Goal: Task Accomplishment & Management: Use online tool/utility

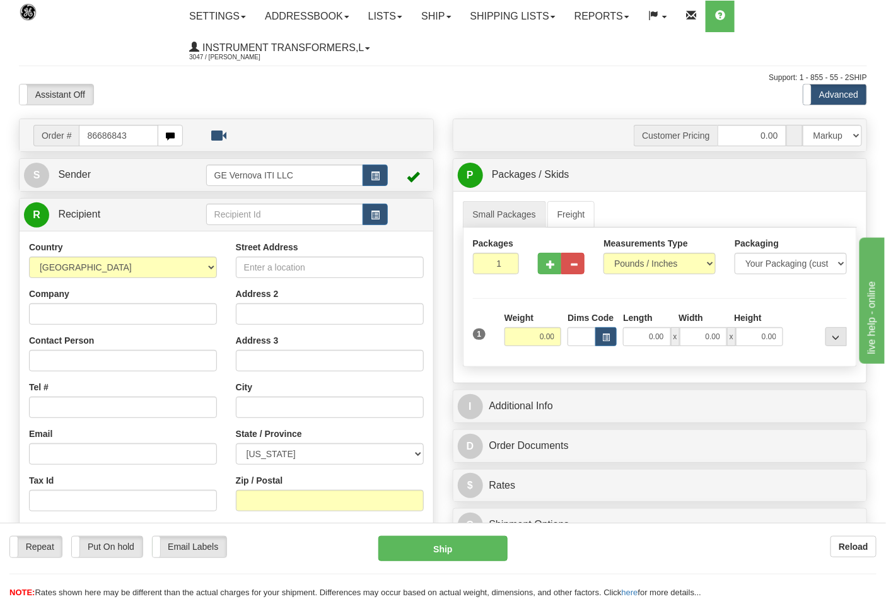
type input "86686843"
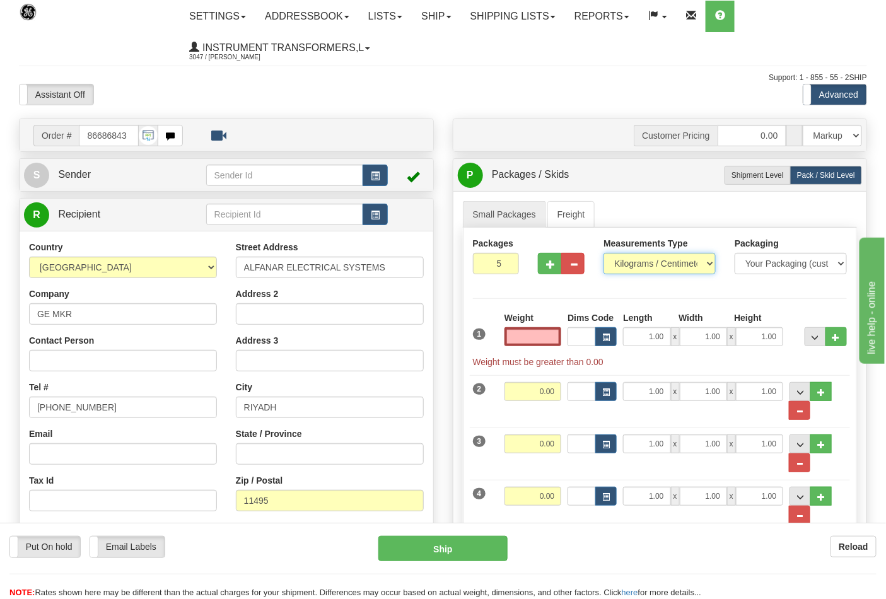
type input "0.00"
click at [618, 266] on select "Pounds / Inches Kilograms / Centimeters" at bounding box center [659, 263] width 112 height 21
select select "0"
click at [603, 253] on select "Pounds / Inches Kilograms / Centimeters" at bounding box center [659, 263] width 112 height 21
click at [795, 412] on button "..." at bounding box center [799, 410] width 21 height 19
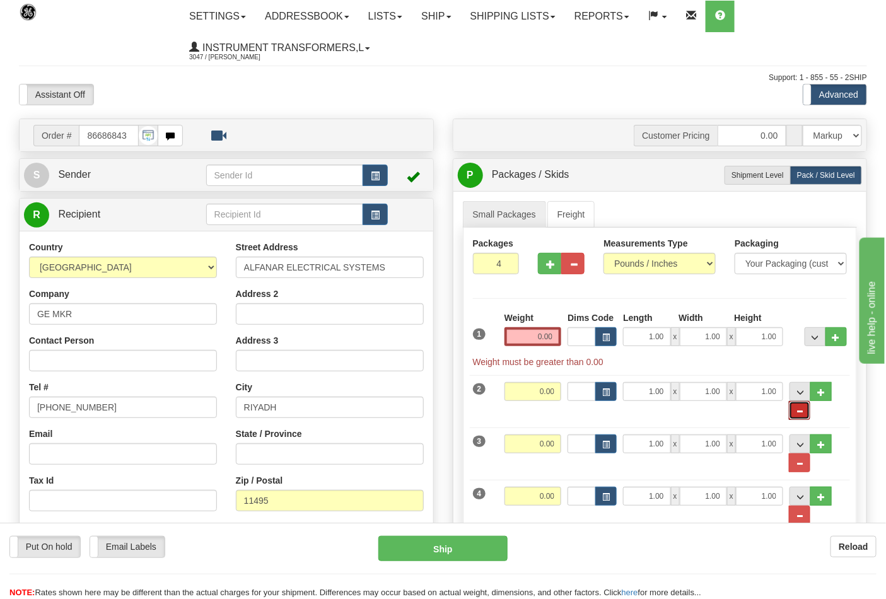
click at [797, 412] on span "..." at bounding box center [799, 411] width 8 height 7
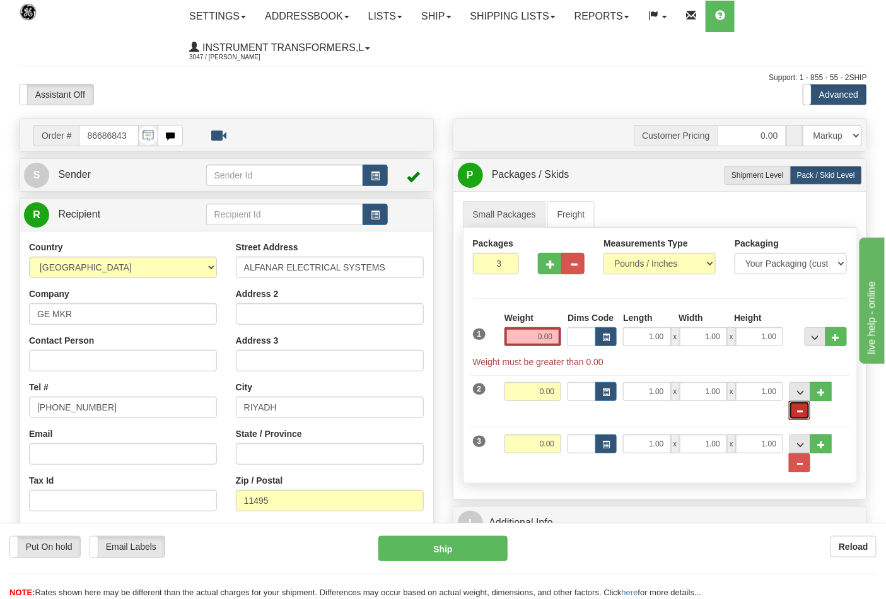
click at [797, 412] on span "..." at bounding box center [799, 411] width 8 height 7
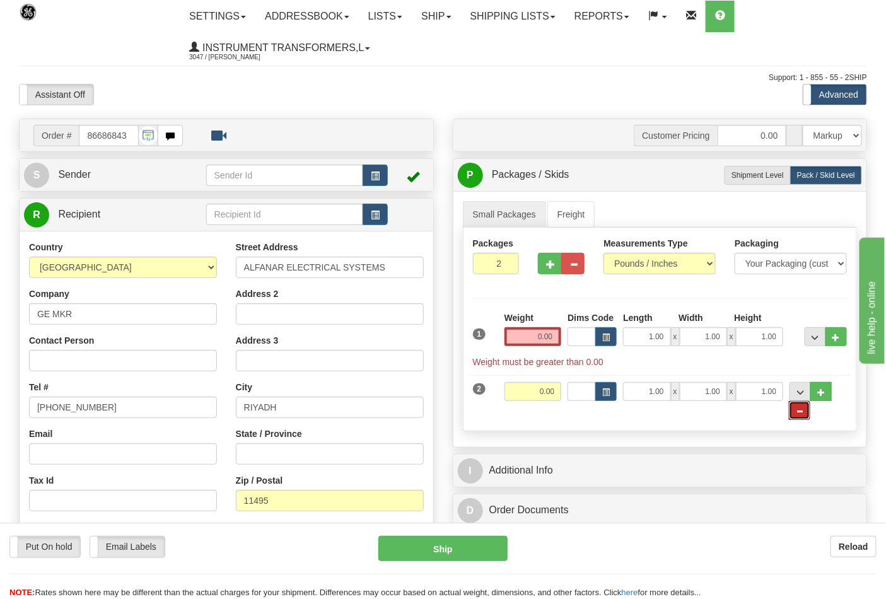
click at [797, 412] on span "..." at bounding box center [799, 411] width 8 height 7
type input "1"
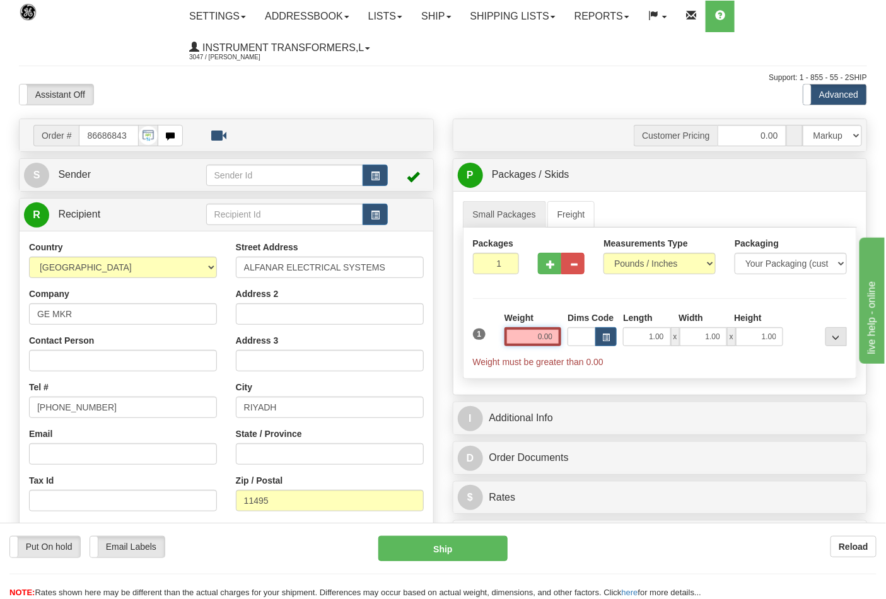
click at [559, 336] on input "0.00" at bounding box center [532, 336] width 57 height 19
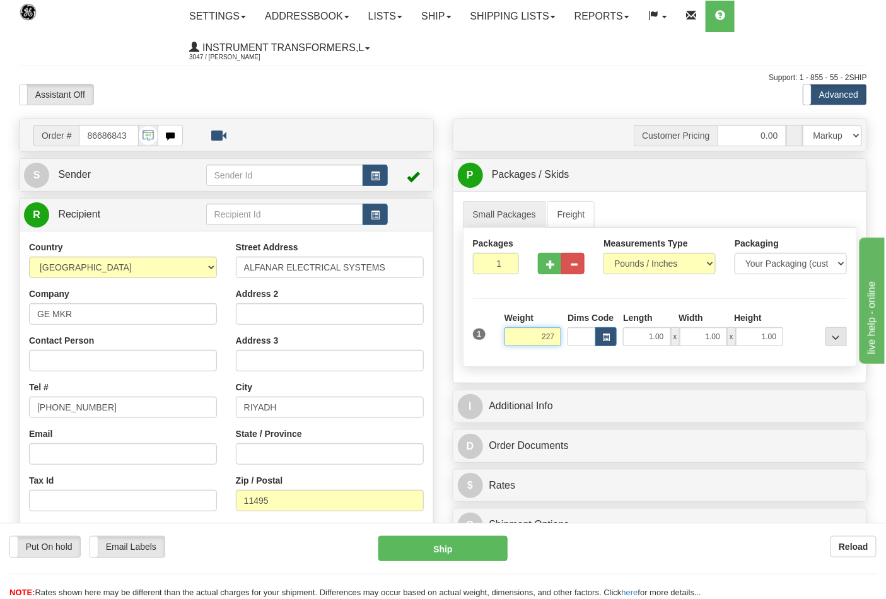
click button "Delete" at bounding box center [0, 0] width 0 height 0
type input "227.00"
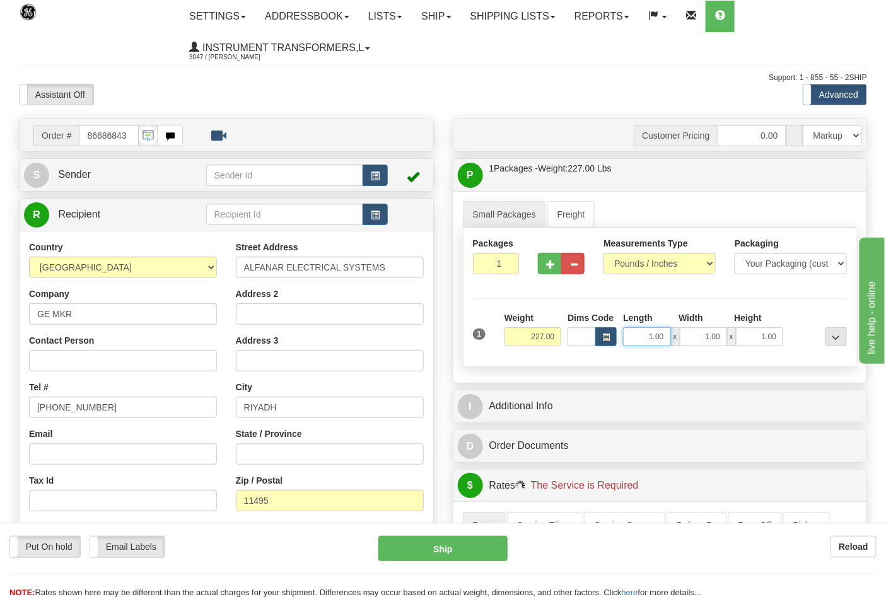
drag, startPoint x: 666, startPoint y: 335, endPoint x: 679, endPoint y: 335, distance: 12.6
click at [678, 335] on div "1.00 x 1.00 x 1.00" at bounding box center [703, 336] width 160 height 19
type input "40.00"
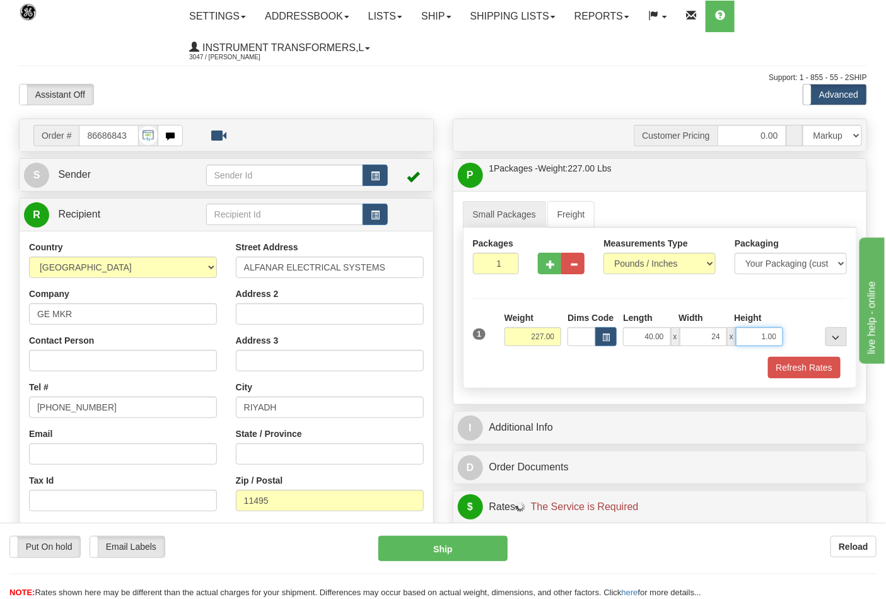
type input "24.00"
click button "Delete" at bounding box center [0, 0] width 0 height 0
type input "31.00"
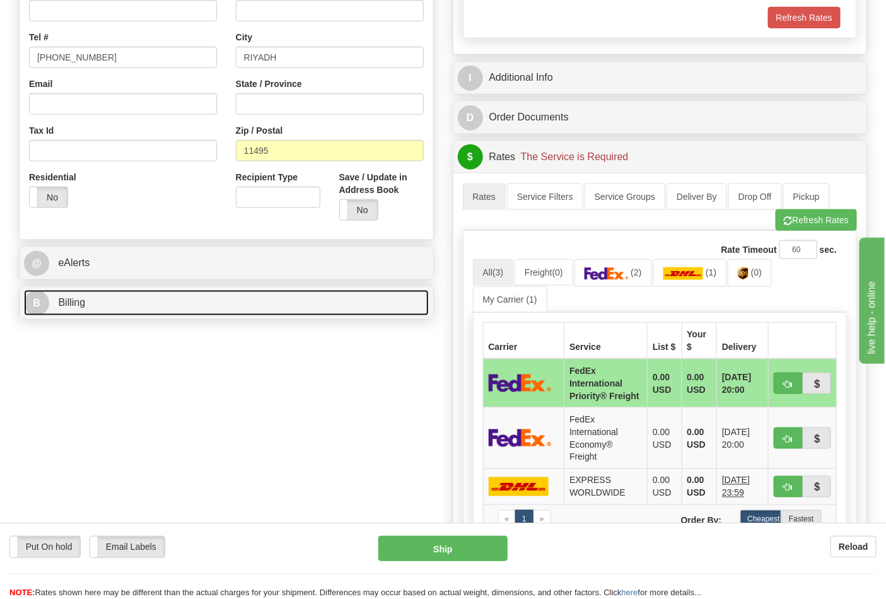
click at [136, 316] on link "B Billing" at bounding box center [226, 303] width 405 height 26
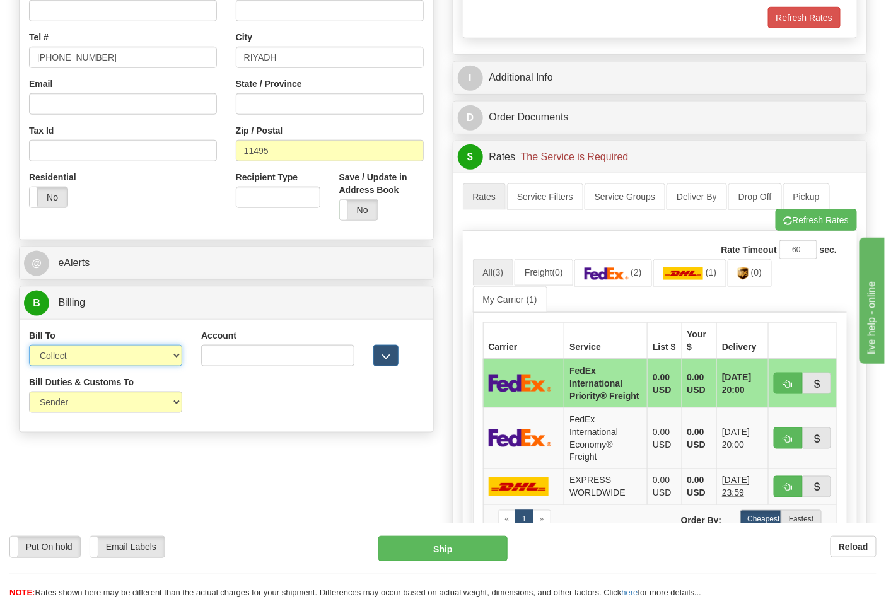
click at [84, 354] on select "Sender Recipient Third Party Collect" at bounding box center [105, 355] width 153 height 21
select select "2"
click at [29, 346] on select "Sender Recipient Third Party Collect" at bounding box center [105, 355] width 153 height 21
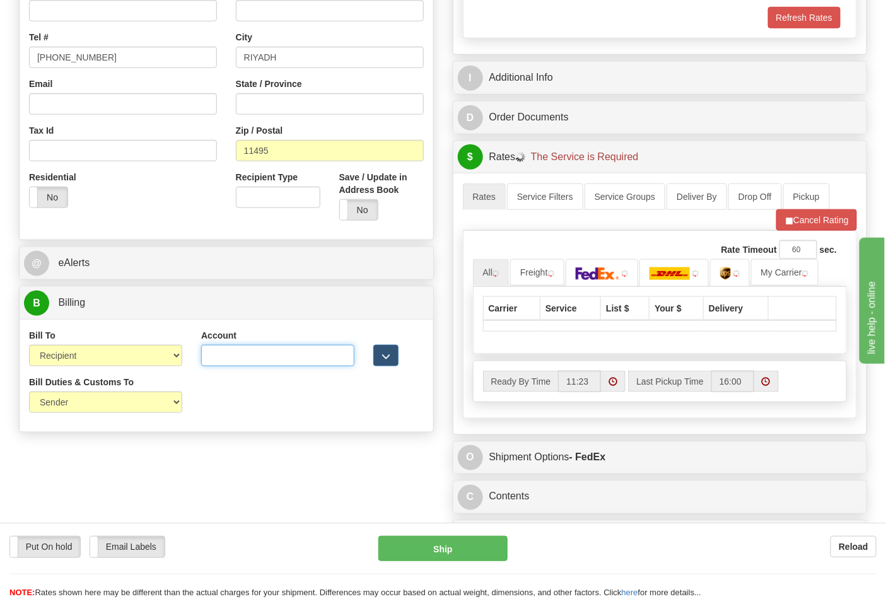
click at [212, 348] on input "Account" at bounding box center [277, 355] width 153 height 21
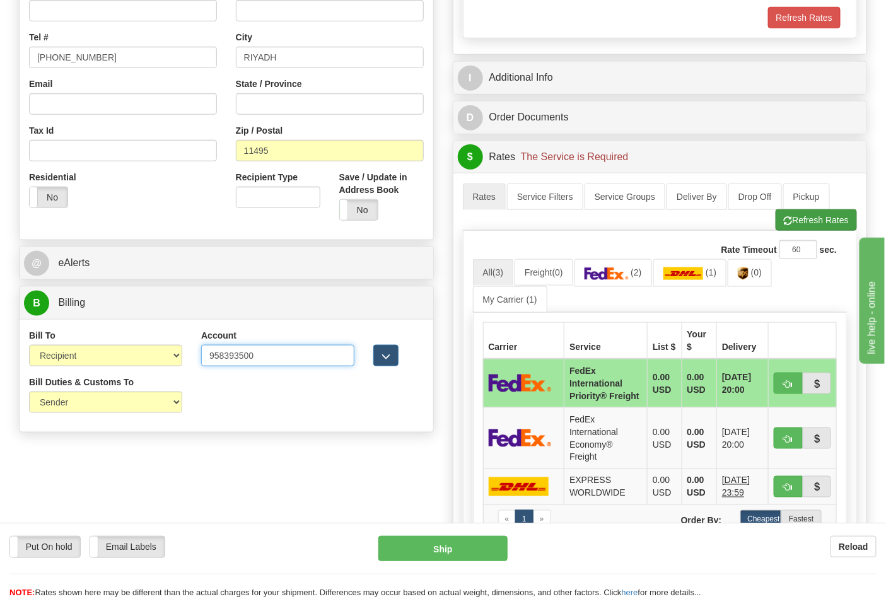
type input "958393500"
click at [779, 230] on button "Refresh Rates" at bounding box center [815, 219] width 81 height 21
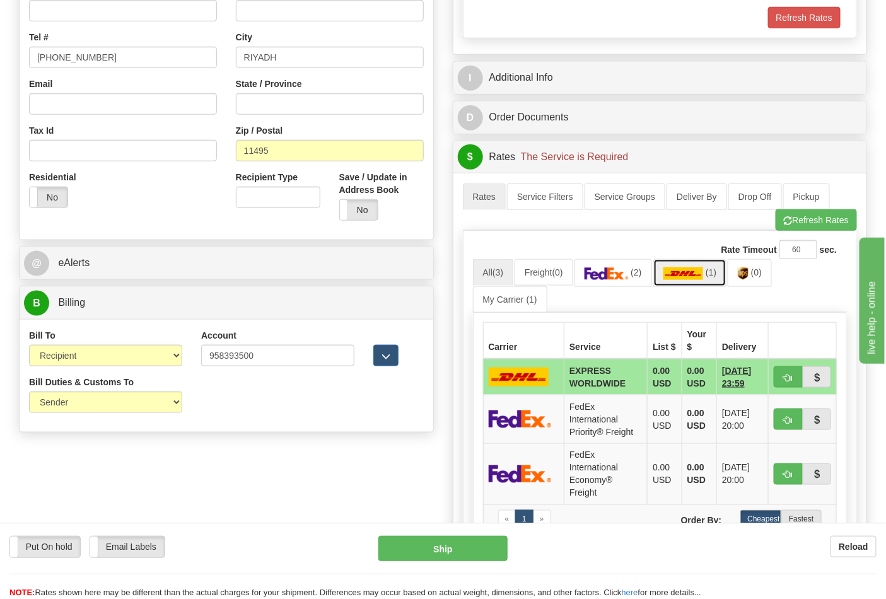
click at [695, 282] on link "(1)" at bounding box center [690, 272] width 74 height 27
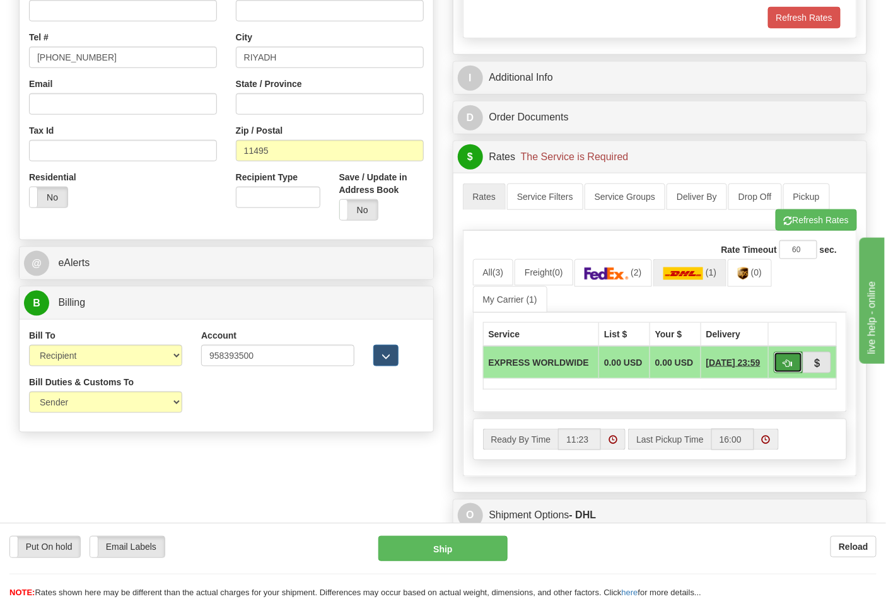
click at [784, 362] on span "button" at bounding box center [787, 363] width 9 height 8
type input "P"
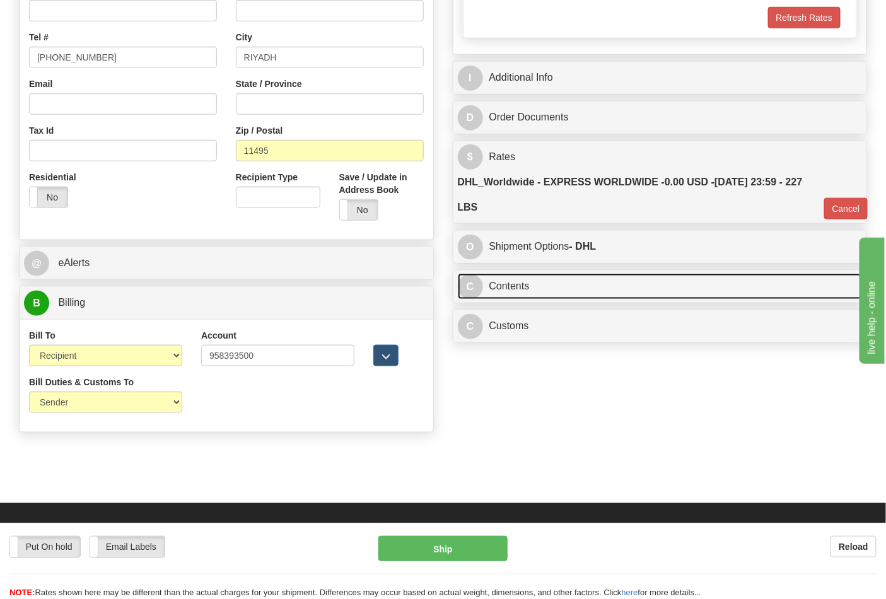
click at [564, 288] on link "C Contents" at bounding box center [660, 287] width 405 height 26
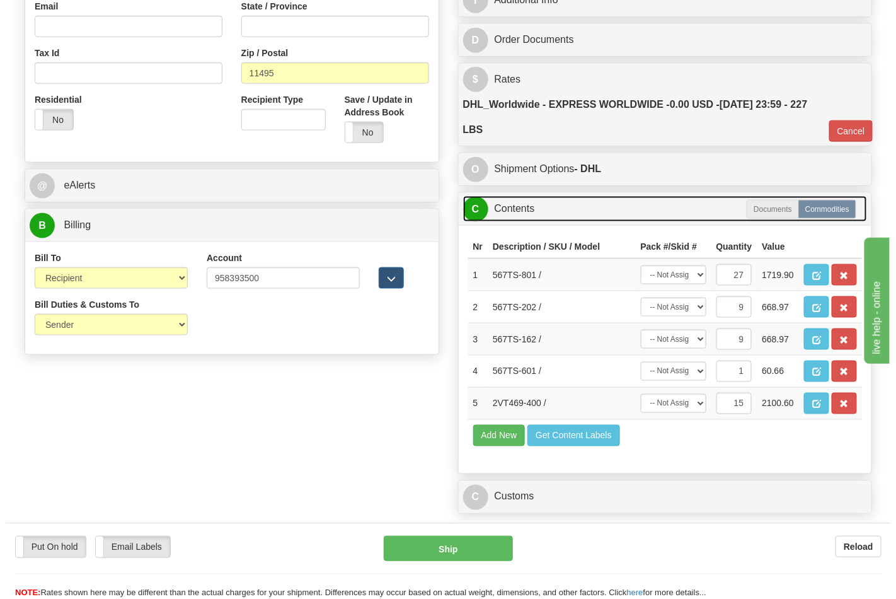
scroll to position [490, 0]
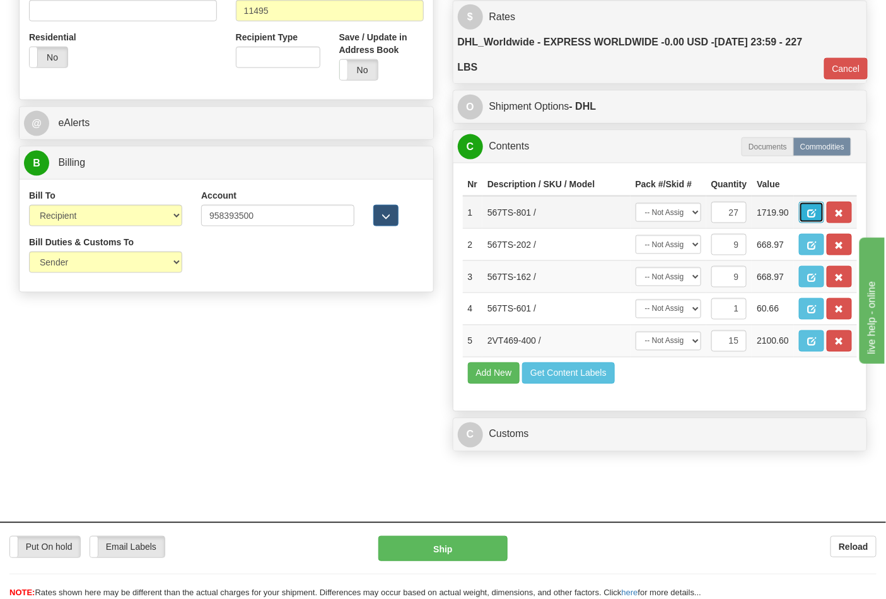
click at [816, 216] on span "button" at bounding box center [811, 213] width 9 height 8
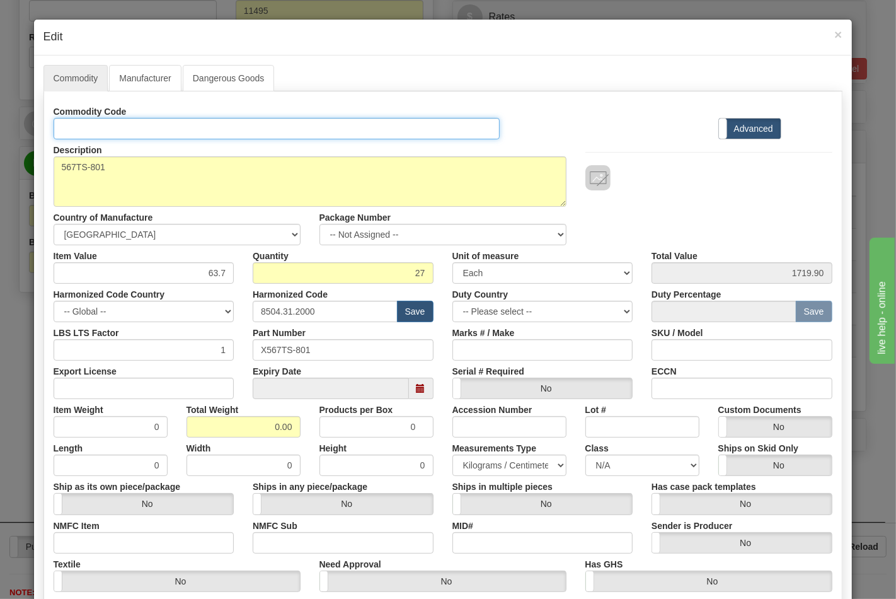
click at [111, 131] on input "Id" at bounding box center [277, 128] width 447 height 21
type input "TRANSFORMERS"
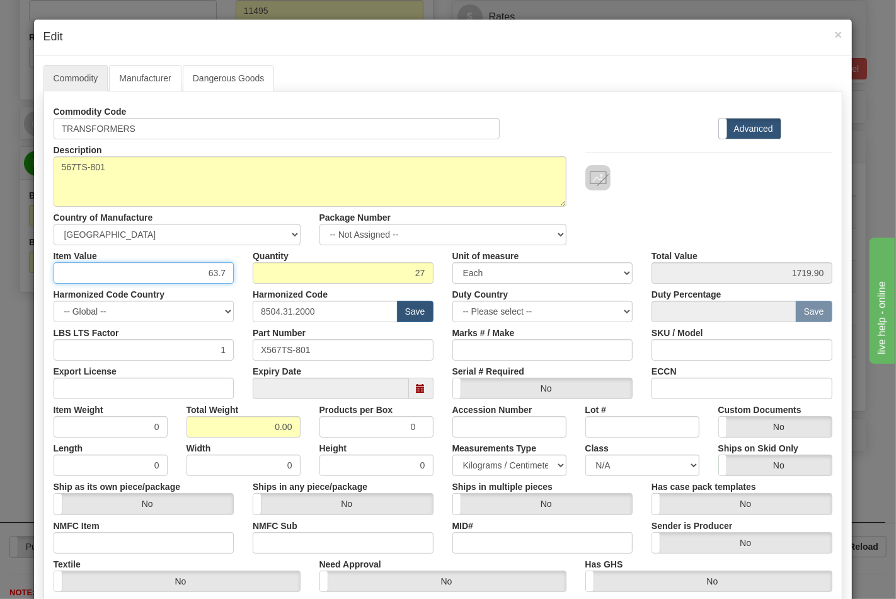
drag, startPoint x: 196, startPoint y: 276, endPoint x: 251, endPoint y: 276, distance: 54.8
click at [251, 276] on div "Item Value 63.7 Quantity 27 Unit of measure 3 Thousand Square Inches Adjustment…" at bounding box center [443, 264] width 798 height 38
type input "79.63"
type input "2150.01"
drag, startPoint x: 169, startPoint y: 386, endPoint x: 171, endPoint y: 393, distance: 7.8
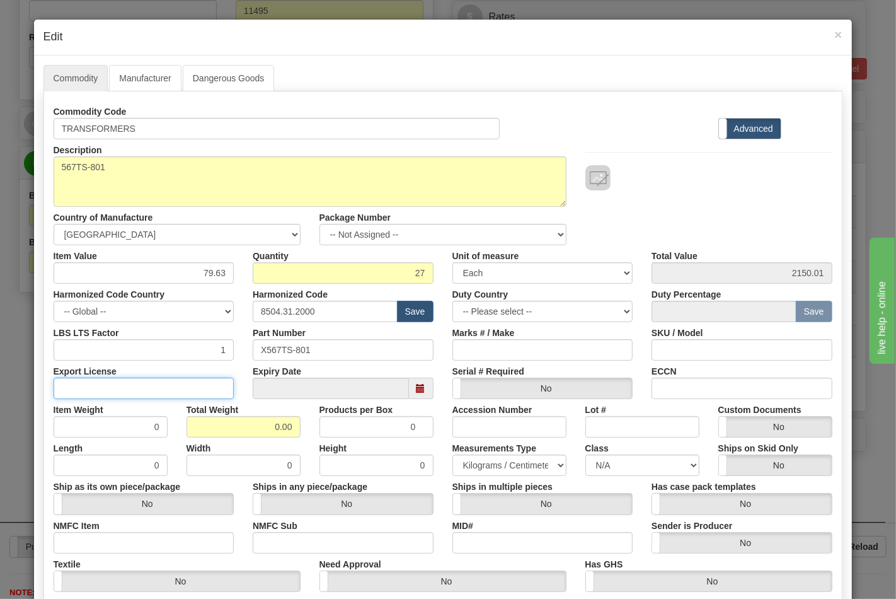
click at [169, 386] on input "Export License" at bounding box center [144, 388] width 181 height 21
type input "N/A"
drag, startPoint x: 277, startPoint y: 435, endPoint x: 315, endPoint y: 436, distance: 37.8
click at [315, 436] on div "Item Weight 0 Total Weight 0.00 Products per Box 0 Accession Number Lot # Custo…" at bounding box center [443, 418] width 798 height 38
type input "70"
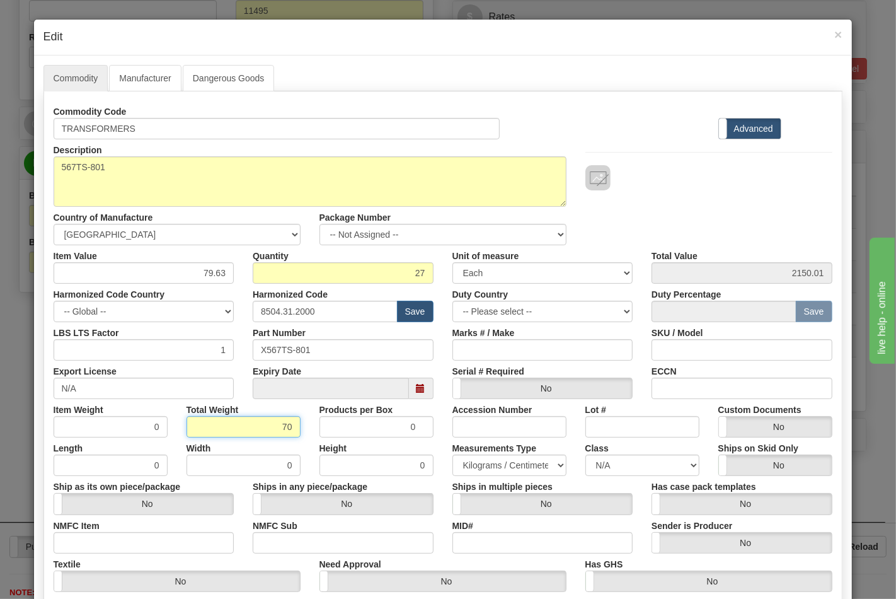
type input "2.5926"
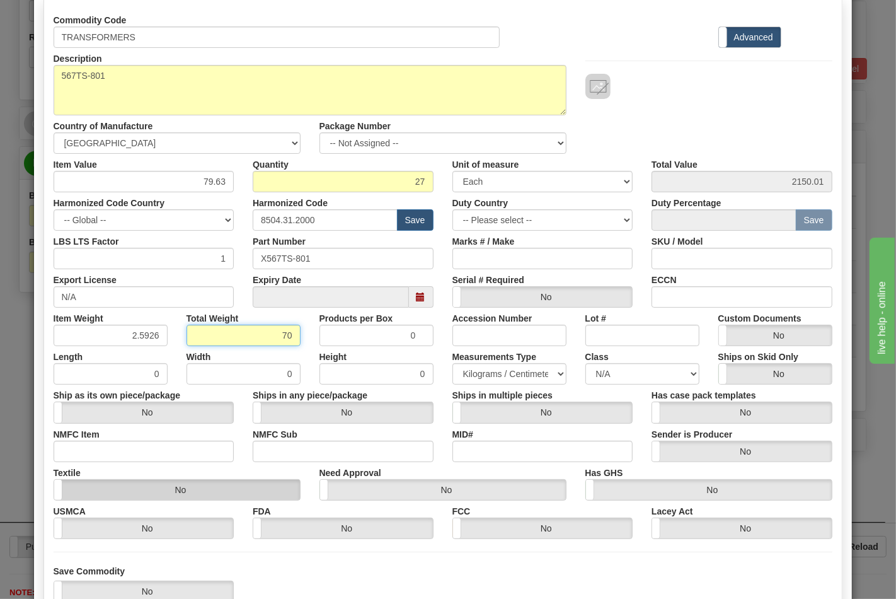
scroll to position [181, 0]
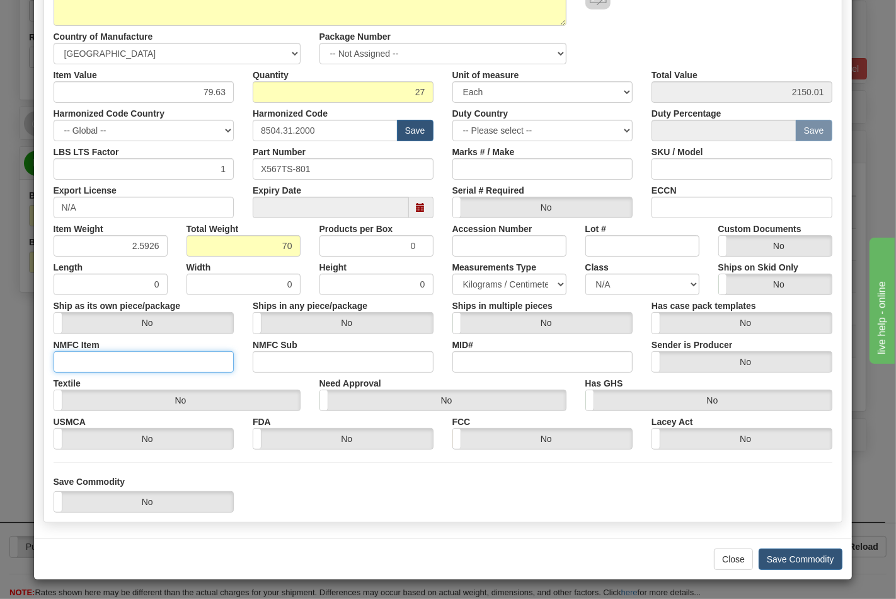
click at [145, 355] on input "NMFC Item" at bounding box center [144, 361] width 181 height 21
type input "63170"
drag, startPoint x: 262, startPoint y: 372, endPoint x: 298, endPoint y: 362, distance: 37.3
click at [263, 371] on div "Commodity Code TRANSFORMERS Standard Advanced Description 567TS-801 Country of …" at bounding box center [443, 184] width 779 height 529
click at [321, 368] on input "NMFC Sub" at bounding box center [343, 361] width 181 height 21
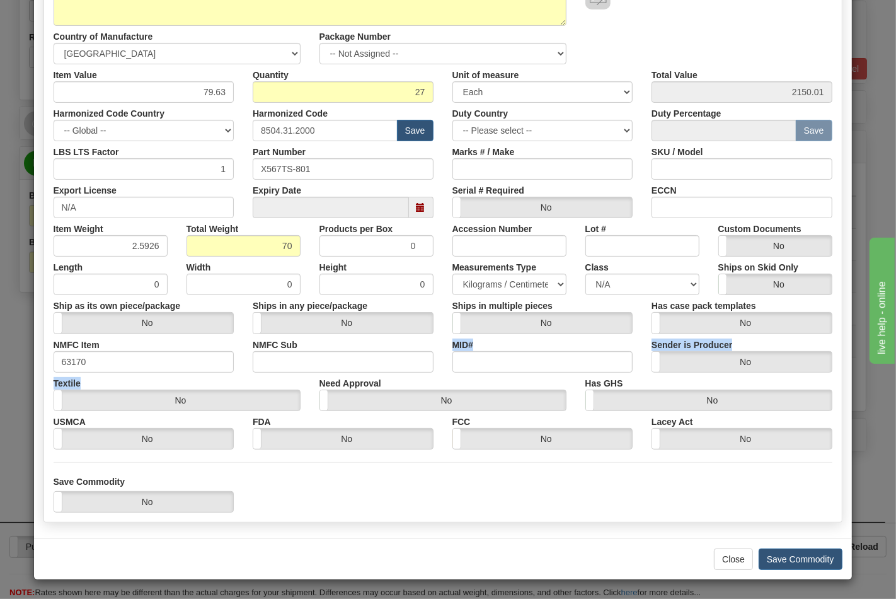
click at [324, 362] on input "NMFC Sub" at bounding box center [343, 361] width 181 height 21
click at [319, 368] on input "NMFC Sub" at bounding box center [343, 361] width 181 height 21
type input "4"
click at [697, 203] on input "ECCN" at bounding box center [742, 207] width 181 height 21
type input "EAR99"
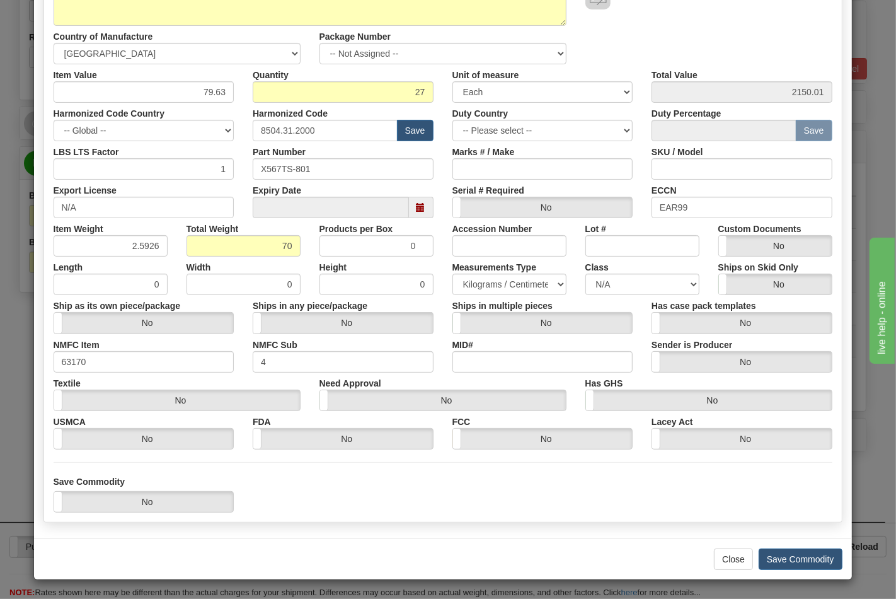
click at [663, 272] on div "Class N/A 50.0 55.0 60.0 65.0 70.0 85.0 92.5 100.0 125.0 175.0 250.0 300.0 400.0" at bounding box center [642, 276] width 133 height 38
click at [650, 287] on select "N/A 50.0 55.0 60.0 65.0 70.0 85.0 92.5 100.0 125.0 175.0 250.0 300.0 400.0" at bounding box center [643, 284] width 114 height 21
select select "70.0"
click at [586, 274] on select "N/A 50.0 55.0 60.0 65.0 70.0 85.0 92.5 100.0 125.0 175.0 250.0 300.0 400.0" at bounding box center [643, 284] width 114 height 21
click at [782, 563] on button "Save Commodity" at bounding box center [801, 558] width 84 height 21
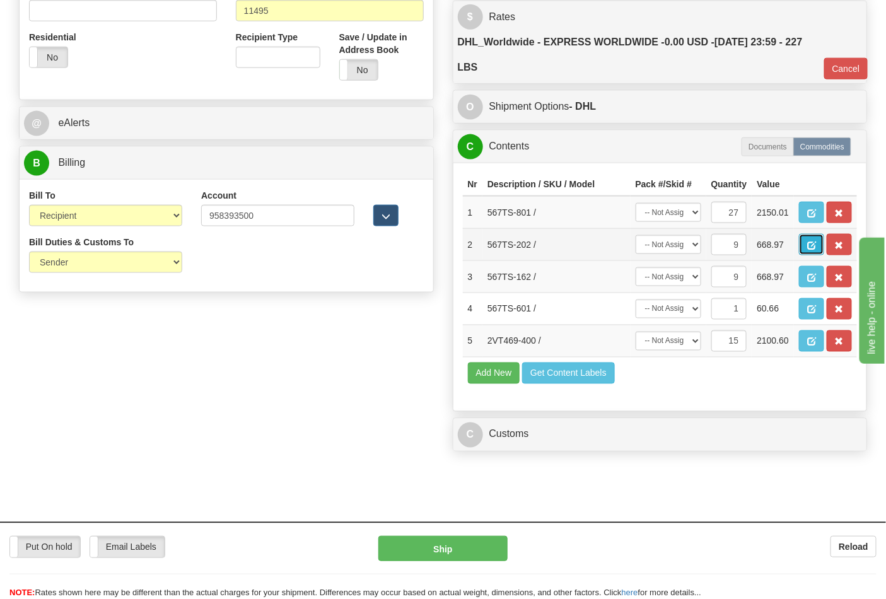
click at [816, 250] on span "button" at bounding box center [811, 245] width 9 height 8
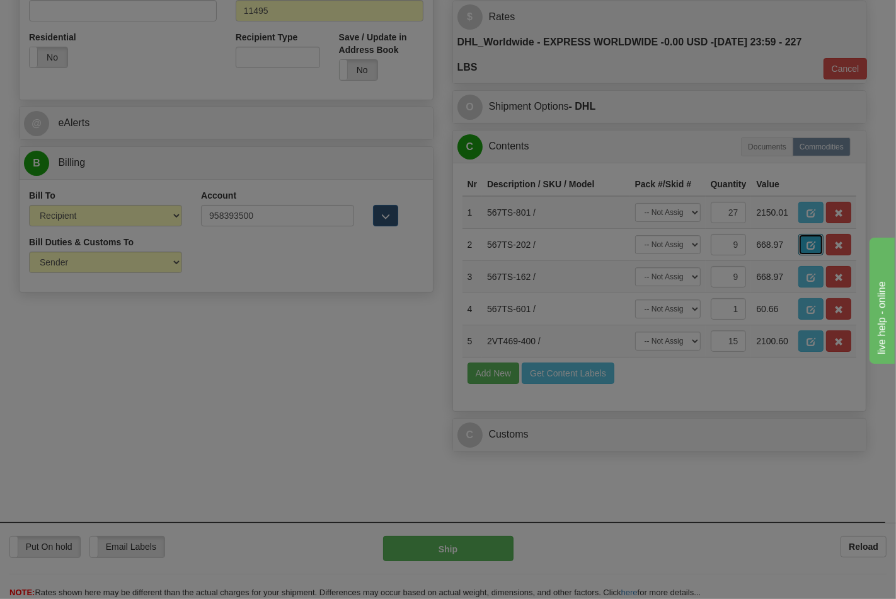
scroll to position [0, 0]
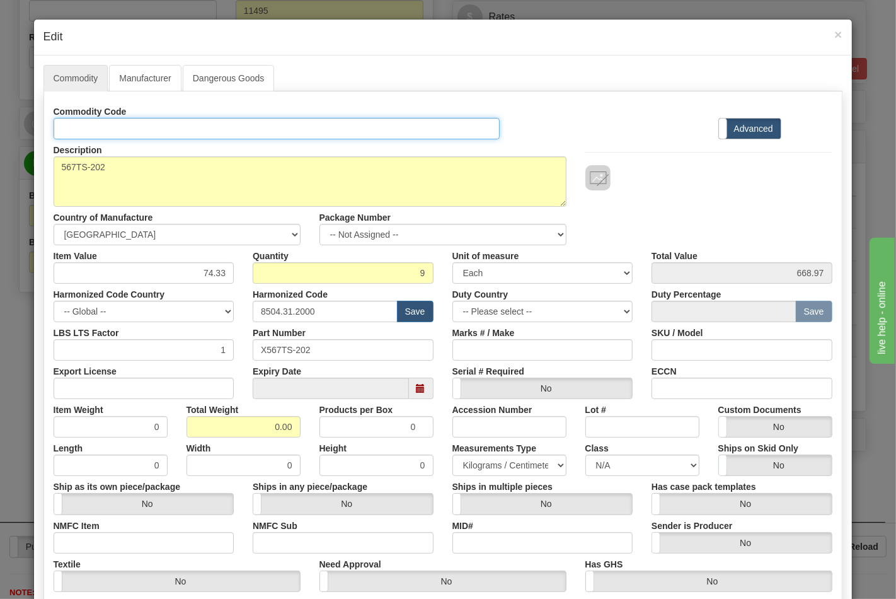
click at [133, 136] on input "Id" at bounding box center [277, 128] width 447 height 21
type input "TRANSFORMERS"
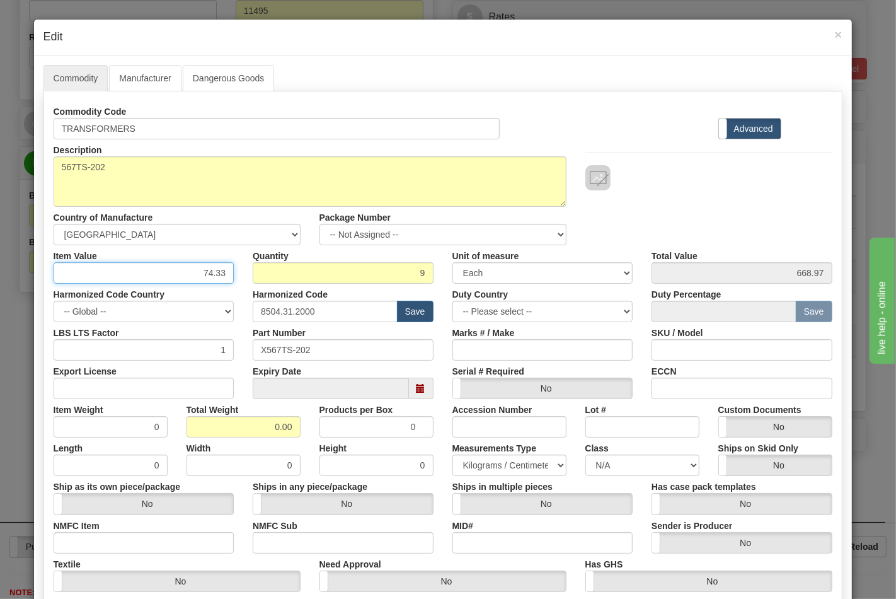
drag, startPoint x: 191, startPoint y: 267, endPoint x: 231, endPoint y: 267, distance: 40.3
click at [231, 267] on div "Item Value 74.33" at bounding box center [144, 264] width 200 height 38
type input "92.92"
type input "836.28"
click at [117, 386] on input "Export License" at bounding box center [144, 388] width 181 height 21
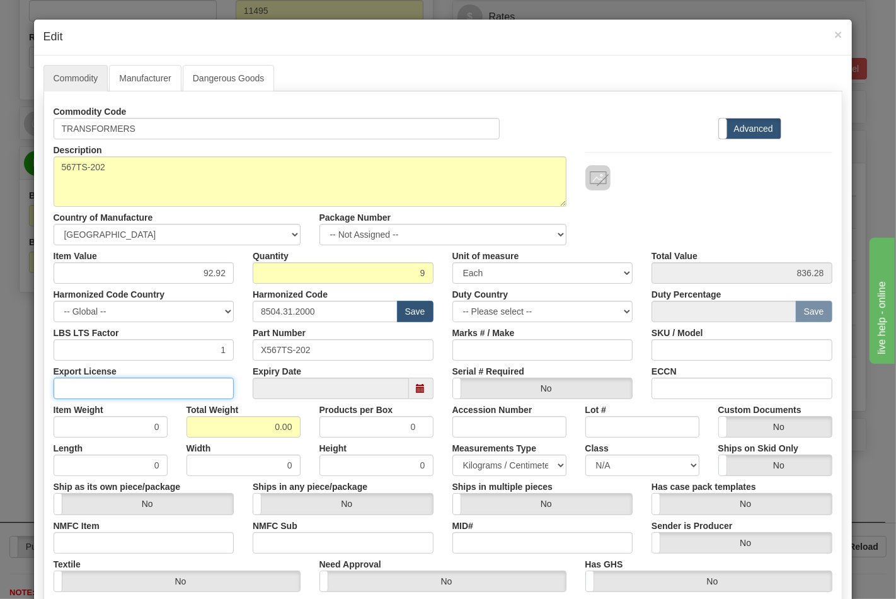
type input "N/A"
drag, startPoint x: 208, startPoint y: 421, endPoint x: 303, endPoint y: 421, distance: 94.5
click at [303, 421] on div "Total Weight 0.00" at bounding box center [243, 418] width 133 height 38
type input "24"
type input "2.6667"
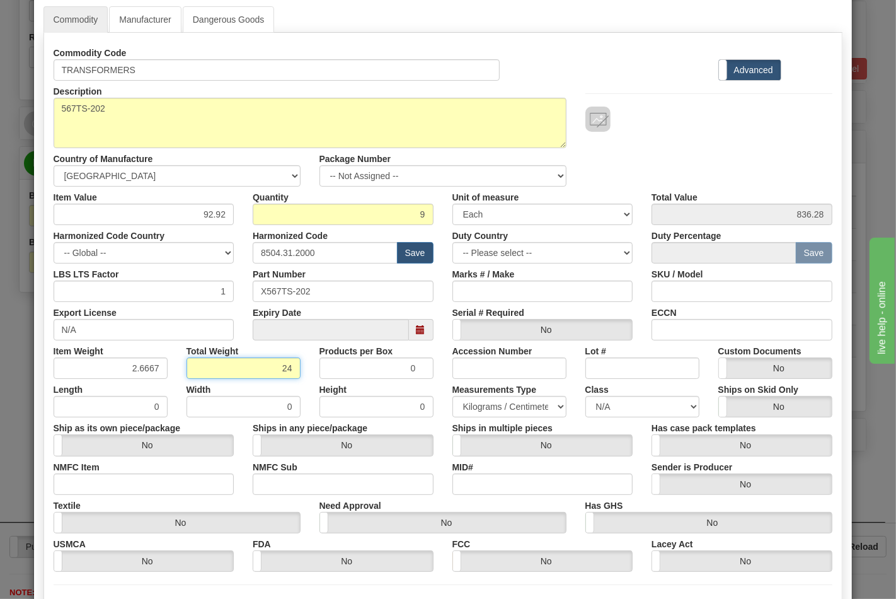
scroll to position [181, 0]
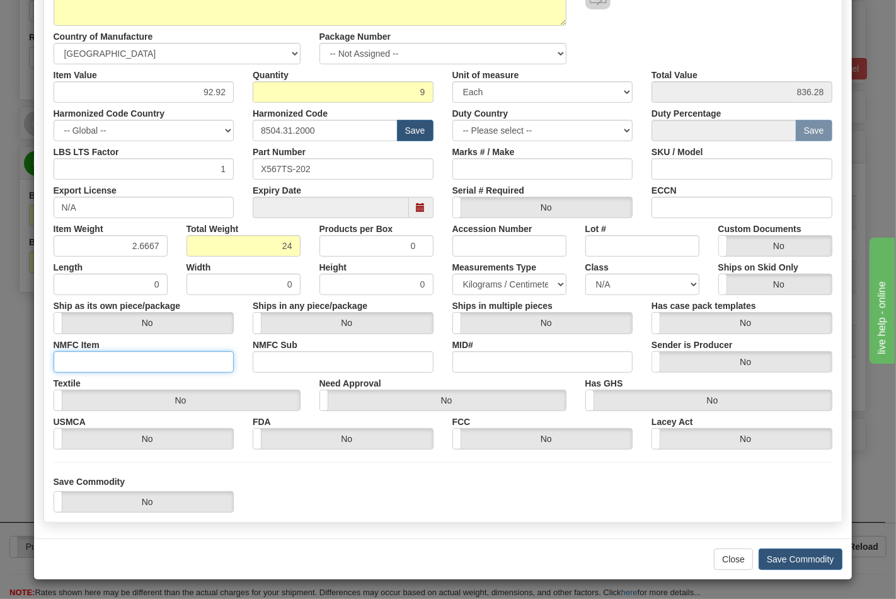
click at [167, 360] on input "NMFC Item" at bounding box center [144, 361] width 181 height 21
type input "63170"
click at [303, 366] on input "NMFC Sub" at bounding box center [343, 361] width 181 height 21
type input "4"
click at [614, 287] on select "N/A 50.0 55.0 60.0 65.0 70.0 85.0 92.5 100.0 125.0 175.0 250.0 300.0 400.0" at bounding box center [643, 284] width 114 height 21
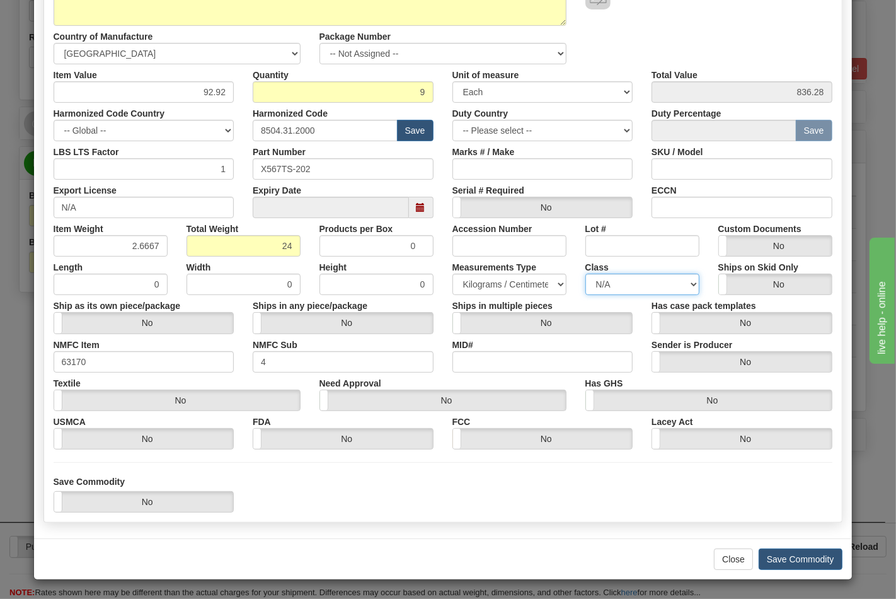
select select "70.0"
click at [586, 274] on select "N/A 50.0 55.0 60.0 65.0 70.0 85.0 92.5 100.0 125.0 175.0 250.0 300.0 400.0" at bounding box center [643, 284] width 114 height 21
click at [703, 210] on input "ECCN" at bounding box center [742, 207] width 181 height 21
type input "EAR99"
click at [789, 553] on button "Save Commodity" at bounding box center [801, 558] width 84 height 21
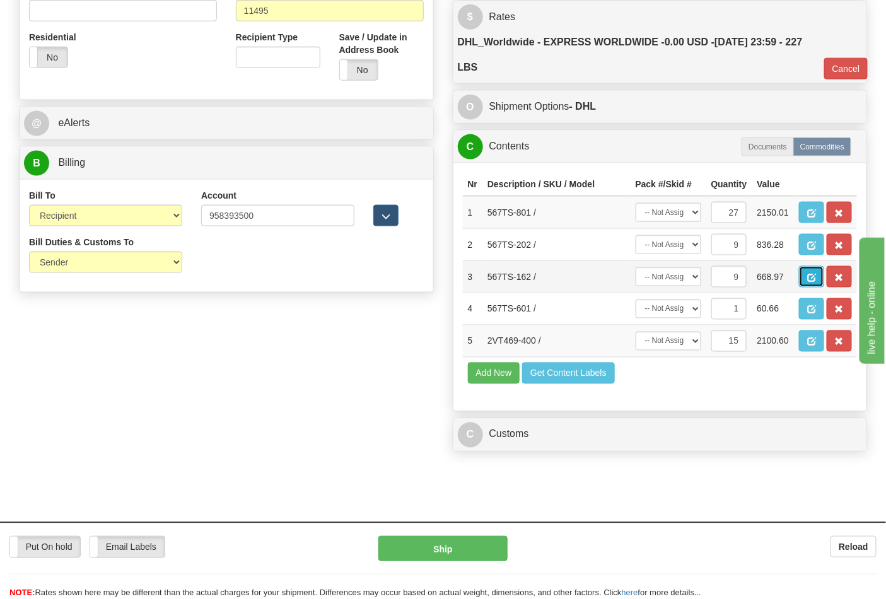
click at [816, 282] on span "button" at bounding box center [811, 278] width 9 height 8
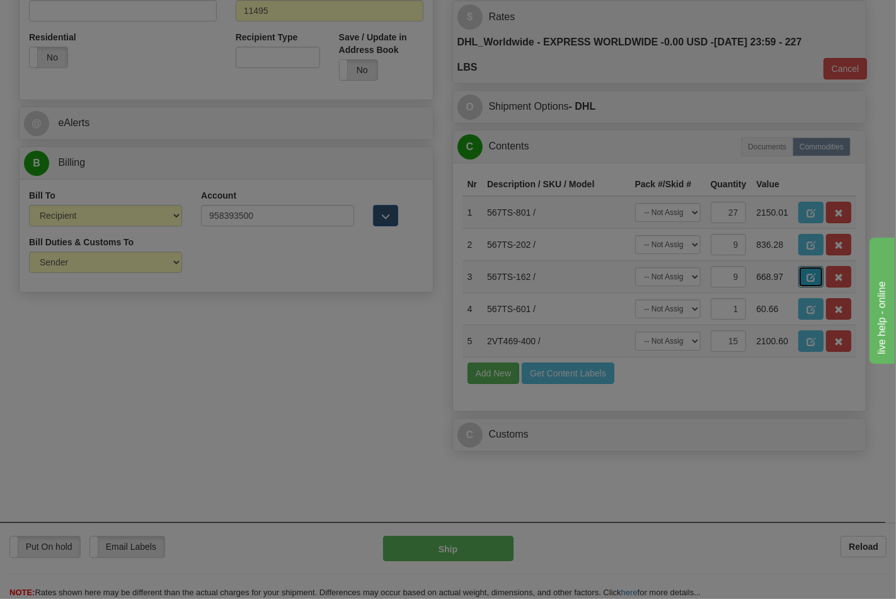
scroll to position [0, 0]
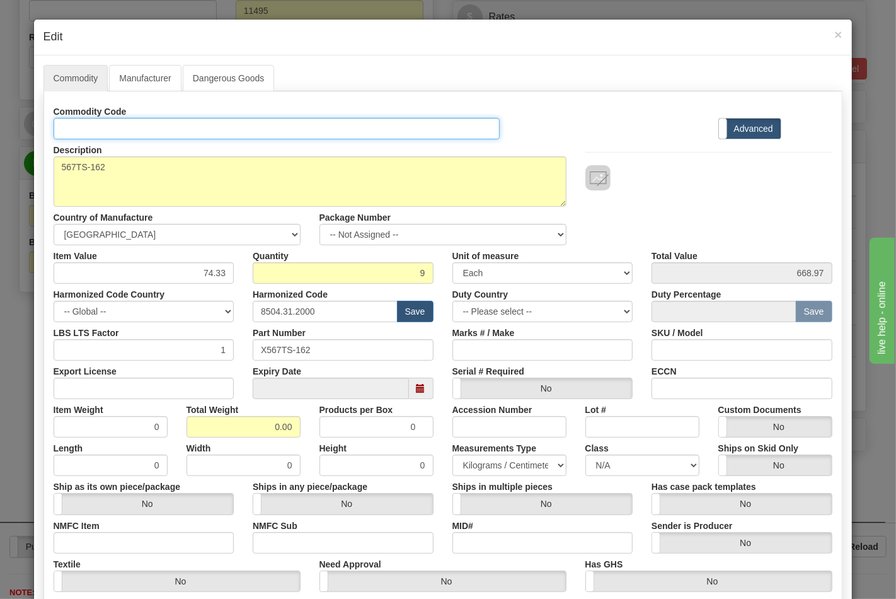
drag, startPoint x: 108, startPoint y: 132, endPoint x: 115, endPoint y: 134, distance: 7.2
click at [108, 132] on input "Id" at bounding box center [277, 128] width 447 height 21
type input "TRANSFORMERS"
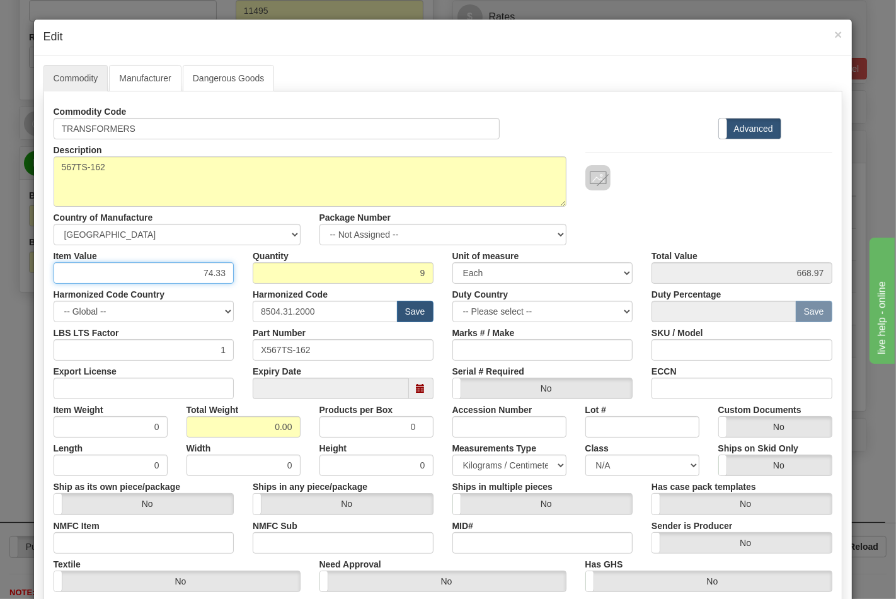
drag, startPoint x: 173, startPoint y: 269, endPoint x: 236, endPoint y: 269, distance: 63.0
click at [236, 269] on div "Item Value 74.33" at bounding box center [144, 264] width 200 height 38
type input "92.92"
type input "836.28"
drag, startPoint x: 192, startPoint y: 378, endPoint x: 190, endPoint y: 388, distance: 10.2
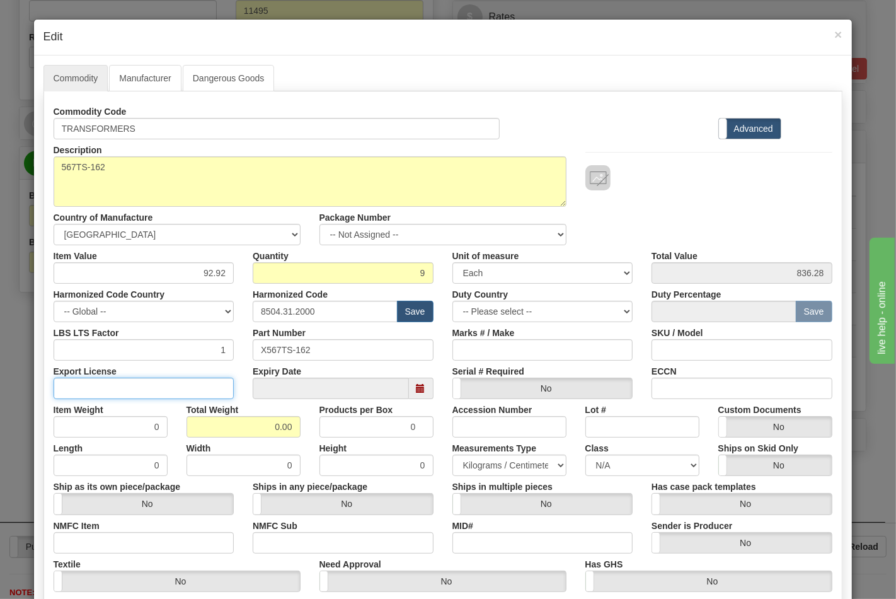
click at [192, 382] on input "Export License" at bounding box center [144, 388] width 181 height 21
type input "N/A"
drag, startPoint x: 229, startPoint y: 436, endPoint x: 299, endPoint y: 429, distance: 70.3
click at [300, 429] on div "Total Weight 0.00" at bounding box center [243, 418] width 133 height 38
type input "23"
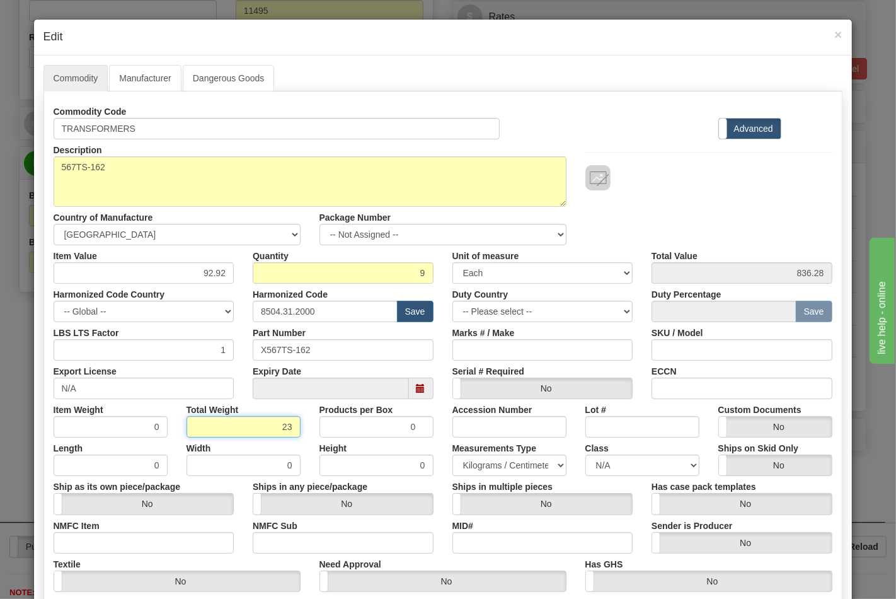
type input "2.5556"
click at [95, 539] on input "NMFC Item" at bounding box center [144, 542] width 181 height 21
type input "63170"
drag, startPoint x: 292, startPoint y: 542, endPoint x: 303, endPoint y: 541, distance: 10.8
click at [292, 542] on input "NMFC Sub" at bounding box center [343, 542] width 181 height 21
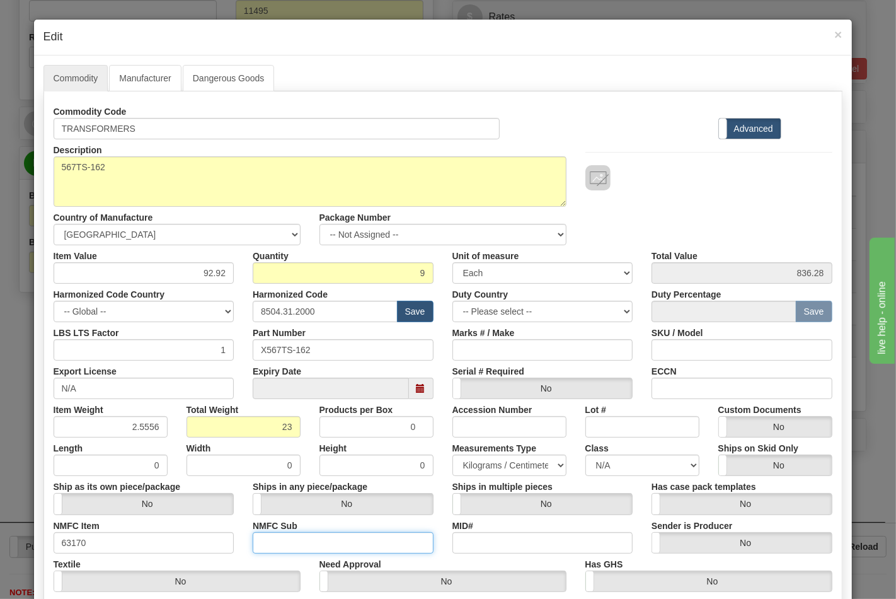
type input "4"
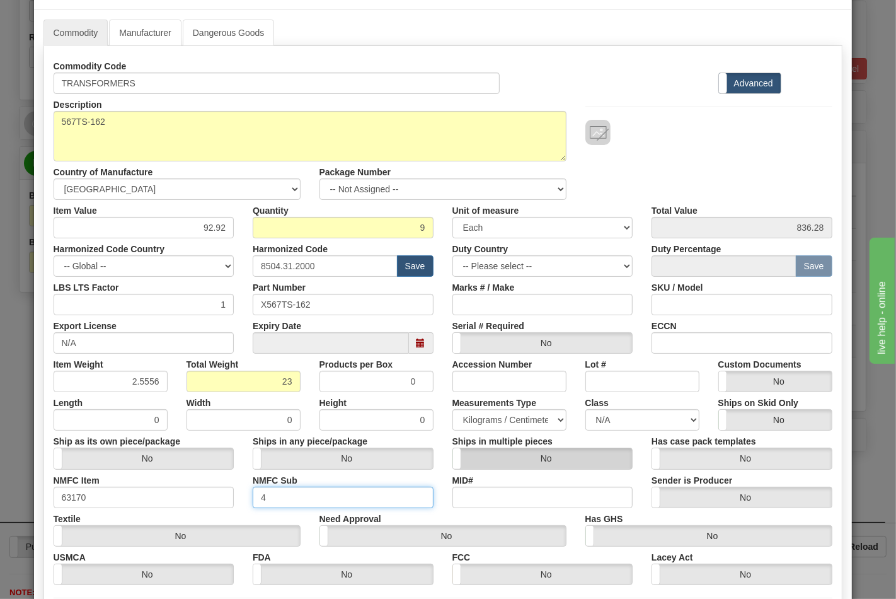
scroll to position [70, 0]
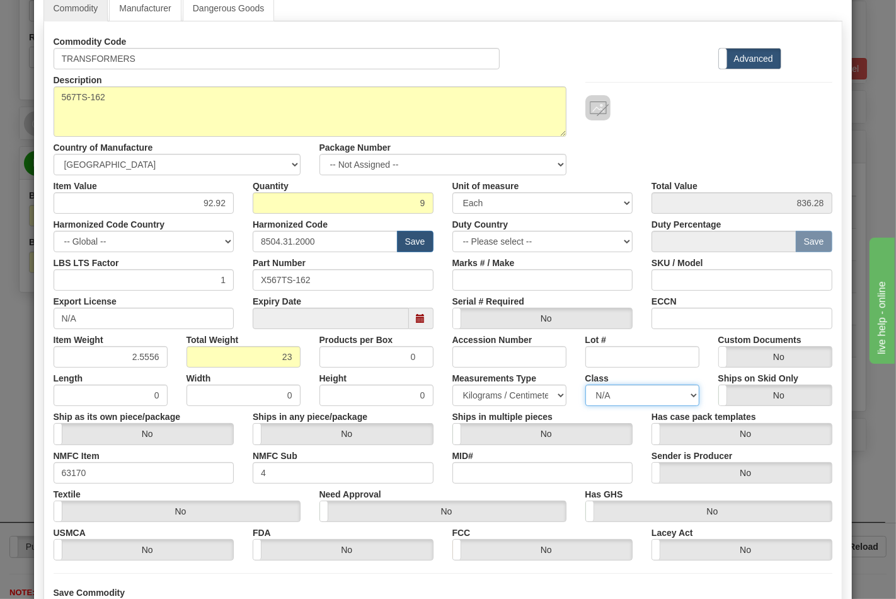
click at [613, 400] on select "N/A 50.0 55.0 60.0 65.0 70.0 85.0 92.5 100.0 125.0 175.0 250.0 300.0 400.0" at bounding box center [643, 394] width 114 height 21
select select "70.0"
click at [586, 384] on select "N/A 50.0 55.0 60.0 65.0 70.0 85.0 92.5 100.0 125.0 175.0 250.0 300.0 400.0" at bounding box center [643, 394] width 114 height 21
click at [677, 323] on input "ECCN" at bounding box center [742, 318] width 181 height 21
type input "EAR99"
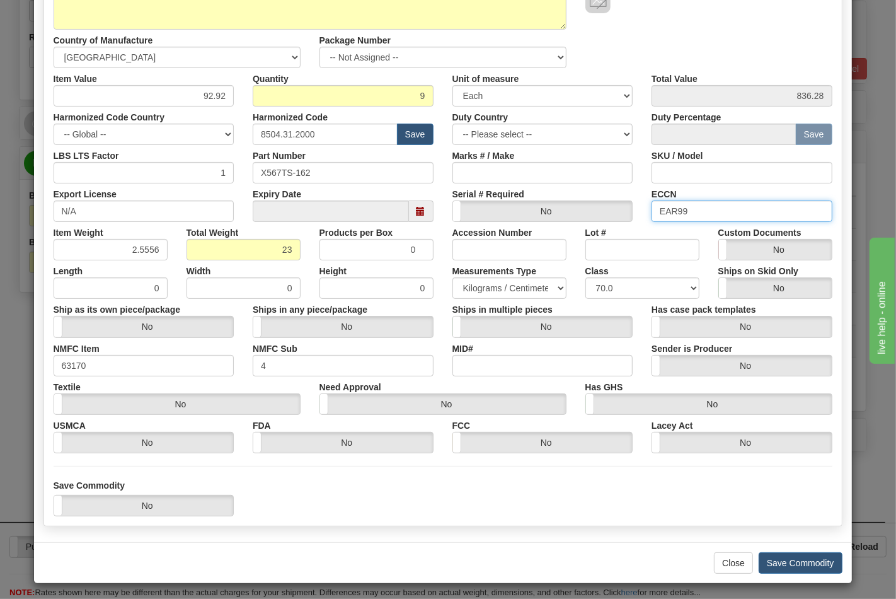
scroll to position [181, 0]
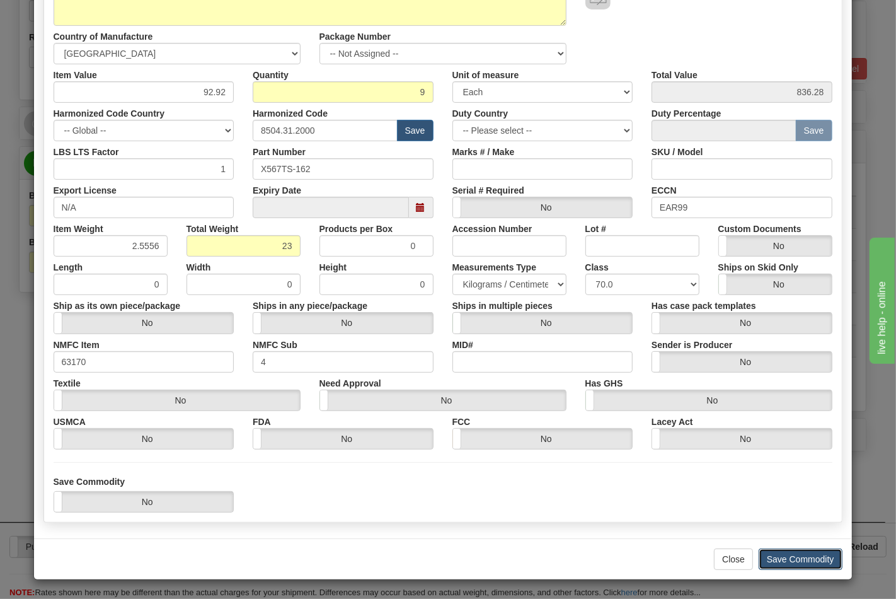
click at [788, 561] on button "Save Commodity" at bounding box center [801, 558] width 84 height 21
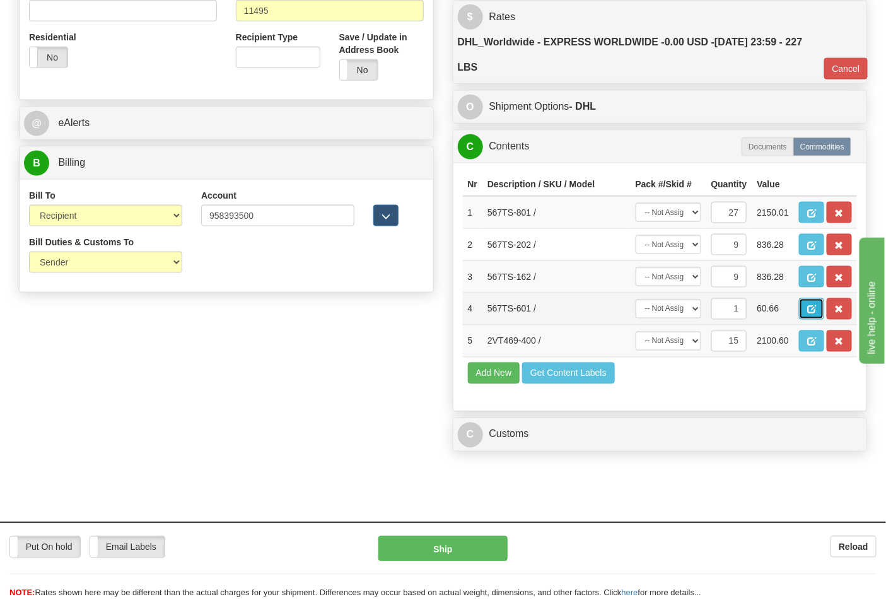
click at [824, 320] on button "button" at bounding box center [811, 308] width 25 height 21
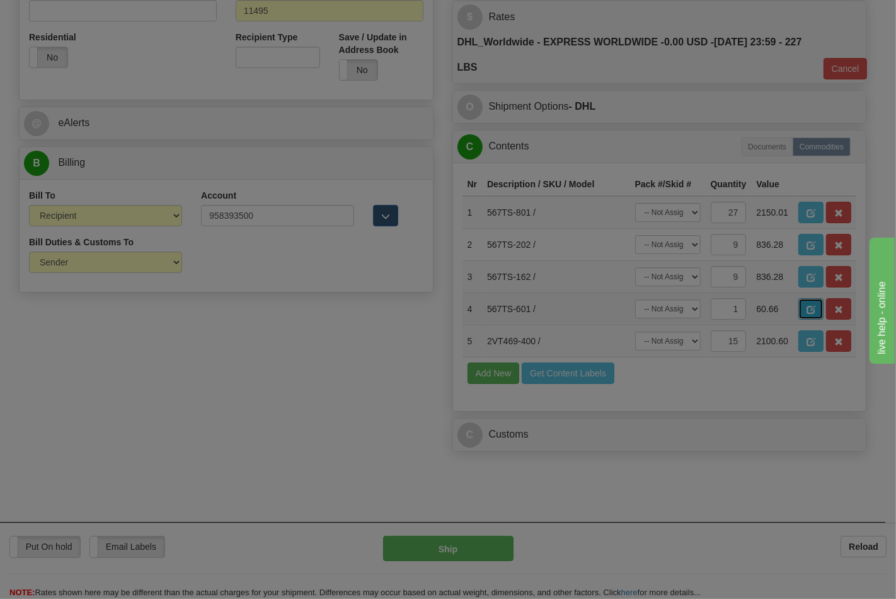
scroll to position [0, 0]
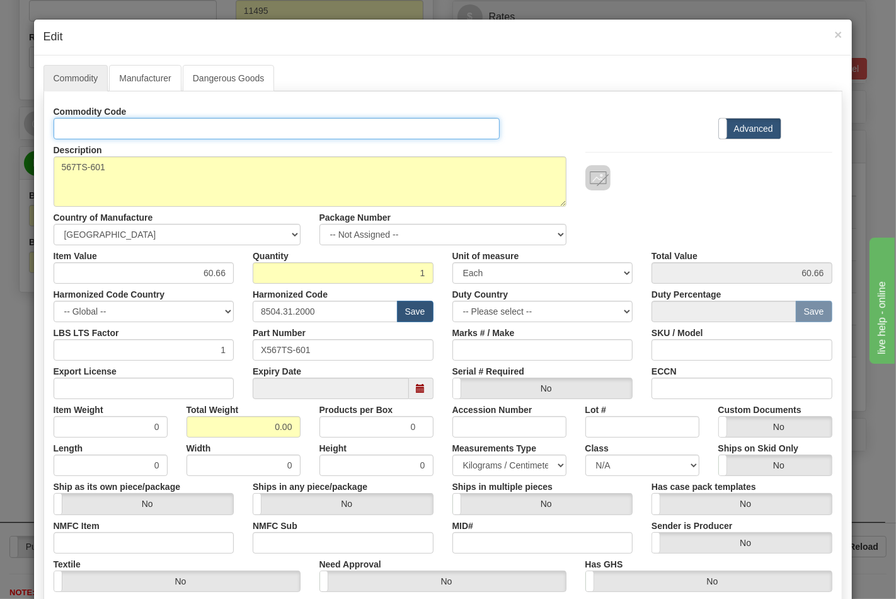
click at [116, 132] on input "Id" at bounding box center [277, 128] width 447 height 21
type input "TRANSFORMERS"
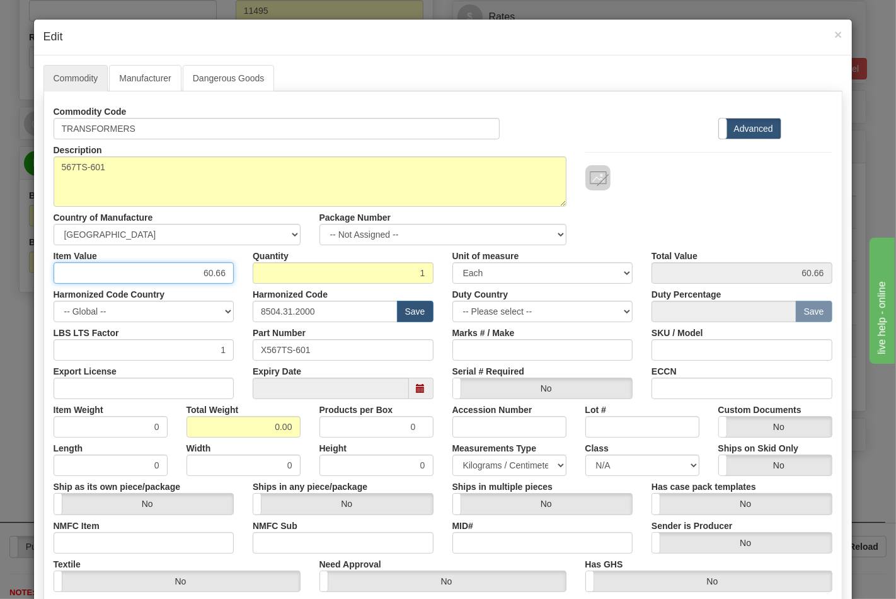
drag, startPoint x: 186, startPoint y: 274, endPoint x: 234, endPoint y: 267, distance: 49.0
click at [234, 267] on div "Item Value 60.66" at bounding box center [144, 264] width 200 height 38
type input "75.83"
click at [188, 399] on label "Total Weight" at bounding box center [213, 407] width 52 height 17
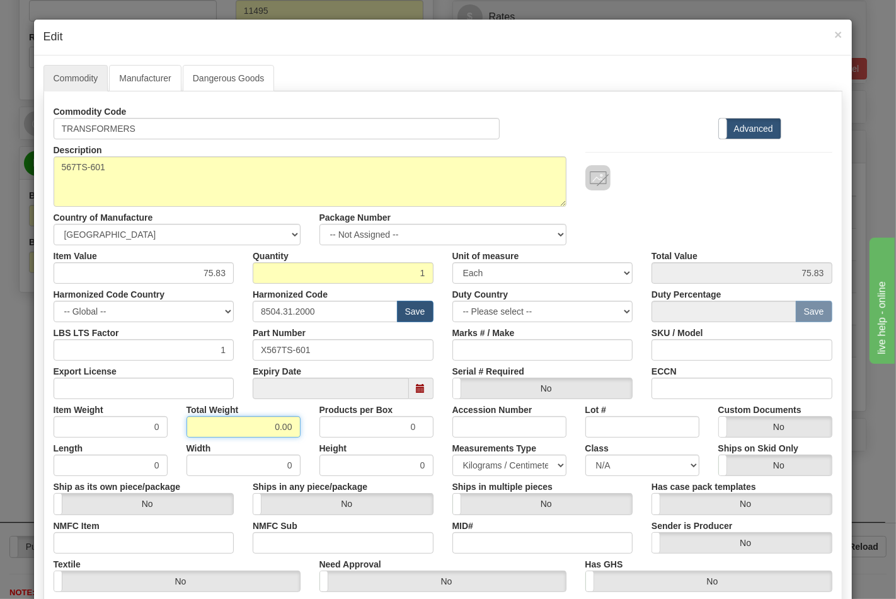
click at [188, 416] on input "0.00" at bounding box center [244, 426] width 114 height 21
click at [185, 390] on input "Export License" at bounding box center [144, 388] width 181 height 21
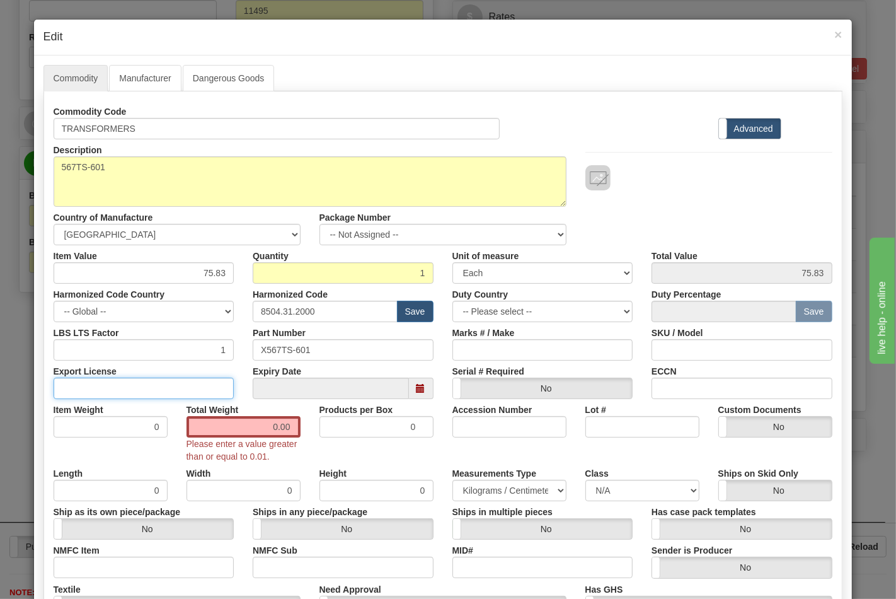
type input "N/A"
drag, startPoint x: 240, startPoint y: 432, endPoint x: 299, endPoint y: 427, distance: 59.4
click at [299, 427] on div "Total Weight 0.00 Please enter a value greater than or equal to 0.01." at bounding box center [243, 431] width 133 height 64
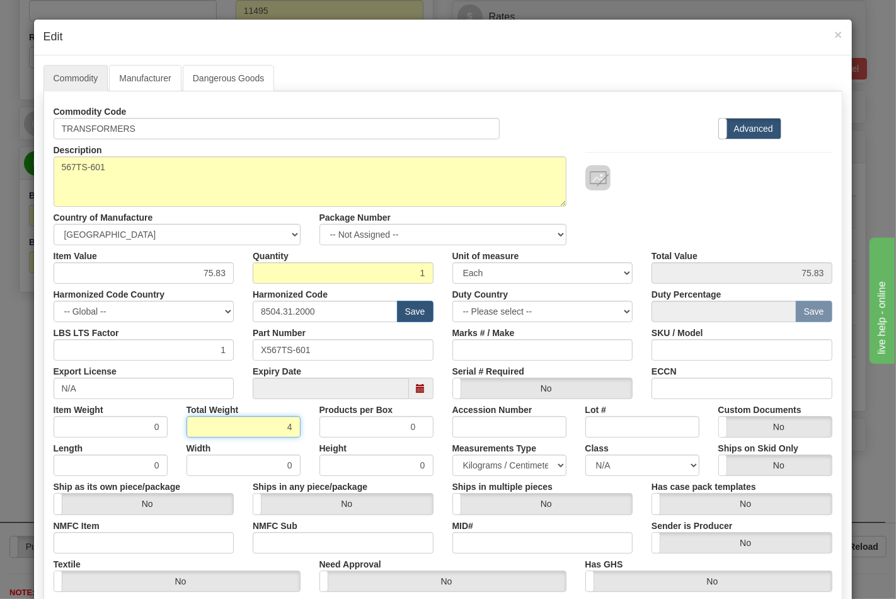
type input "4"
type input "4.0000"
click at [141, 536] on input "NMFC Item" at bounding box center [144, 542] width 181 height 21
type input "63170"
drag, startPoint x: 263, startPoint y: 542, endPoint x: 285, endPoint y: 541, distance: 21.5
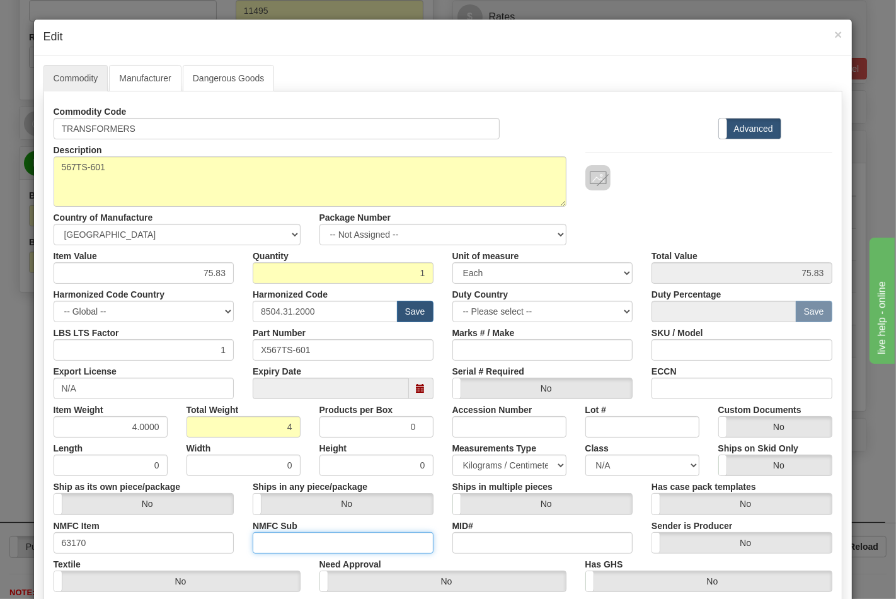
click at [263, 542] on input "NMFC Sub" at bounding box center [343, 542] width 181 height 21
type input "4"
click at [658, 470] on select "N/A 50.0 55.0 60.0 65.0 70.0 85.0 92.5 100.0 125.0 175.0 250.0 300.0 400.0" at bounding box center [643, 464] width 114 height 21
select select "70.0"
click at [586, 454] on select "N/A 50.0 55.0 60.0 65.0 70.0 85.0 92.5 100.0 125.0 175.0 250.0 300.0 400.0" at bounding box center [643, 464] width 114 height 21
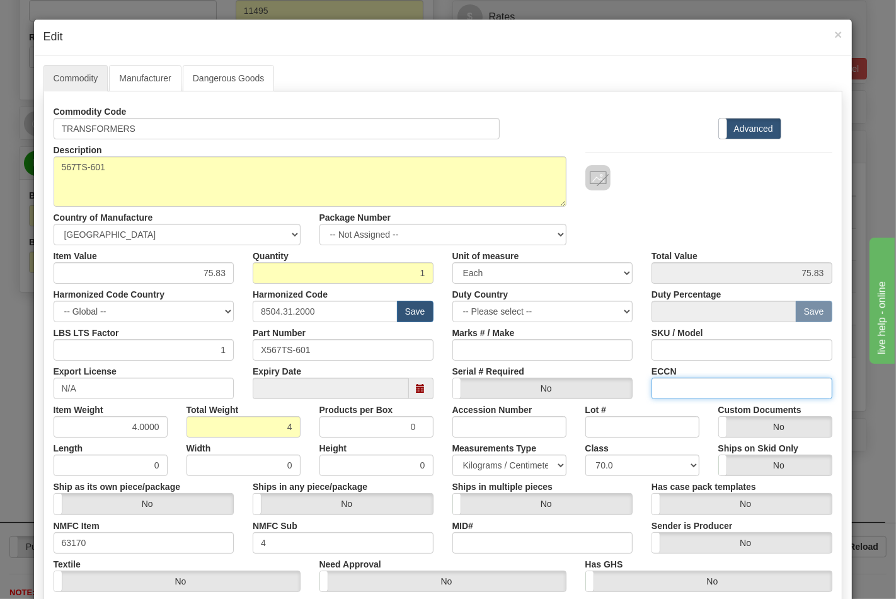
click at [683, 392] on input "ECCN" at bounding box center [742, 388] width 181 height 21
type input "EAR99"
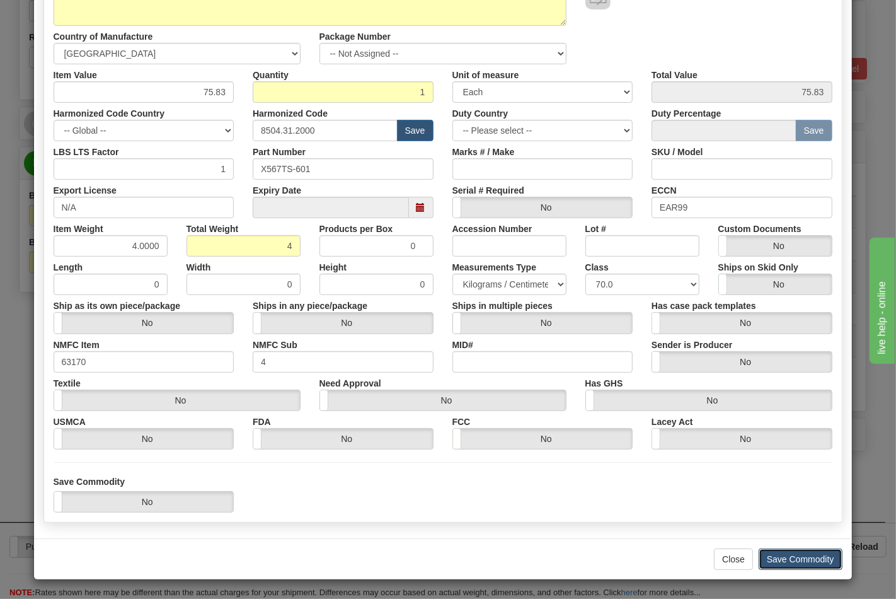
click at [798, 563] on button "Save Commodity" at bounding box center [801, 558] width 84 height 21
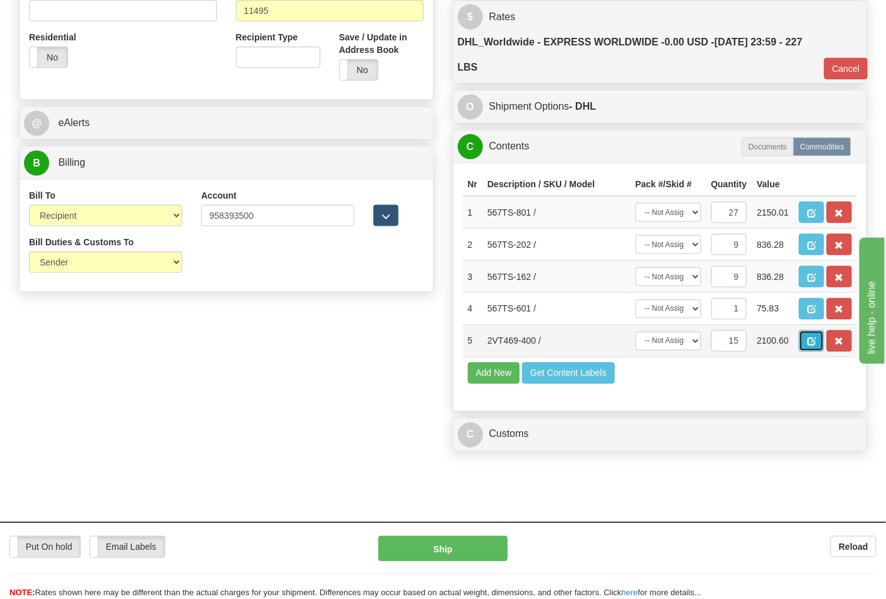
click at [824, 352] on button "button" at bounding box center [811, 340] width 25 height 21
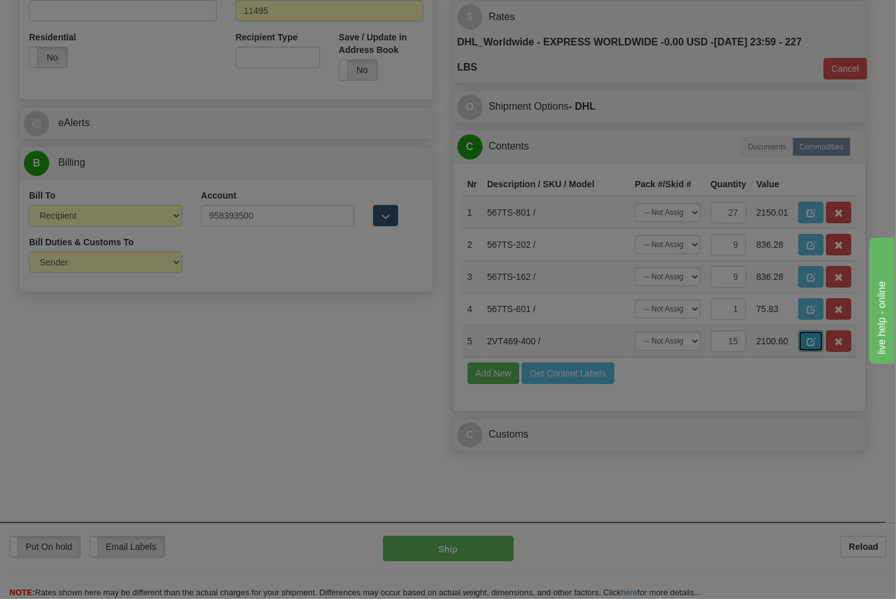
scroll to position [0, 0]
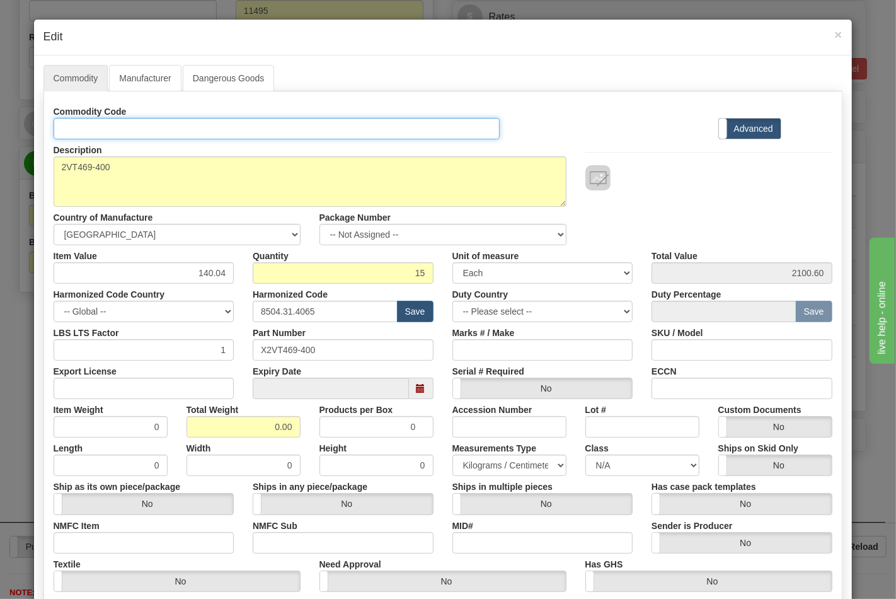
click at [78, 129] on input "Id" at bounding box center [277, 128] width 447 height 21
type input "TRANSFORMERS"
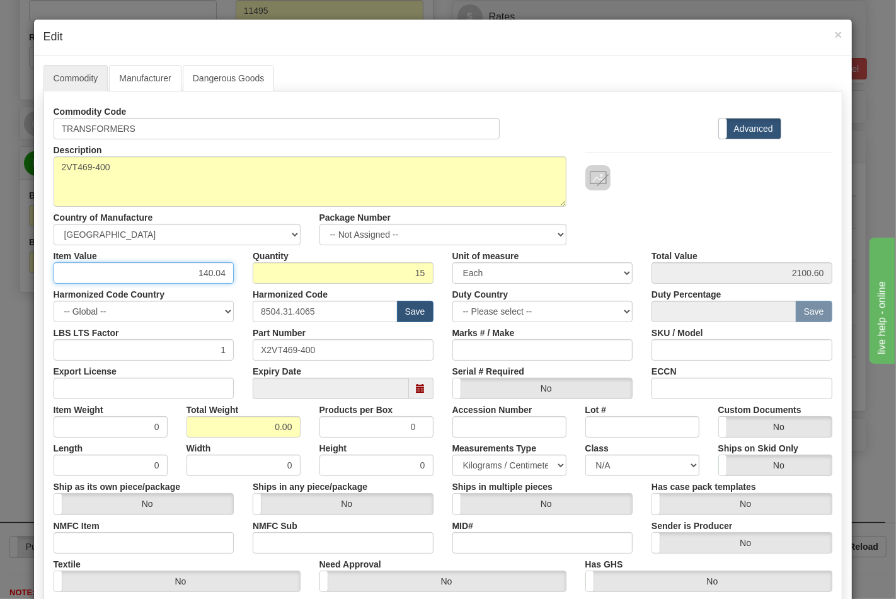
drag, startPoint x: 184, startPoint y: 268, endPoint x: 265, endPoint y: 274, distance: 80.9
click at [265, 274] on div "Item Value 140.04 Quantity 15 Unit of measure 3 Thousand Square Inches Adjustme…" at bounding box center [443, 264] width 798 height 38
type input "175.05"
type input "2625.75"
click at [156, 391] on input "Export License" at bounding box center [144, 388] width 181 height 21
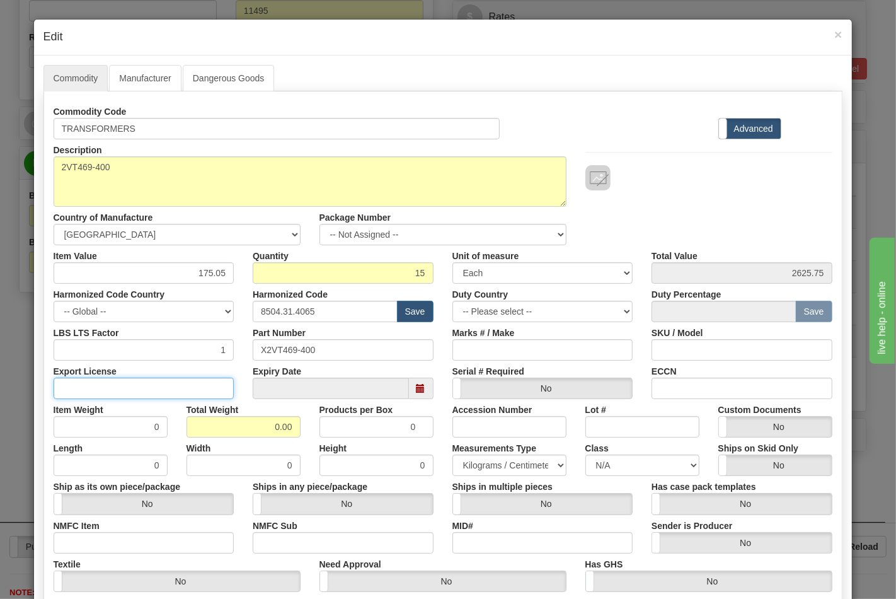
type input "N/A"
drag, startPoint x: 258, startPoint y: 436, endPoint x: 292, endPoint y: 431, distance: 34.3
click at [292, 431] on input "0.00" at bounding box center [244, 426] width 114 height 21
type input "81"
type input "5.4000"
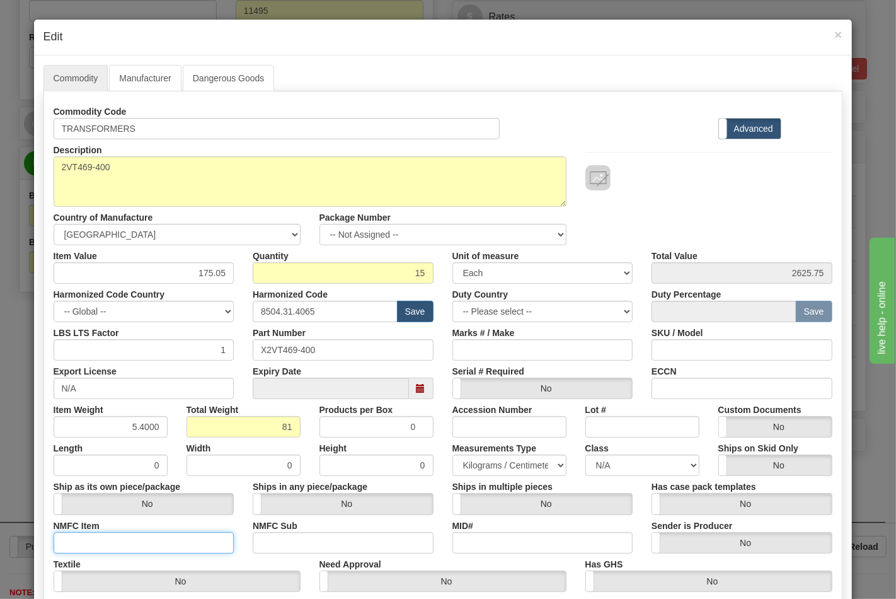
click at [158, 542] on input "NMFC Item" at bounding box center [144, 542] width 181 height 21
type input "63170"
drag, startPoint x: 258, startPoint y: 552, endPoint x: 269, endPoint y: 550, distance: 11.0
click at [259, 552] on input "NMFC Sub" at bounding box center [343, 542] width 181 height 21
type input "4"
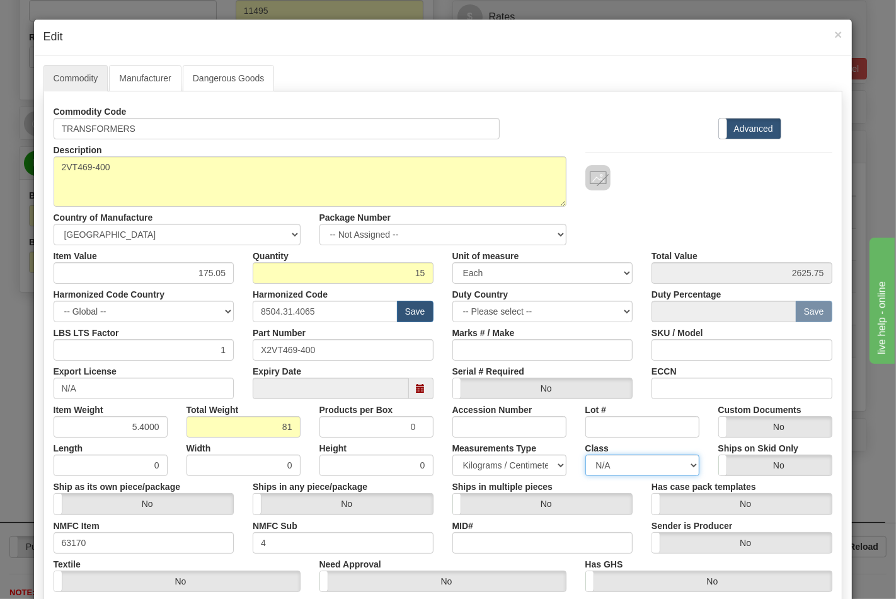
click at [621, 464] on select "N/A 50.0 55.0 60.0 65.0 70.0 85.0 92.5 100.0 125.0 175.0 250.0 300.0 400.0" at bounding box center [643, 464] width 114 height 21
select select "70.0"
click at [586, 454] on select "N/A 50.0 55.0 60.0 65.0 70.0 85.0 92.5 100.0 125.0 175.0 250.0 300.0 400.0" at bounding box center [643, 464] width 114 height 21
drag, startPoint x: 673, startPoint y: 381, endPoint x: 679, endPoint y: 386, distance: 7.2
click at [673, 381] on input "ECCN" at bounding box center [742, 388] width 181 height 21
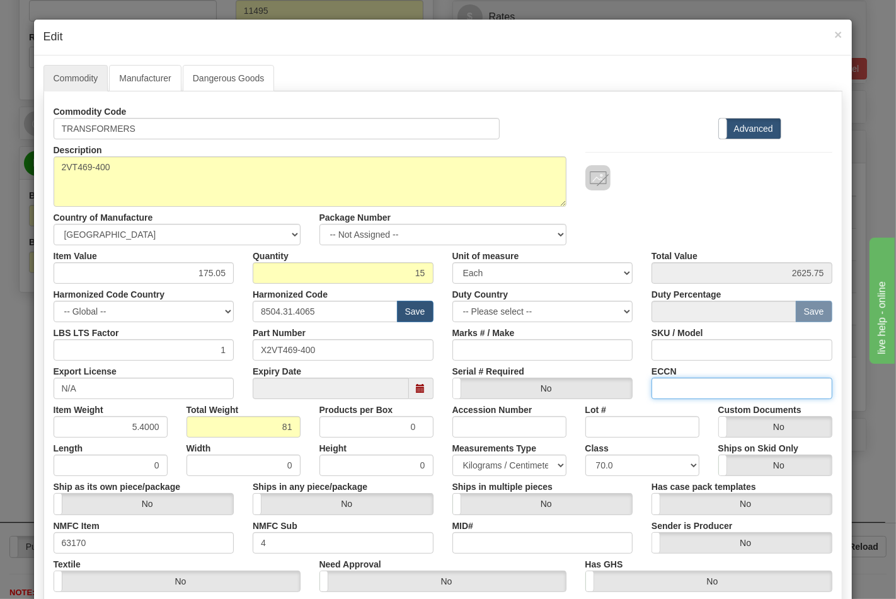
type input "EAR99"
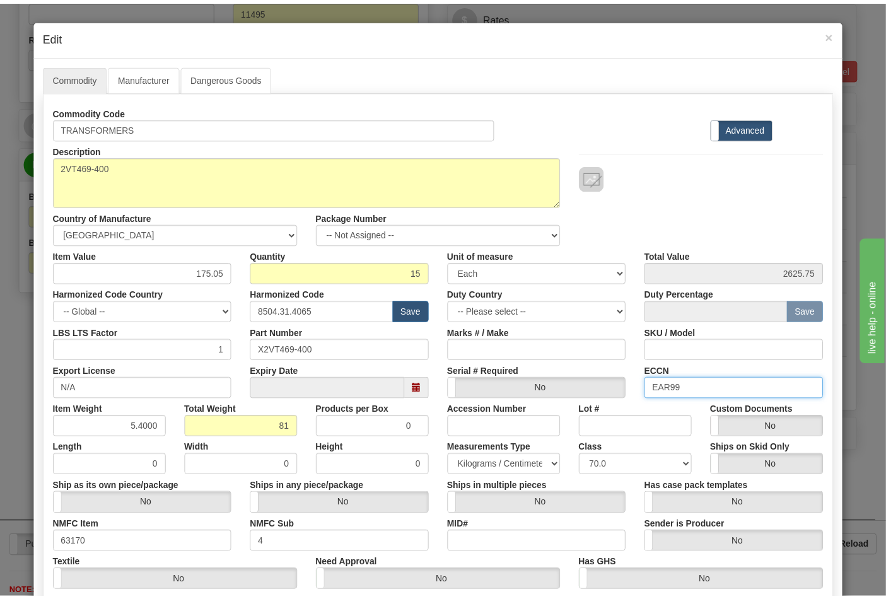
scroll to position [181, 0]
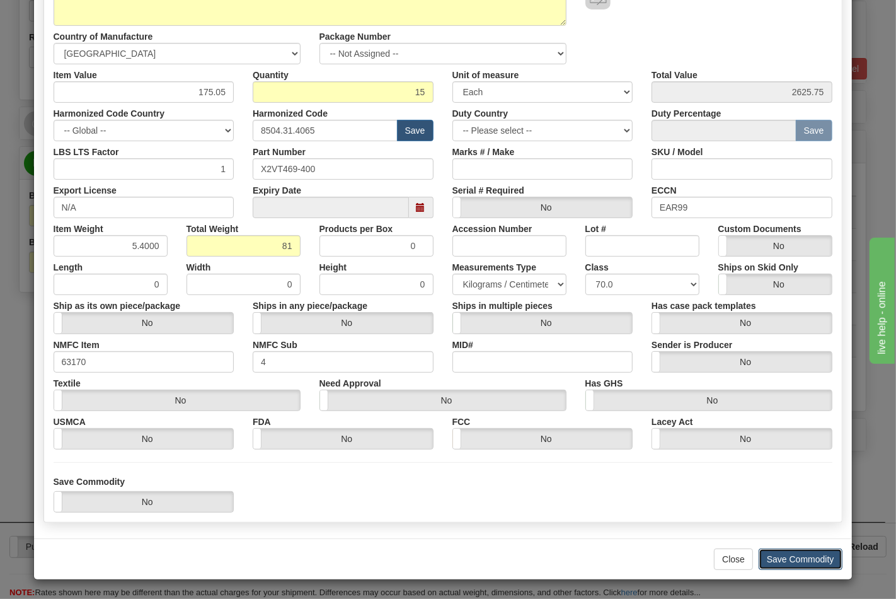
click at [785, 562] on button "Save Commodity" at bounding box center [801, 558] width 84 height 21
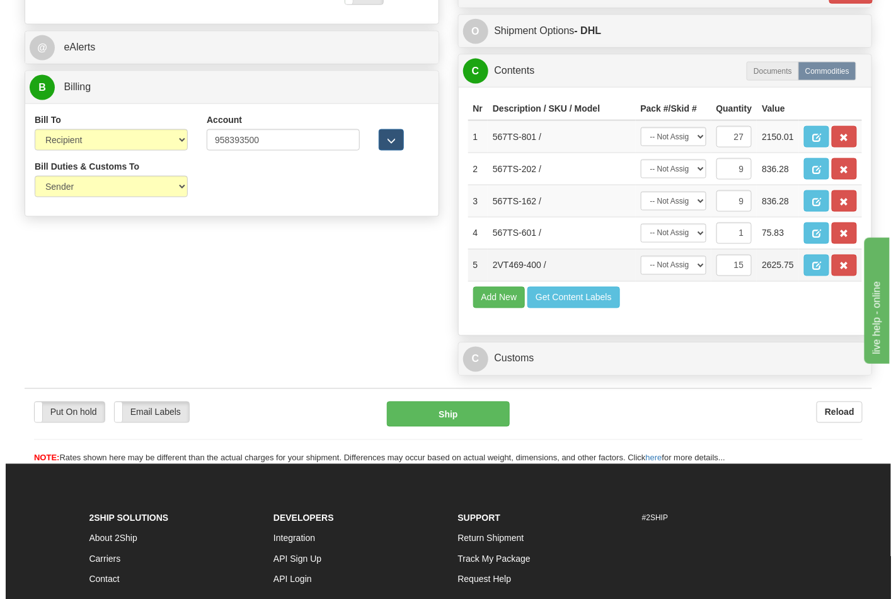
scroll to position [630, 0]
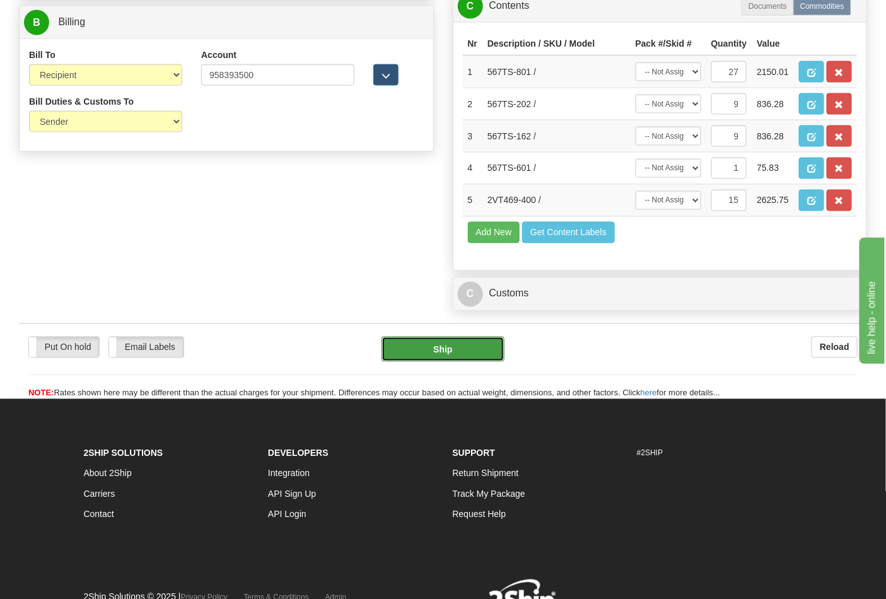
click at [449, 362] on button "Ship" at bounding box center [442, 349] width 122 height 25
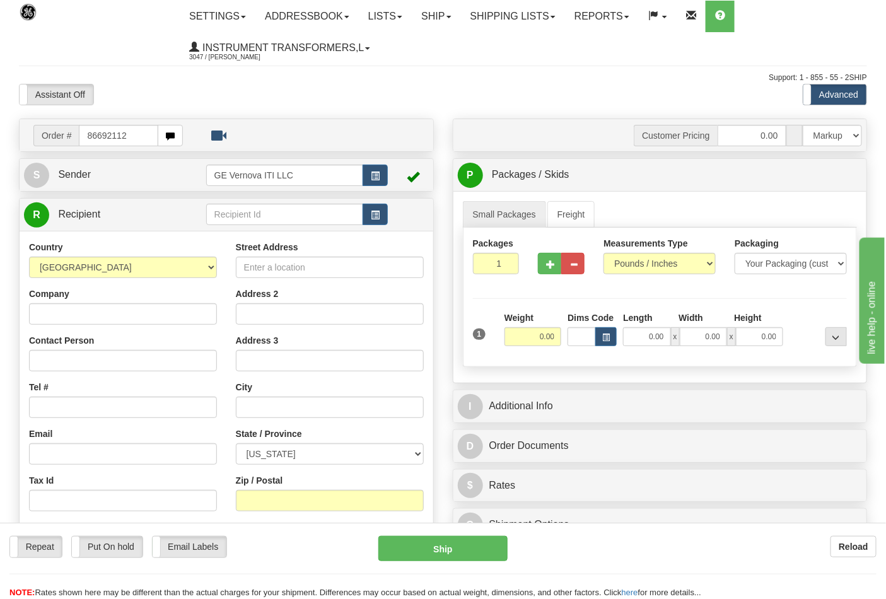
type input "86692112"
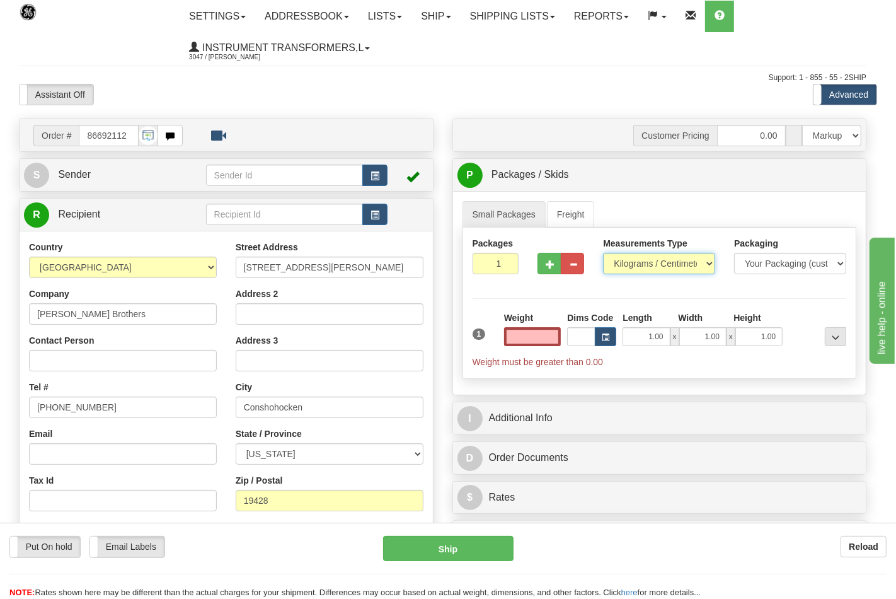
type input "0.00"
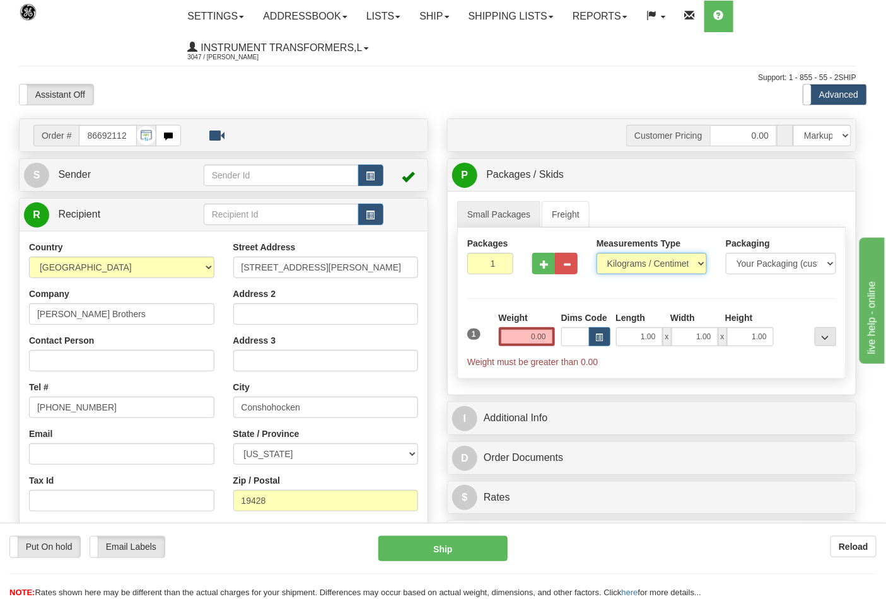
click at [625, 265] on select "Pounds / Inches Kilograms / Centimeters" at bounding box center [651, 263] width 110 height 21
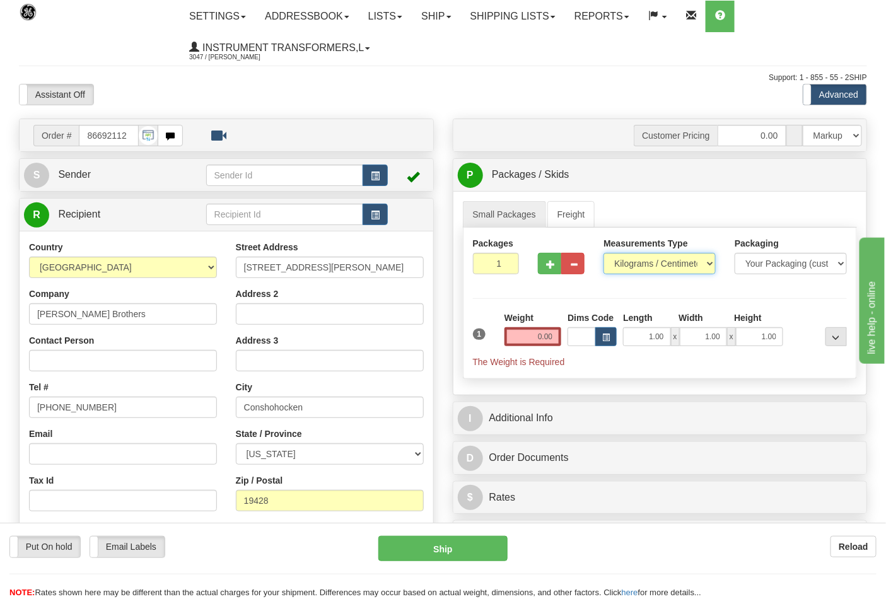
select select "0"
click at [603, 253] on select "Pounds / Inches Kilograms / Centimeters" at bounding box center [659, 263] width 112 height 21
click at [553, 338] on input "0.00" at bounding box center [532, 336] width 57 height 19
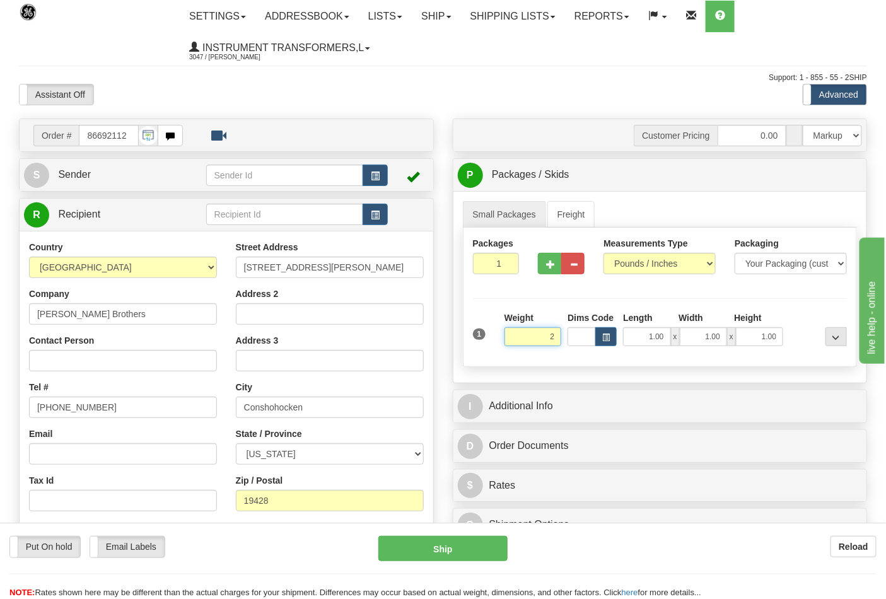
click button "Delete" at bounding box center [0, 0] width 0 height 0
type input "2.00"
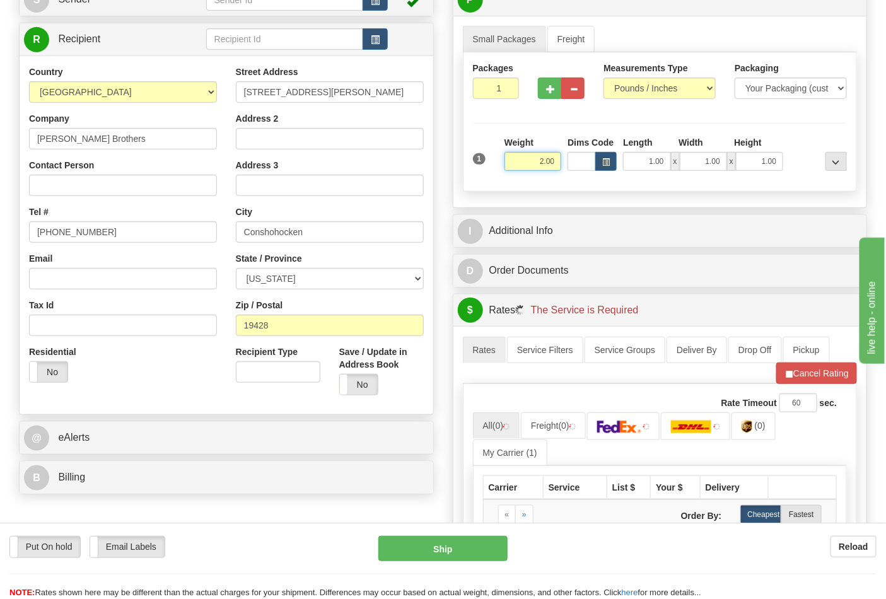
scroll to position [280, 0]
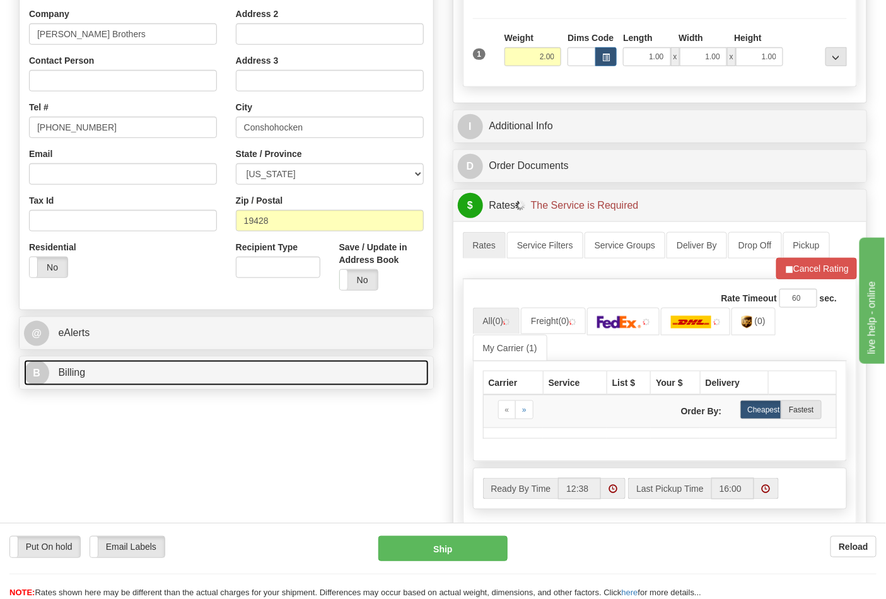
click at [146, 385] on link "B Billing" at bounding box center [226, 373] width 405 height 26
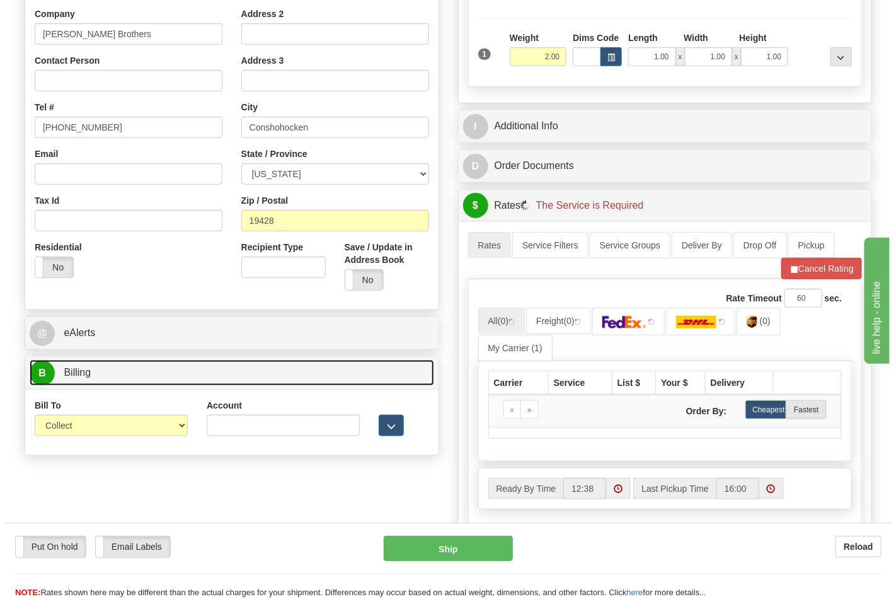
scroll to position [350, 0]
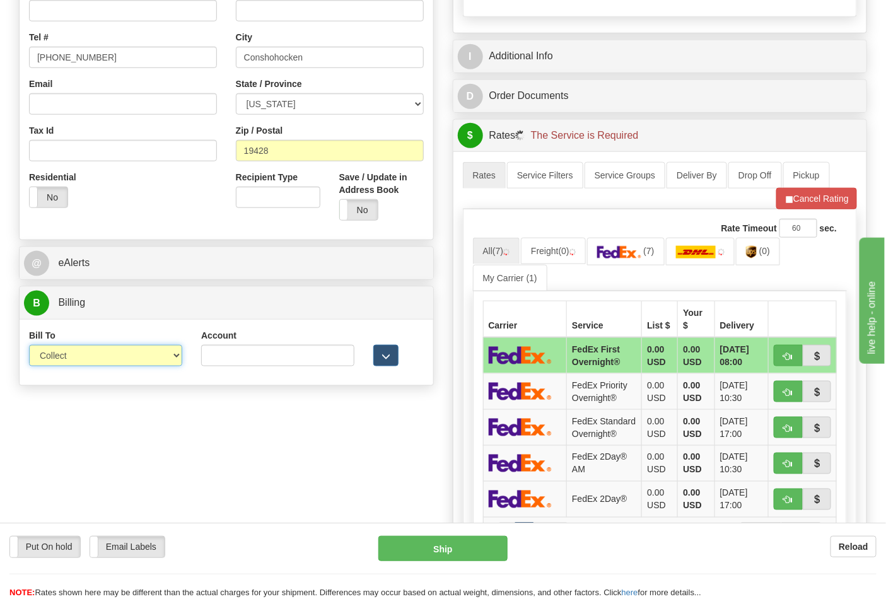
click at [66, 357] on select "Sender Recipient Third Party Collect" at bounding box center [105, 355] width 153 height 21
select select "2"
click at [29, 346] on select "Sender Recipient Third Party Collect" at bounding box center [105, 355] width 153 height 21
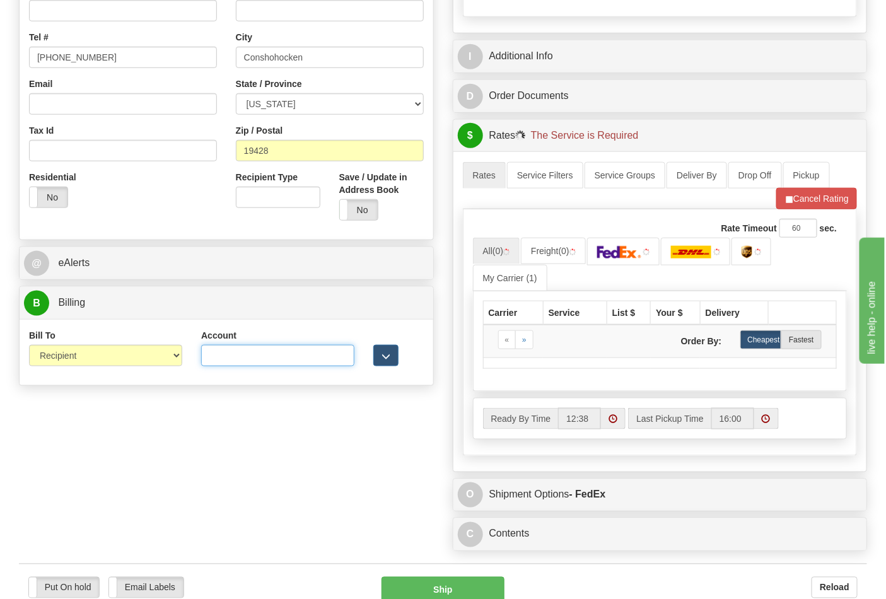
click at [224, 358] on input "Account" at bounding box center [277, 355] width 153 height 21
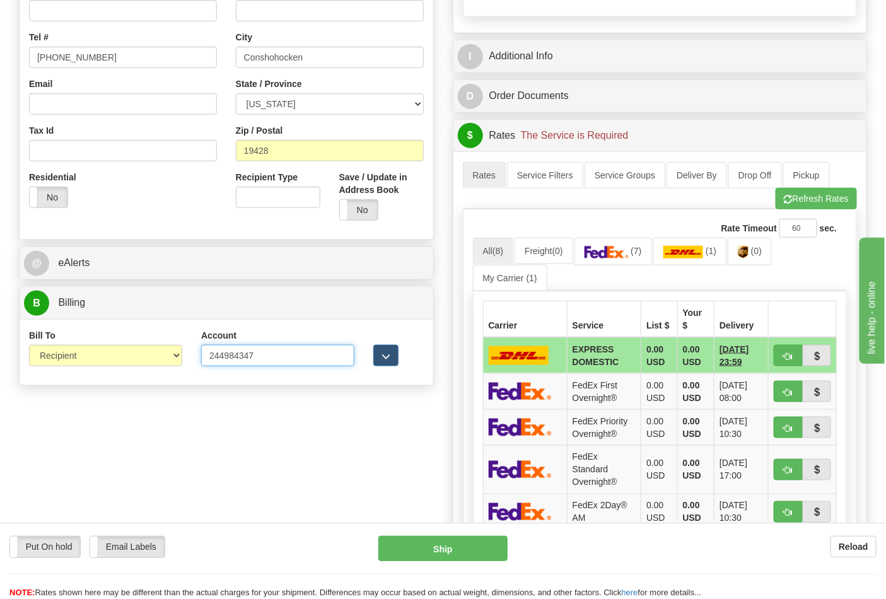
type input "244984347"
click button "Delete" at bounding box center [0, 0] width 0 height 0
click at [593, 263] on link "(7)" at bounding box center [613, 251] width 78 height 27
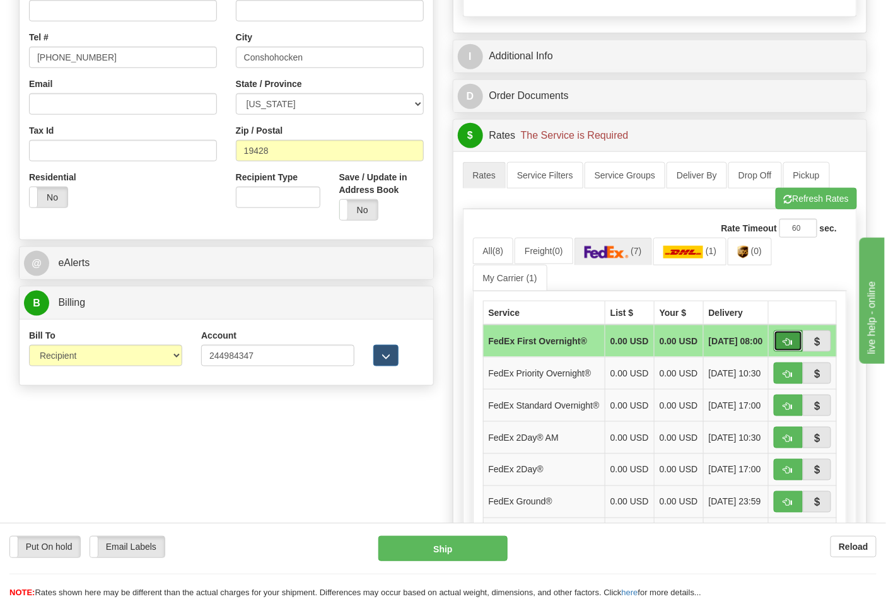
click at [788, 346] on span "button" at bounding box center [787, 342] width 9 height 8
type input "06"
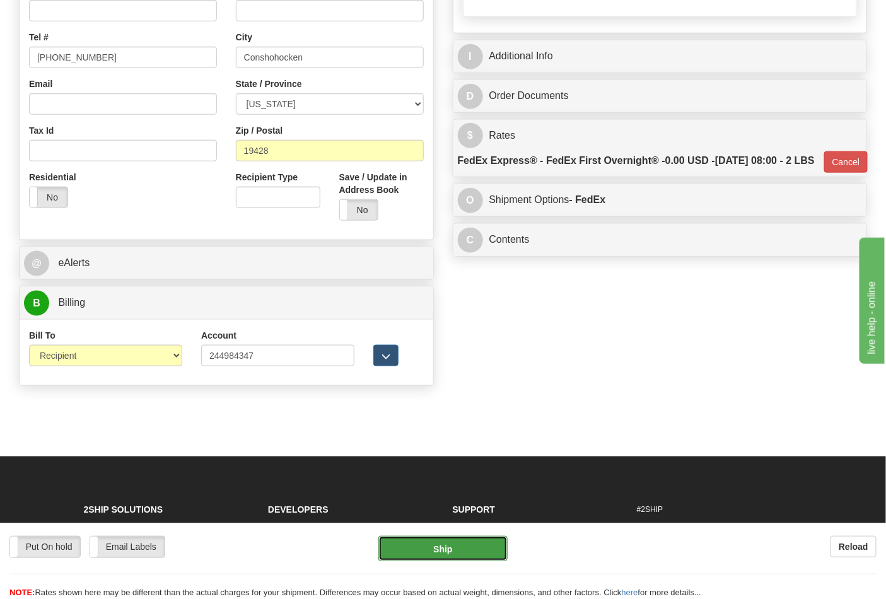
click at [465, 547] on button "Ship" at bounding box center [442, 548] width 129 height 25
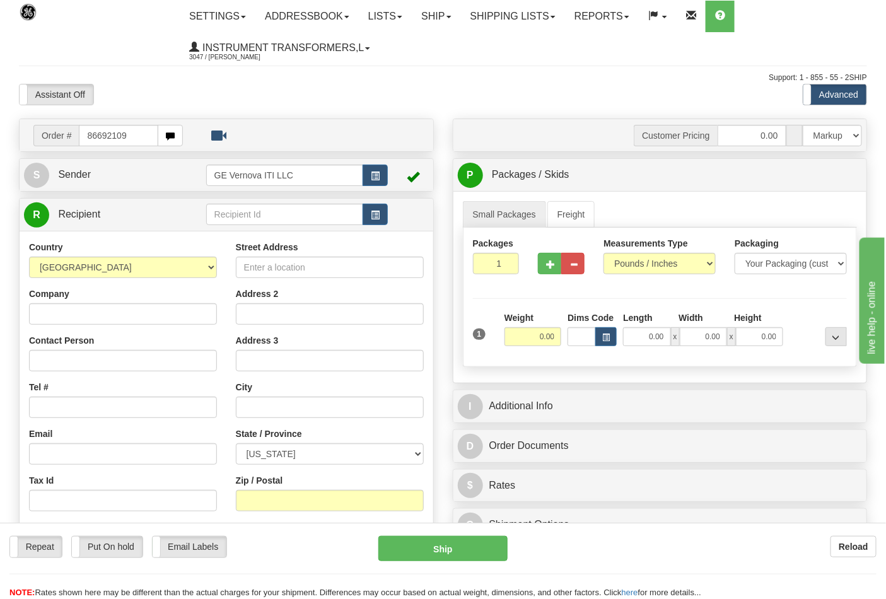
type input "86692109"
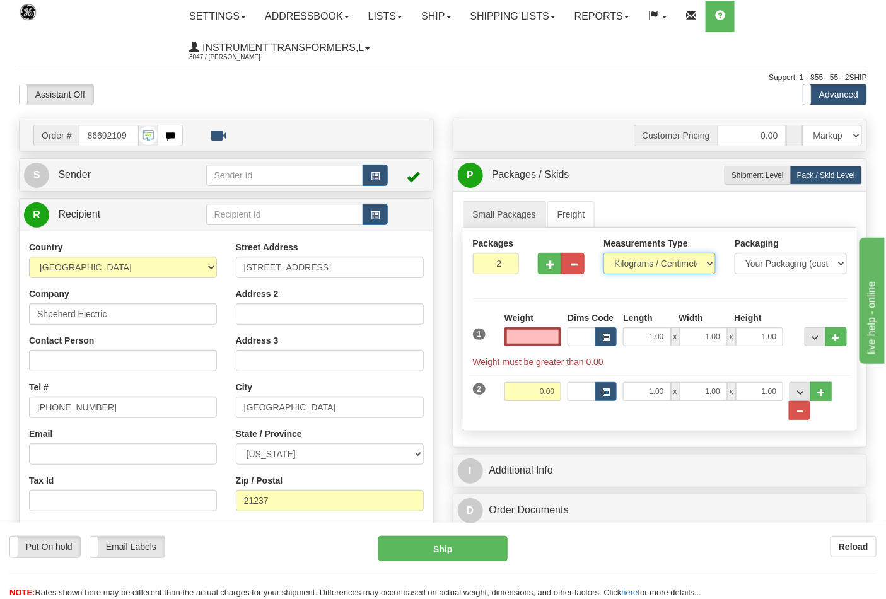
type input "0.00"
click at [630, 266] on select "Pounds / Inches Kilograms / Centimeters" at bounding box center [659, 263] width 112 height 21
select select "0"
click at [603, 253] on select "Pounds / Inches Kilograms / Centimeters" at bounding box center [659, 263] width 112 height 21
click at [558, 338] on input "0.00" at bounding box center [532, 336] width 57 height 19
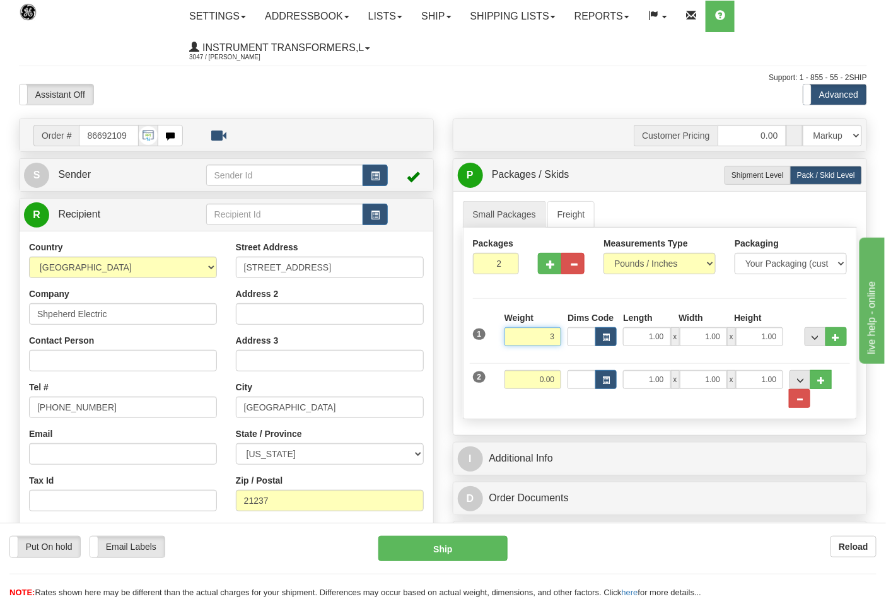
click button "Delete" at bounding box center [0, 0] width 0 height 0
type input "3.00"
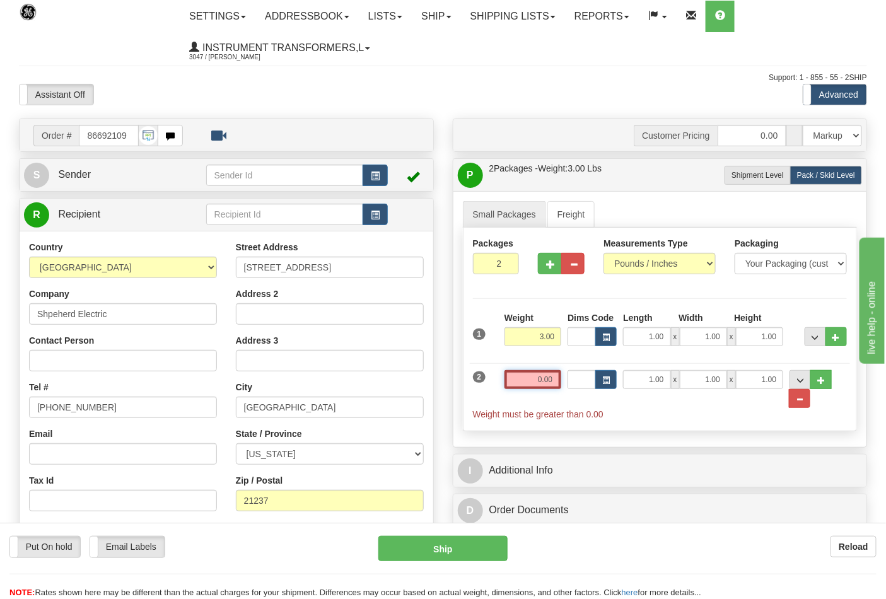
click at [560, 380] on input "0.00" at bounding box center [532, 379] width 57 height 19
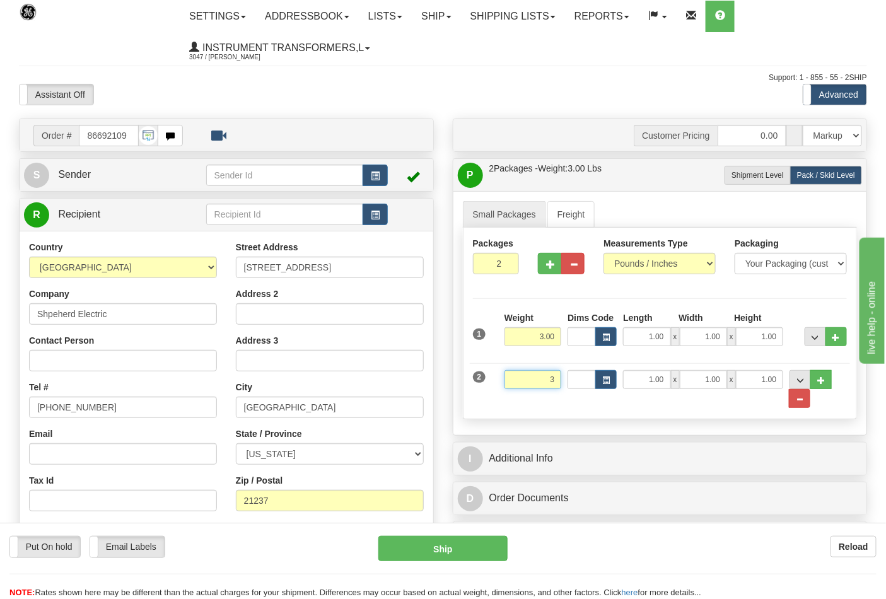
click button "Delete" at bounding box center [0, 0] width 0 height 0
type input "3.00"
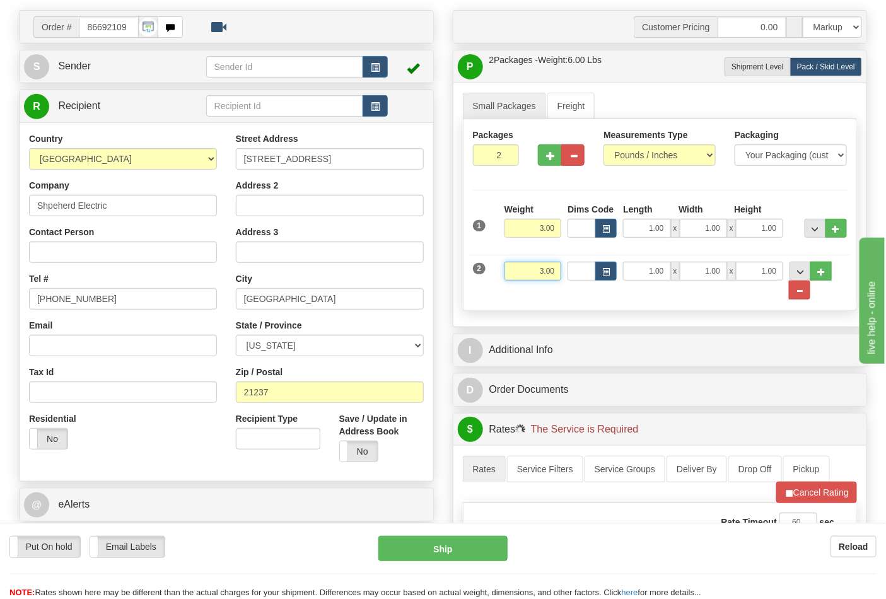
scroll to position [210, 0]
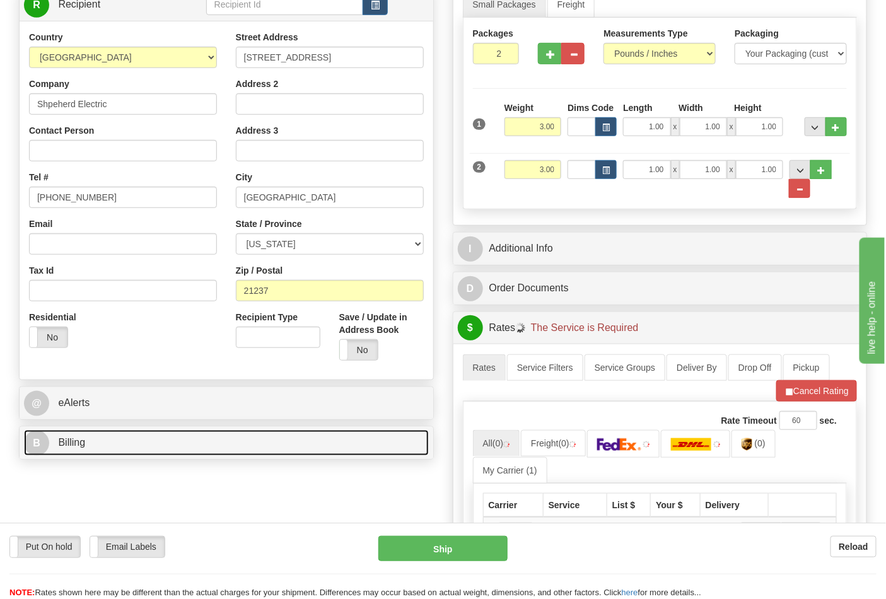
click at [106, 444] on link "B Billing" at bounding box center [226, 443] width 405 height 26
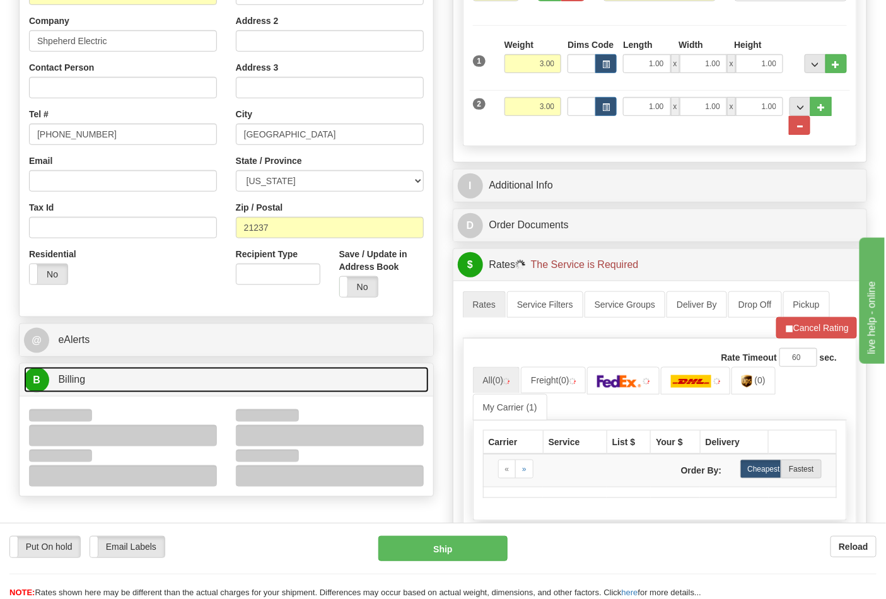
scroll to position [350, 0]
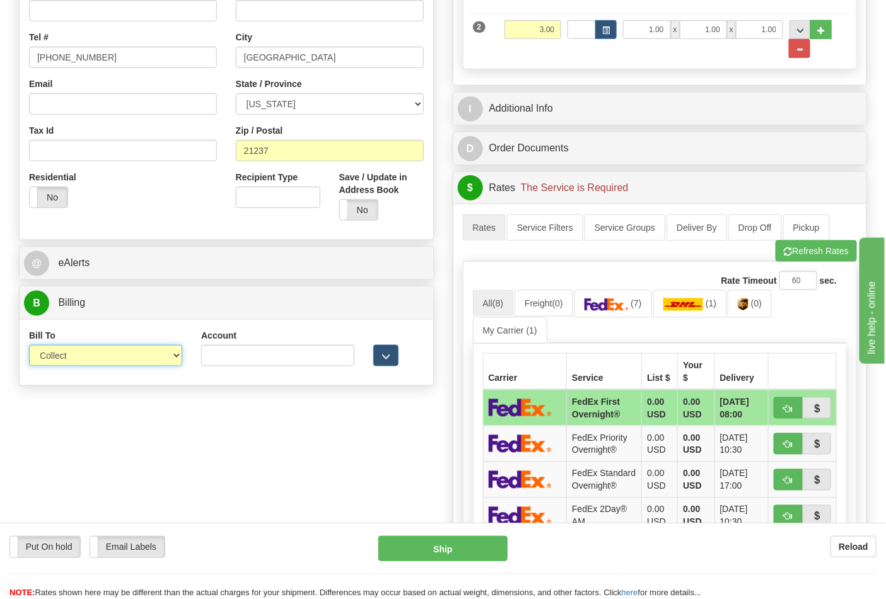
click at [74, 362] on select "Sender Recipient Third Party Collect" at bounding box center [105, 355] width 153 height 21
select select "2"
click at [29, 346] on select "Sender Recipient Third Party Collect" at bounding box center [105, 355] width 153 height 21
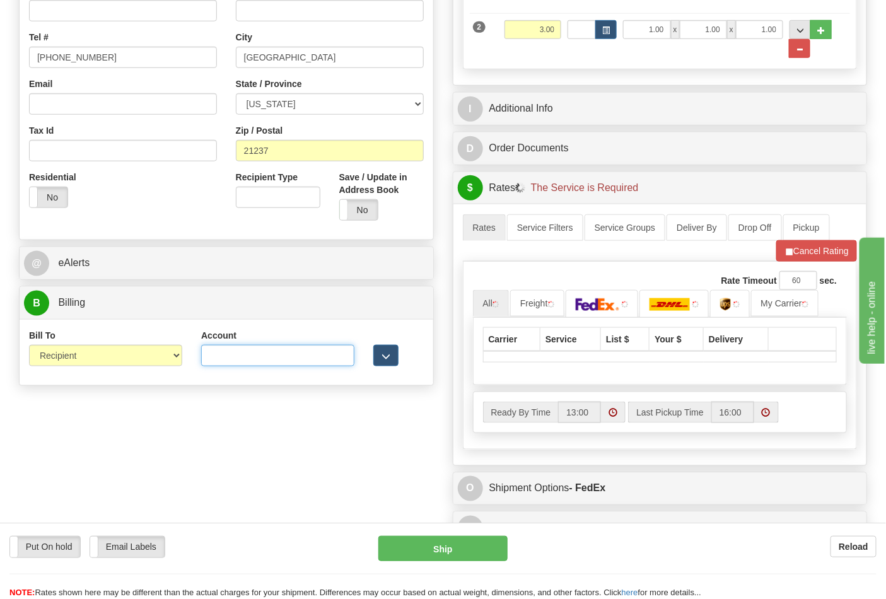
click at [244, 363] on input "Account" at bounding box center [277, 355] width 153 height 21
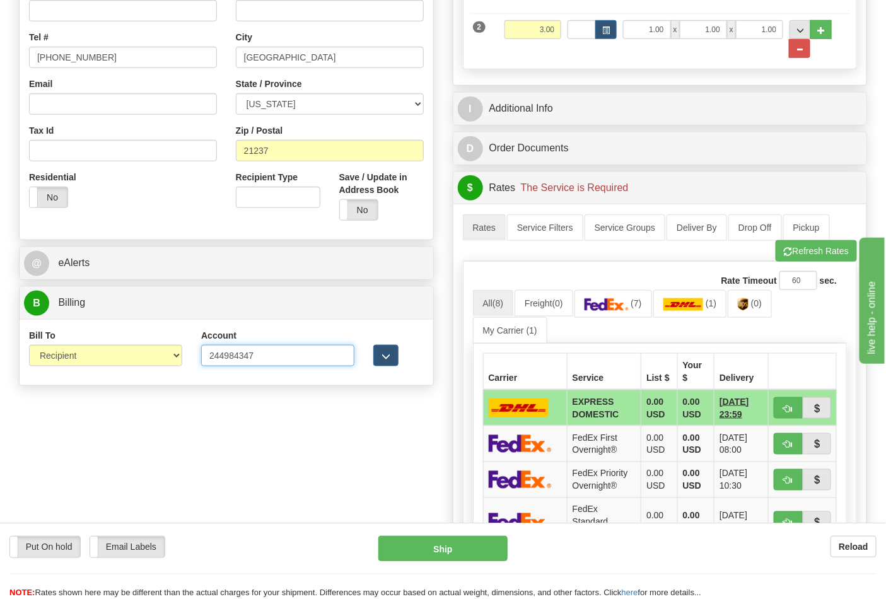
type input "244984347"
click button "Delete" at bounding box center [0, 0] width 0 height 0
click at [627, 295] on link "(7)" at bounding box center [613, 303] width 78 height 27
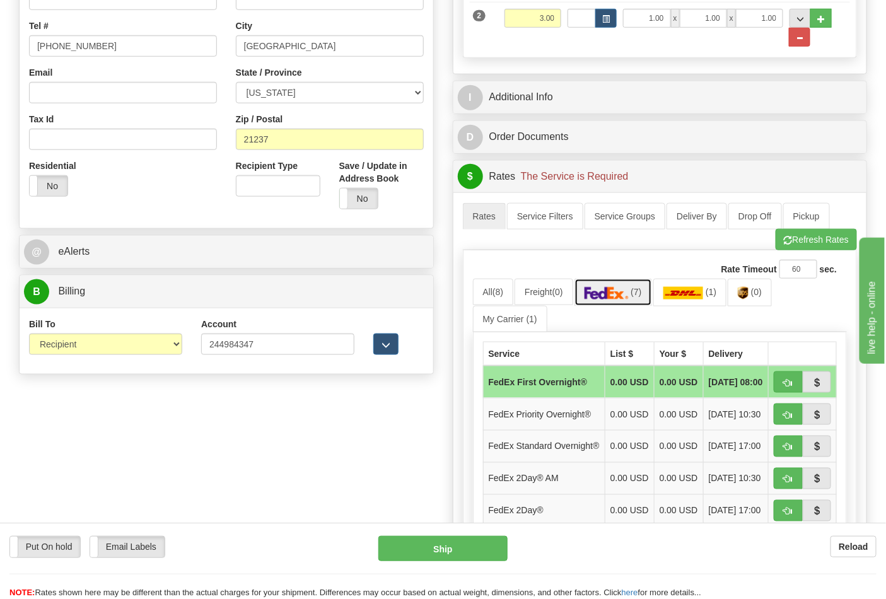
scroll to position [560, 0]
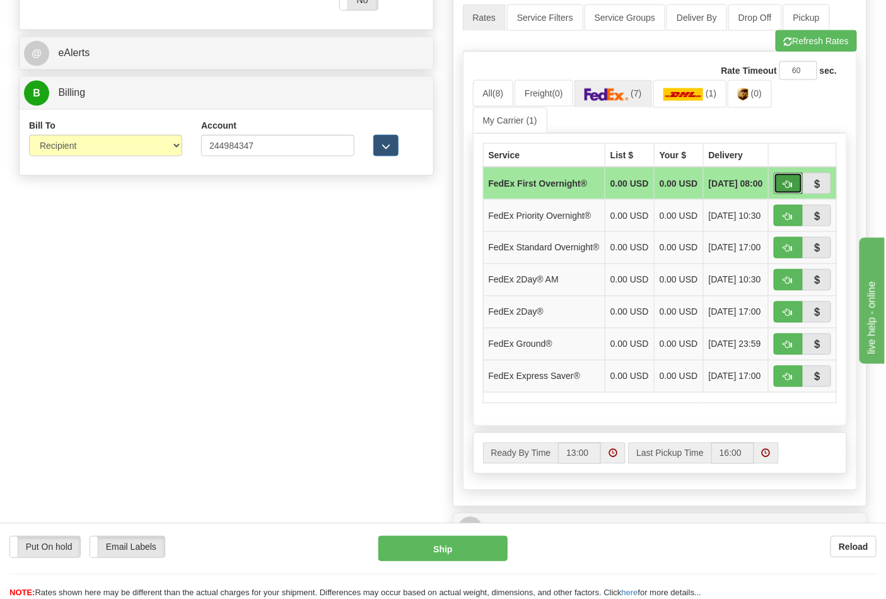
click at [786, 194] on button "button" at bounding box center [787, 183] width 29 height 21
type input "06"
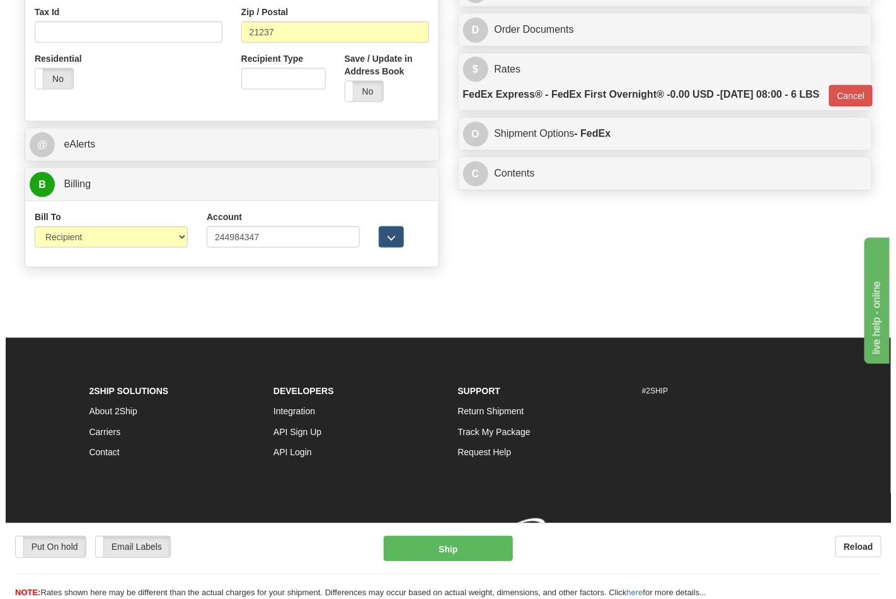
scroll to position [488, 0]
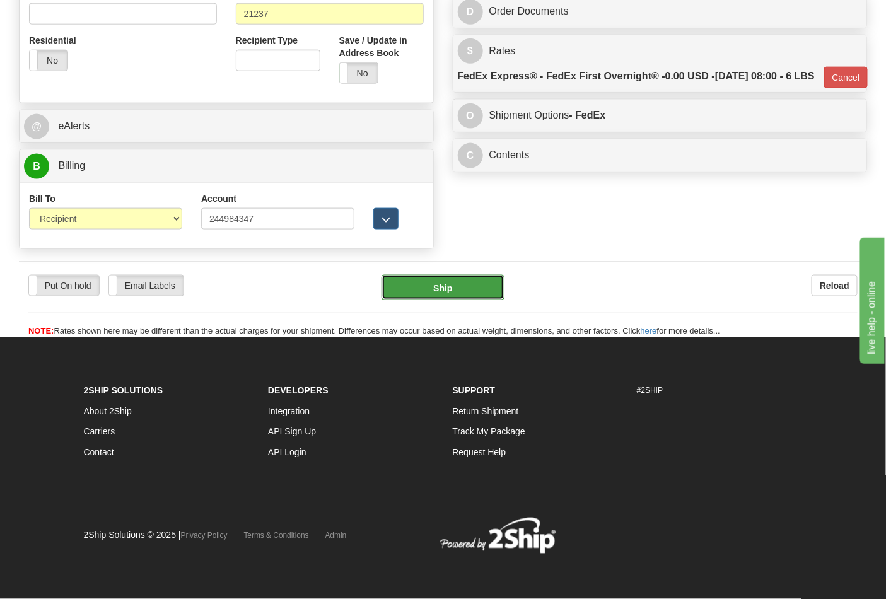
click at [449, 278] on button "Ship" at bounding box center [442, 287] width 122 height 25
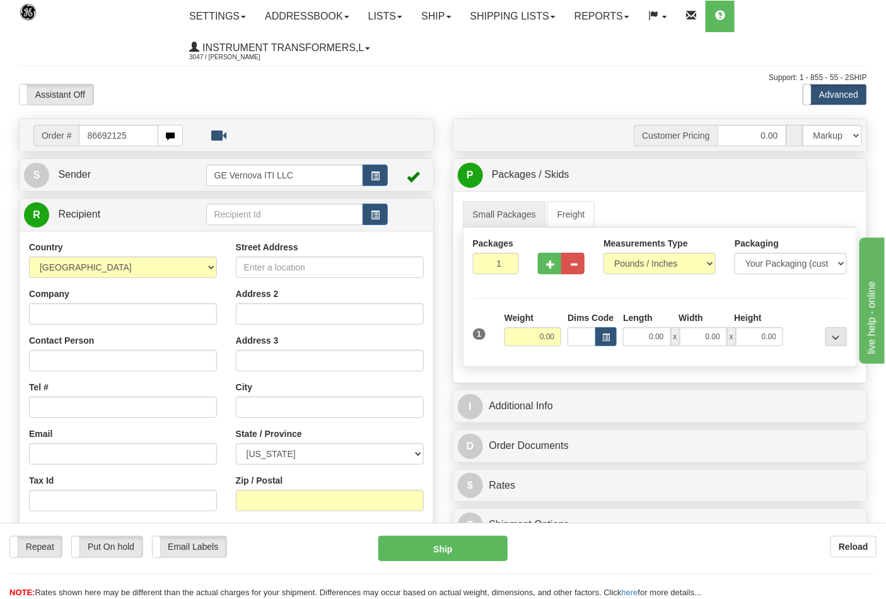
type input "86692125"
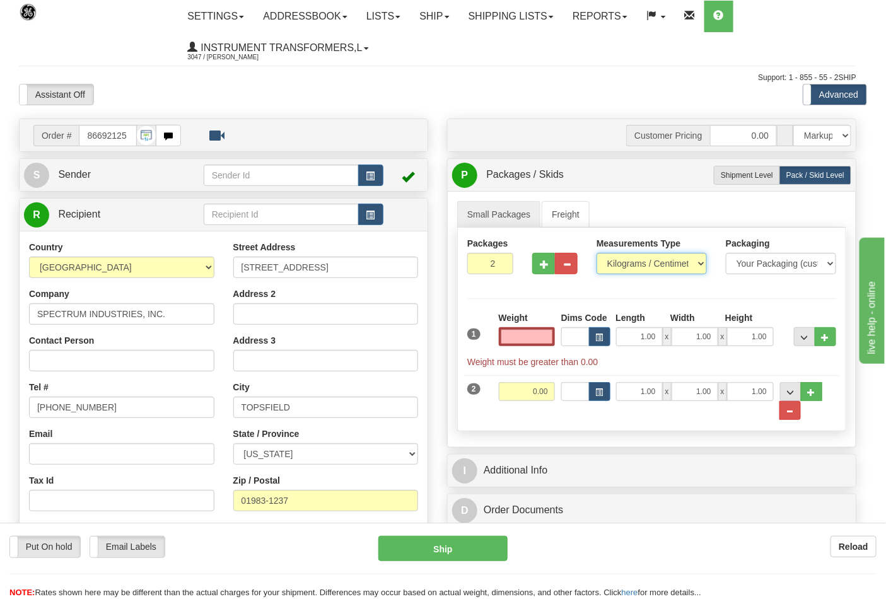
type input "0.00"
click at [625, 267] on select "Pounds / Inches Kilograms / Centimeters" at bounding box center [651, 263] width 110 height 21
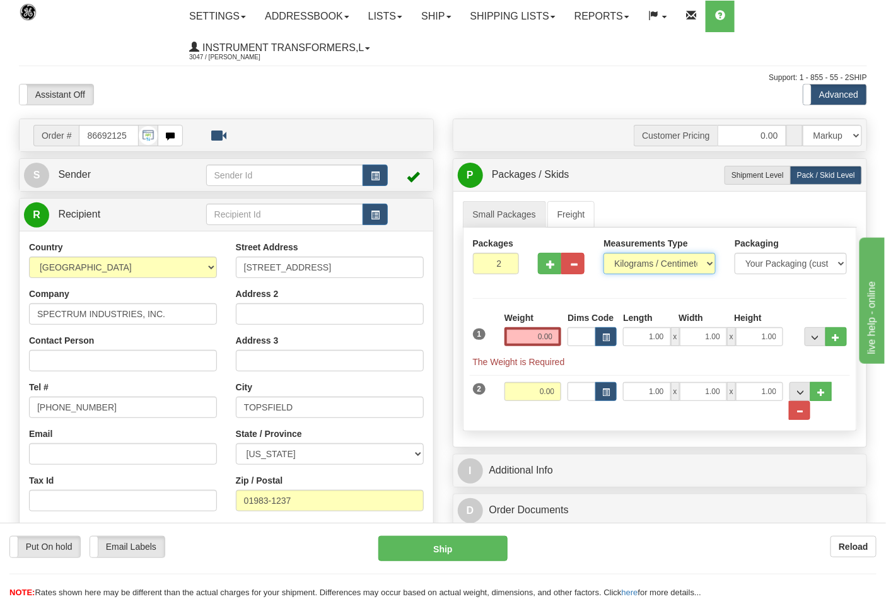
select select "0"
click at [603, 253] on select "Pounds / Inches Kilograms / Centimeters" at bounding box center [659, 263] width 112 height 21
click at [555, 339] on input "0.00" at bounding box center [532, 336] width 57 height 19
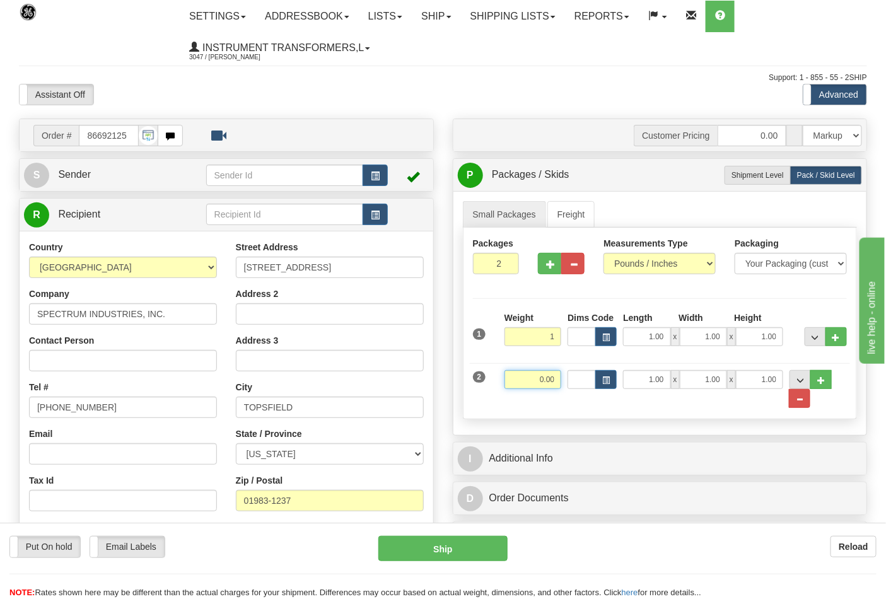
type input "1.00"
click at [557, 378] on input "0.00" at bounding box center [532, 379] width 57 height 19
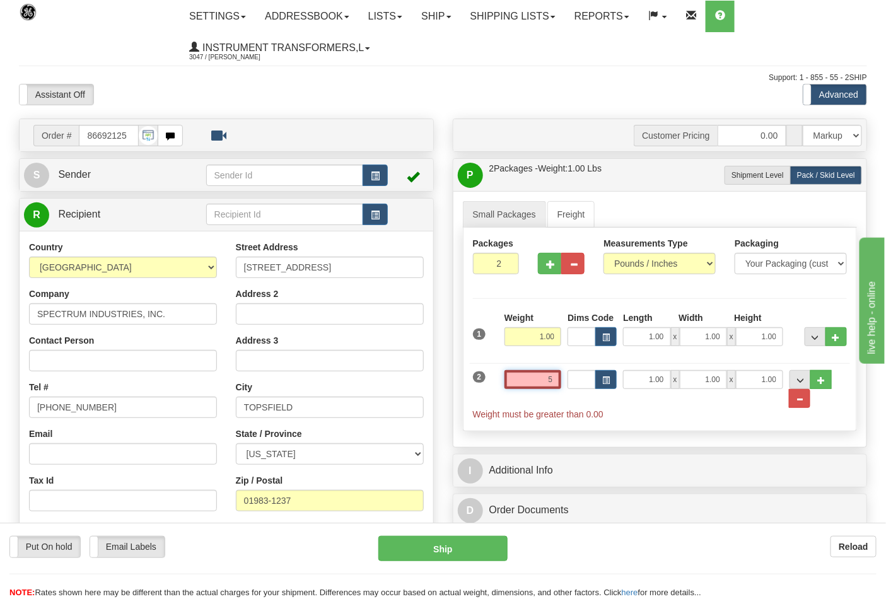
click button "Delete" at bounding box center [0, 0] width 0 height 0
type input "5.00"
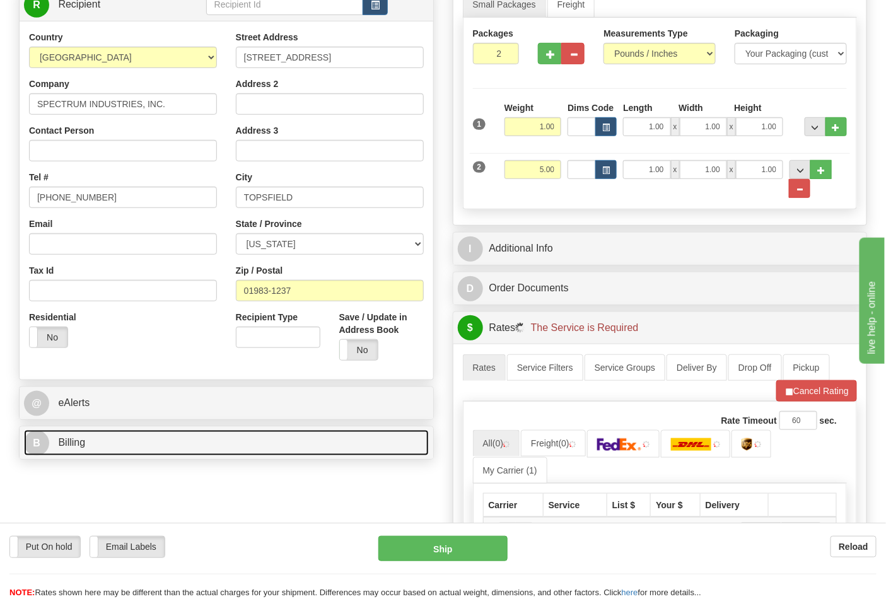
click at [96, 443] on link "B Billing" at bounding box center [226, 443] width 405 height 26
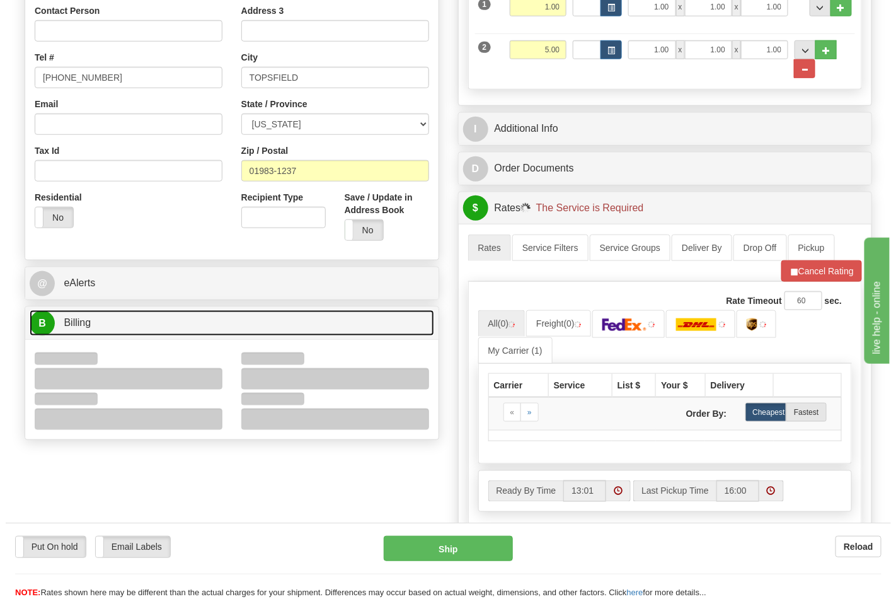
scroll to position [420, 0]
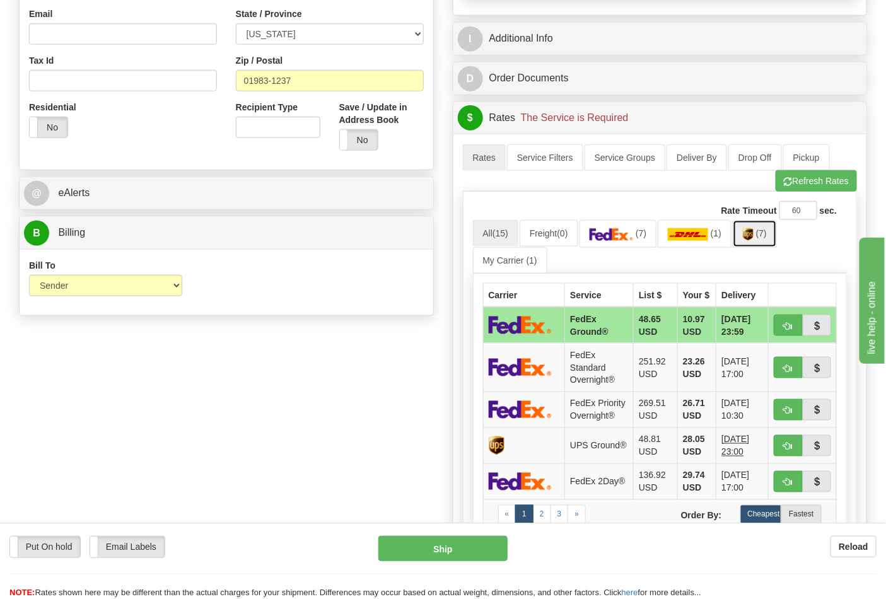
click at [754, 244] on link "(7)" at bounding box center [754, 233] width 44 height 27
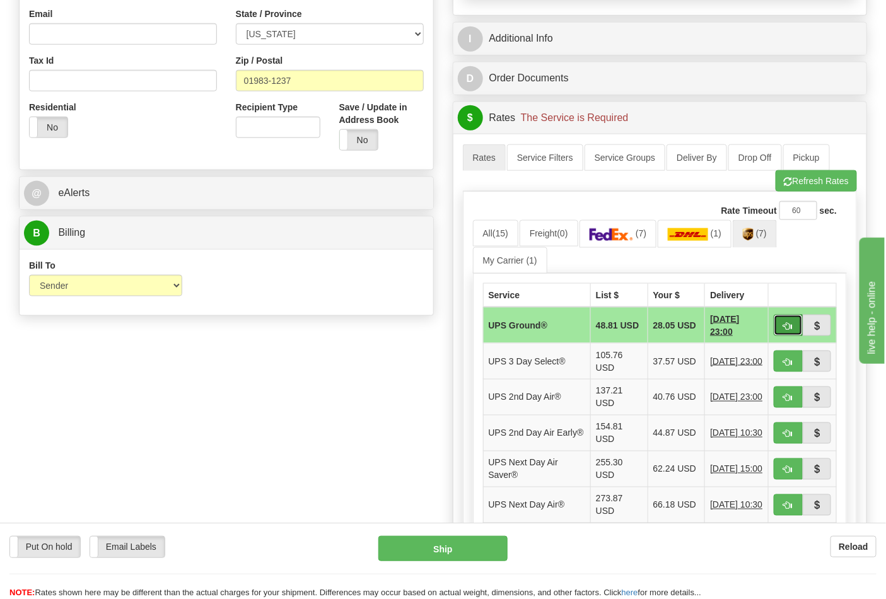
click at [777, 326] on button "button" at bounding box center [787, 325] width 29 height 21
type input "03"
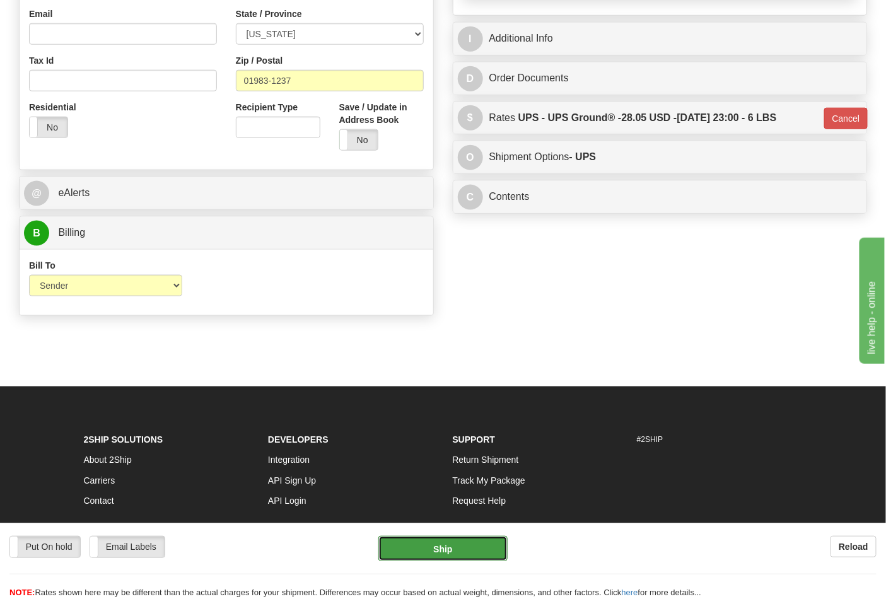
click at [432, 551] on button "Ship" at bounding box center [442, 548] width 129 height 25
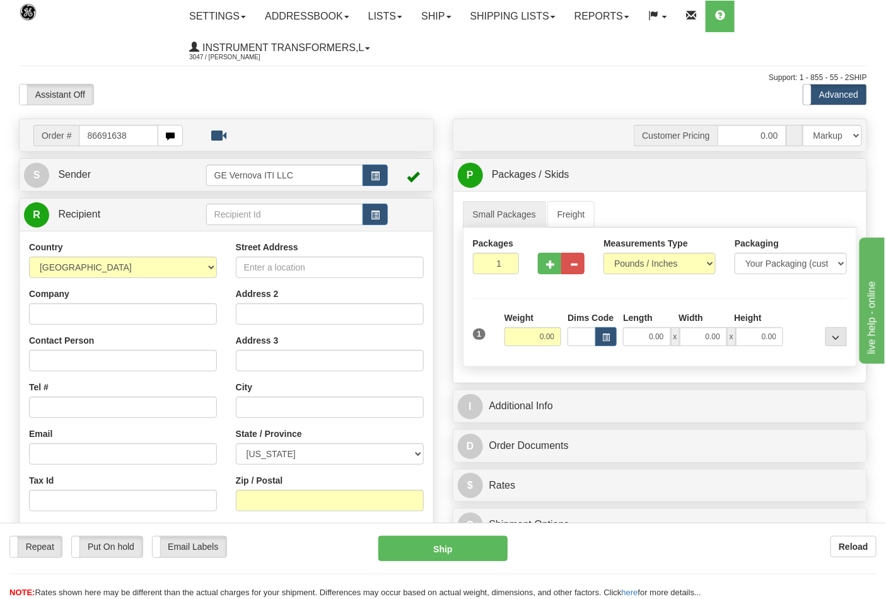
type input "86691638"
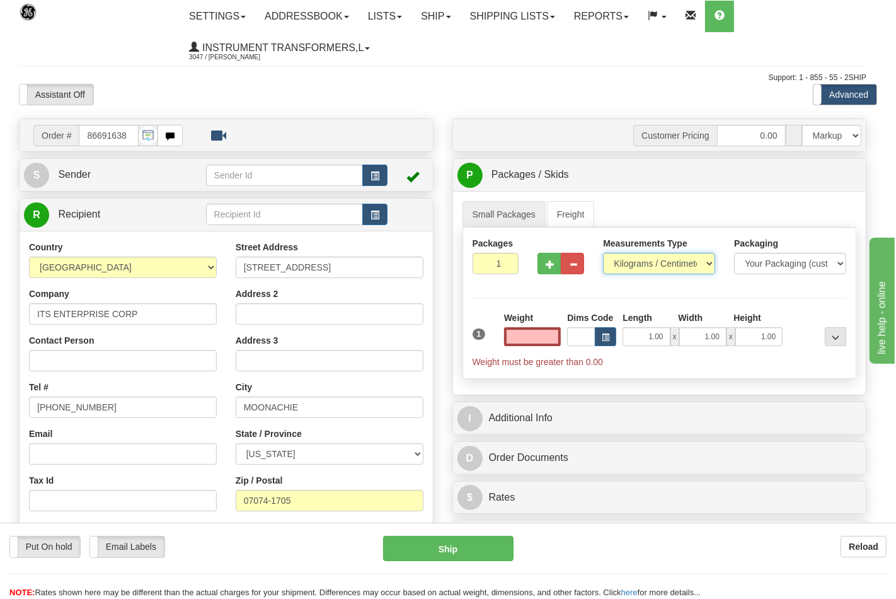
type input "0.00"
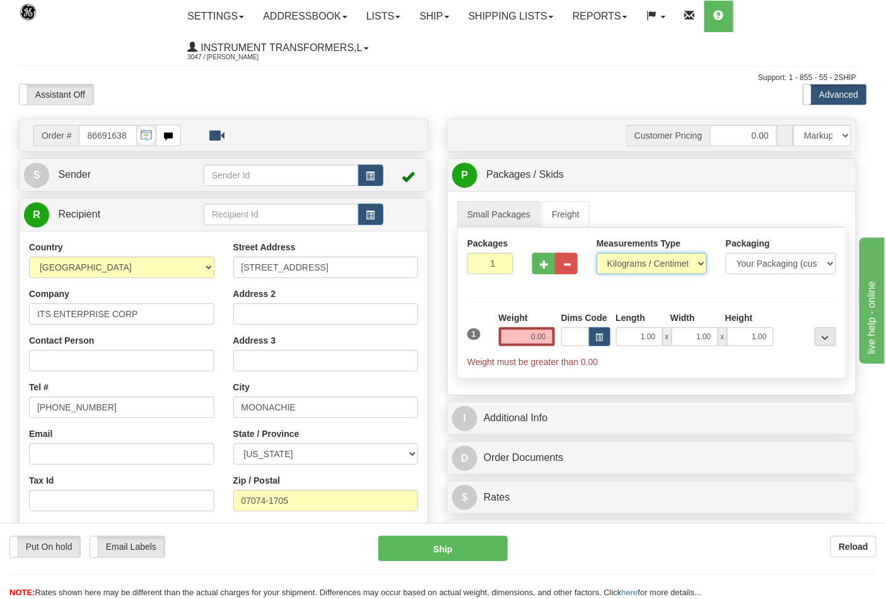
click at [633, 263] on select "Pounds / Inches Kilograms / Centimeters" at bounding box center [651, 263] width 110 height 21
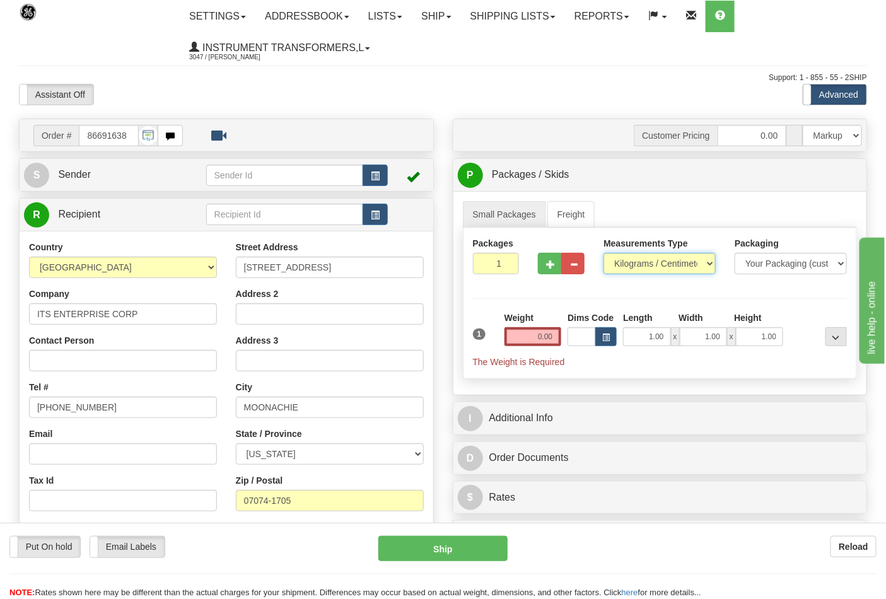
select select "0"
click at [603, 253] on select "Pounds / Inches Kilograms / Centimeters" at bounding box center [659, 263] width 112 height 21
click at [558, 335] on input "0.00" at bounding box center [532, 336] width 57 height 19
click button "Delete" at bounding box center [0, 0] width 0 height 0
type input "20.00"
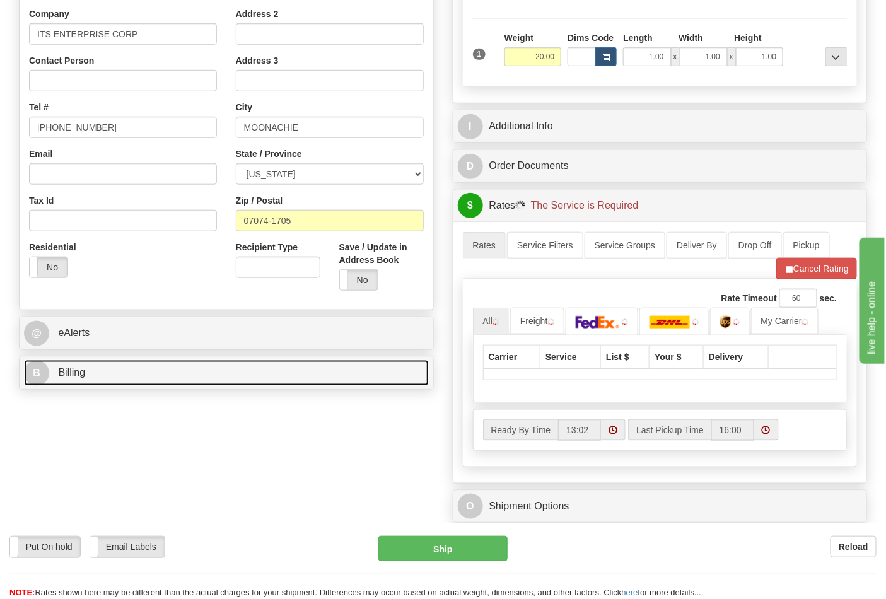
click at [99, 376] on link "B Billing" at bounding box center [226, 373] width 405 height 26
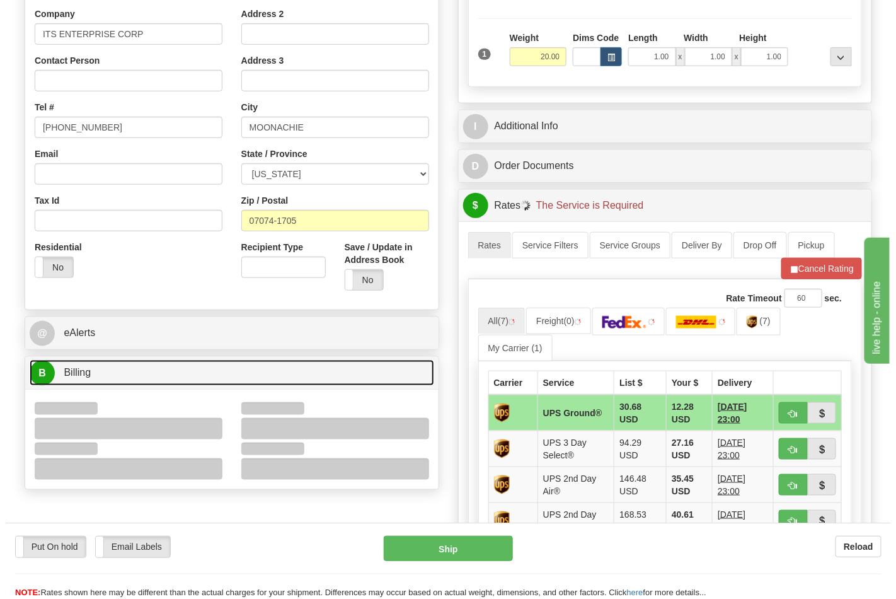
scroll to position [420, 0]
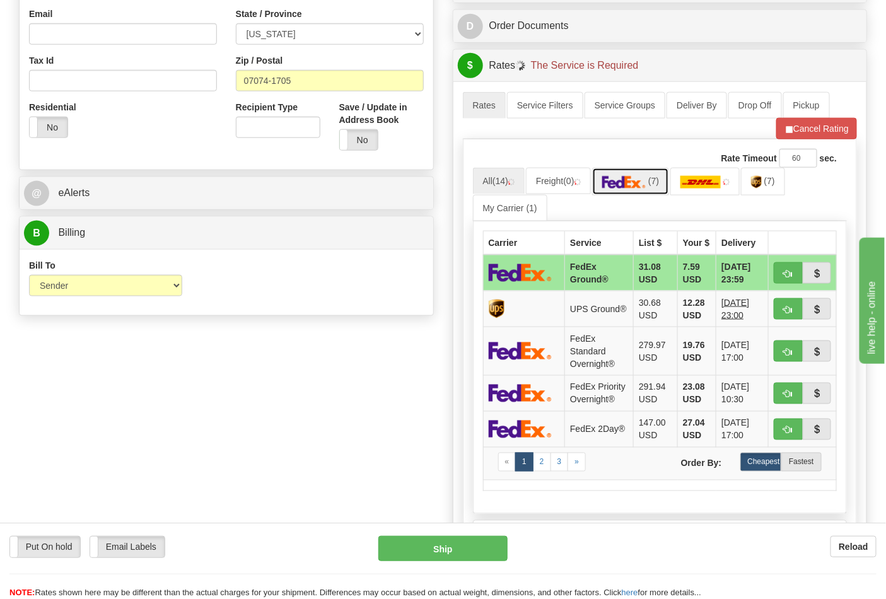
click at [659, 185] on span "(7)" at bounding box center [653, 181] width 11 height 10
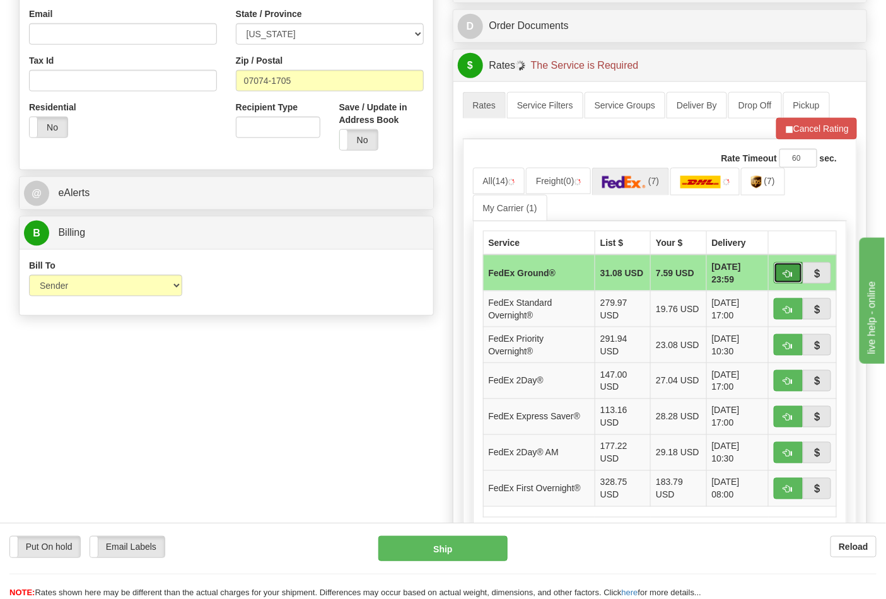
click at [783, 275] on span "button" at bounding box center [787, 274] width 9 height 8
click at [789, 270] on span "button" at bounding box center [787, 274] width 9 height 8
type input "92"
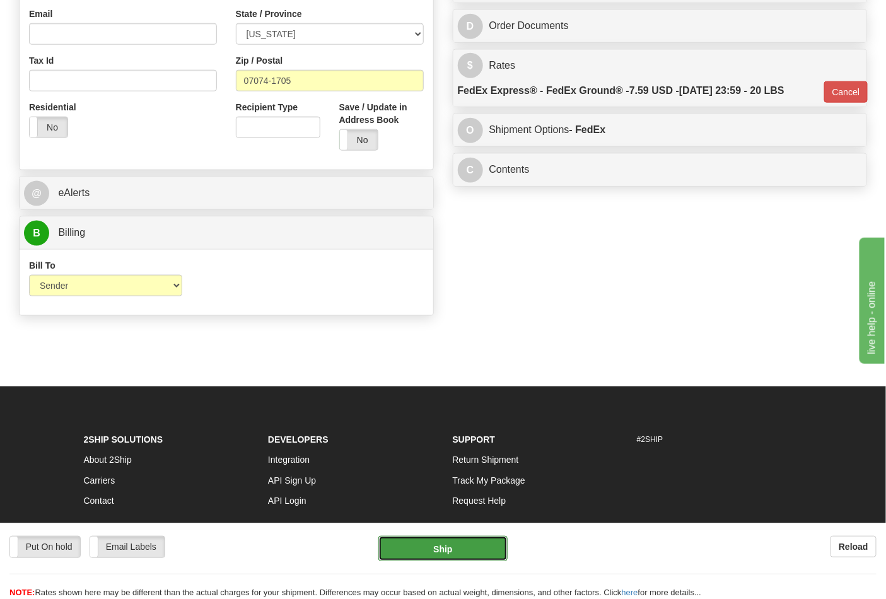
click at [432, 545] on button "Ship" at bounding box center [442, 548] width 129 height 25
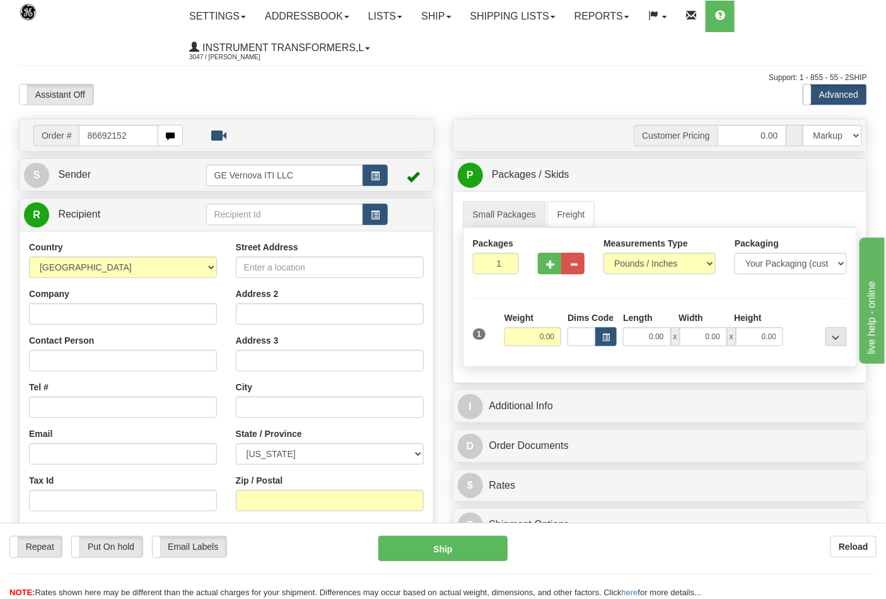
type input "86692152"
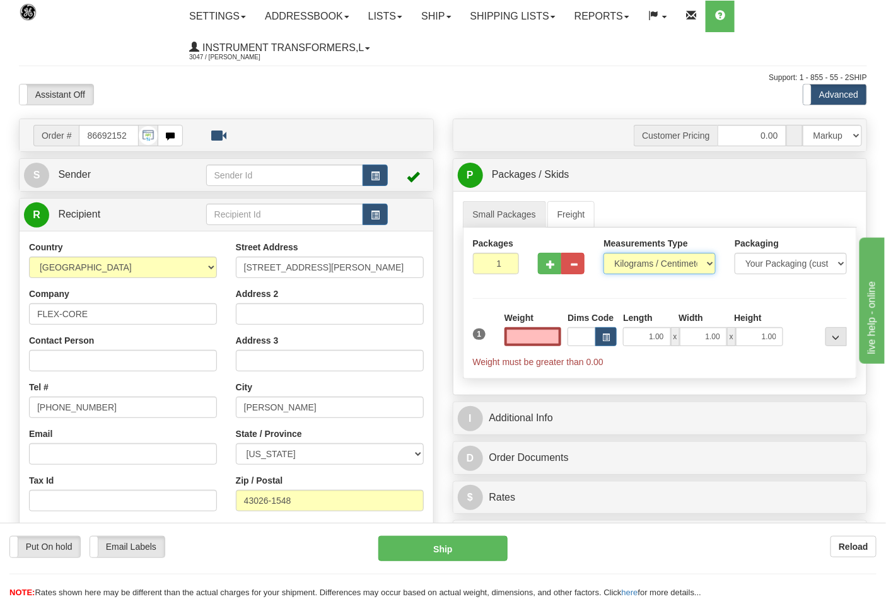
type input "0.00"
click at [640, 268] on select "Pounds / Inches Kilograms / Centimeters" at bounding box center [659, 263] width 112 height 21
select select "0"
click at [603, 253] on select "Pounds / Inches Kilograms / Centimeters" at bounding box center [659, 263] width 112 height 21
click at [558, 332] on input "0.00" at bounding box center [532, 336] width 57 height 19
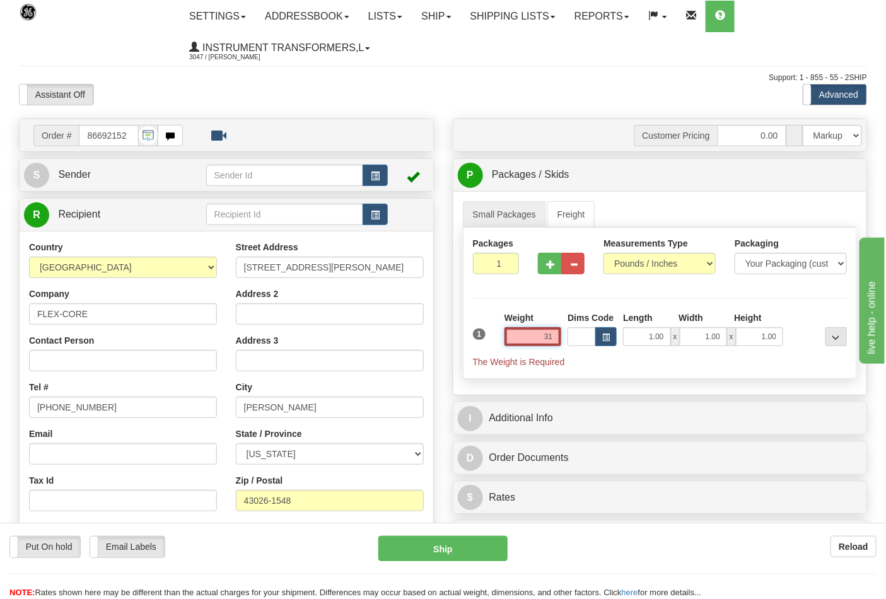
click button "Delete" at bounding box center [0, 0] width 0 height 0
type input "31.00"
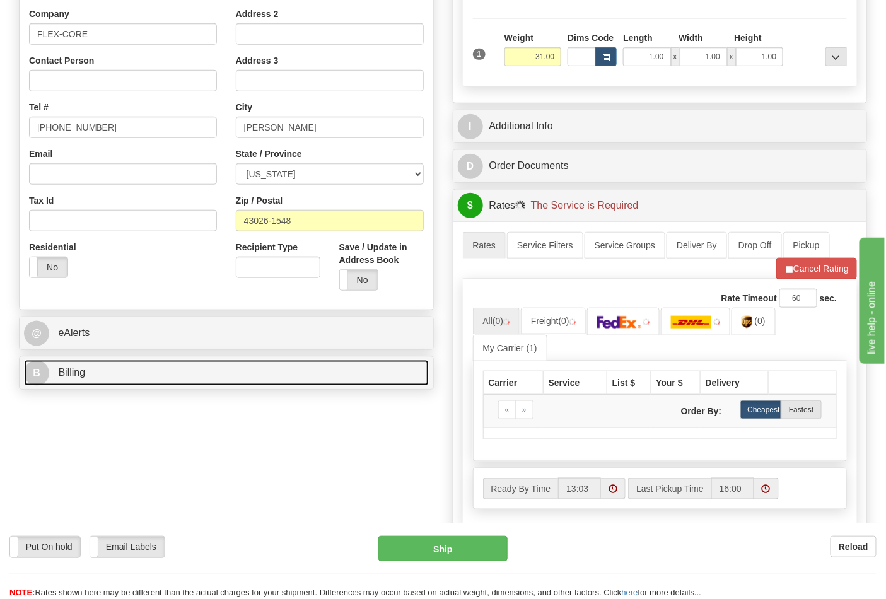
click at [86, 363] on link "B Billing" at bounding box center [226, 373] width 405 height 26
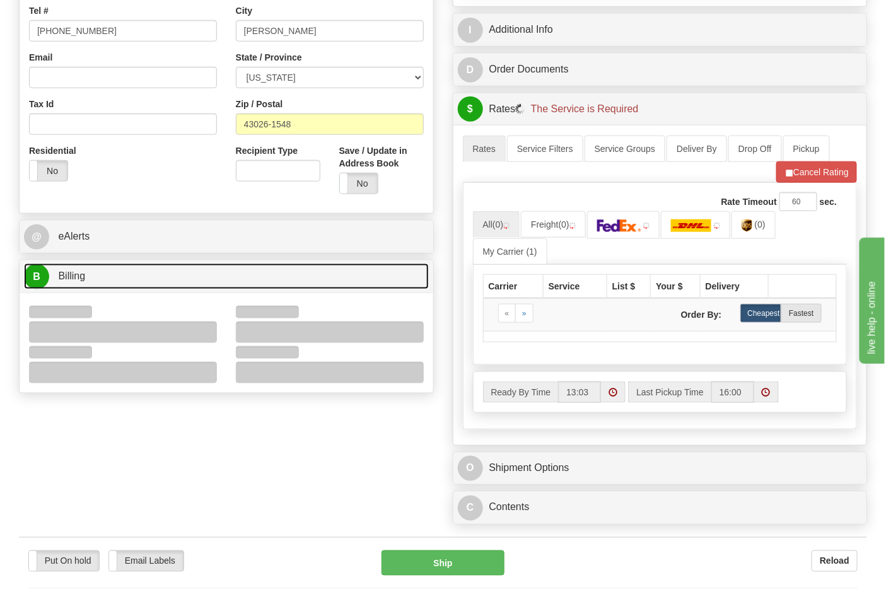
scroll to position [490, 0]
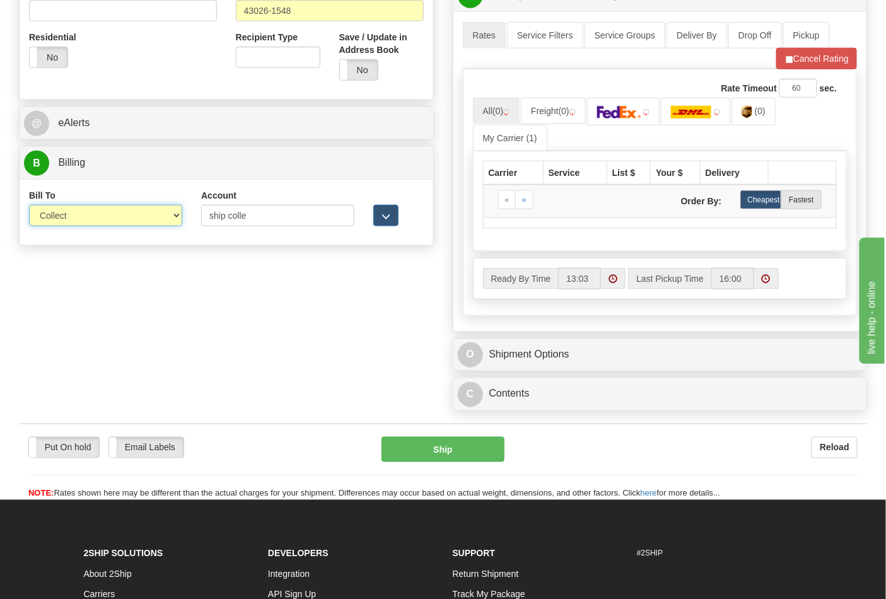
drag, startPoint x: 84, startPoint y: 237, endPoint x: 68, endPoint y: 224, distance: 20.7
click at [69, 218] on select "Sender Recipient Third Party Collect" at bounding box center [105, 215] width 153 height 21
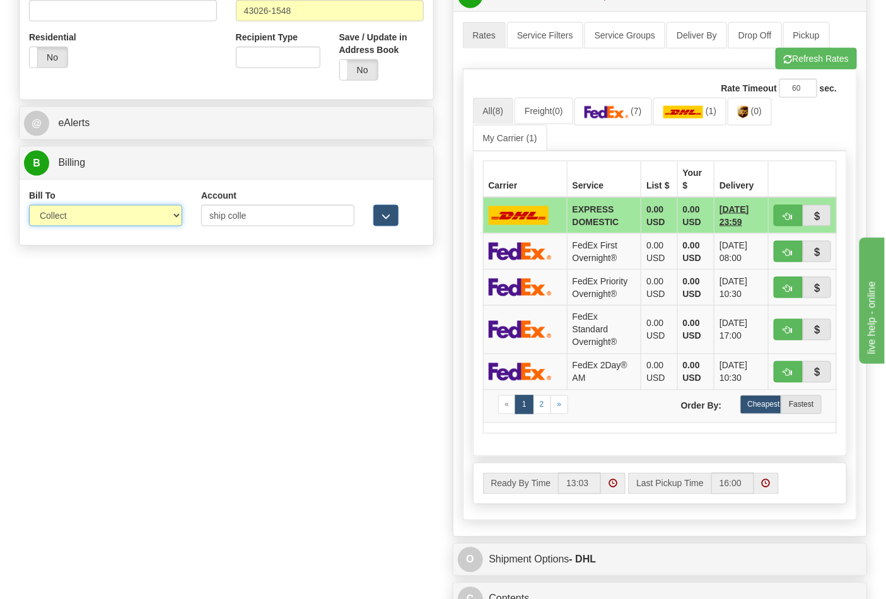
select select "2"
click at [29, 206] on select "Sender Recipient Third Party Collect" at bounding box center [105, 215] width 153 height 21
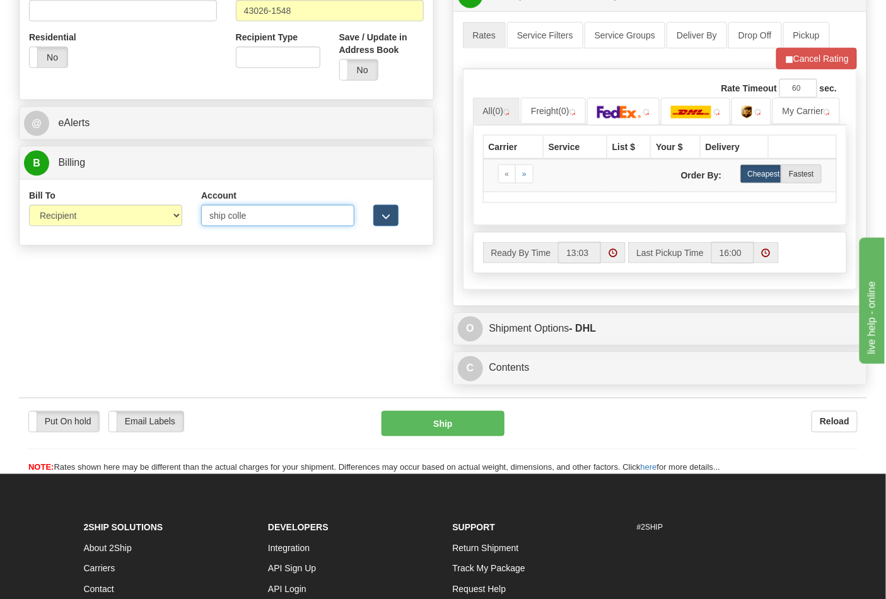
click at [178, 229] on div "Bill To Sender Recipient Third Party Collect Account ship colle 3rd Party Accou…" at bounding box center [226, 212] width 413 height 47
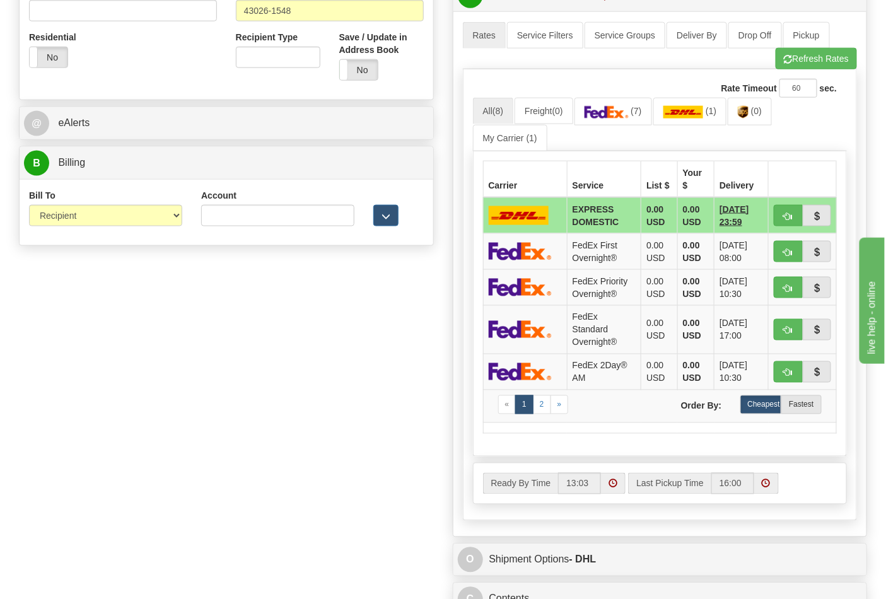
click at [224, 204] on div "Account" at bounding box center [277, 207] width 153 height 37
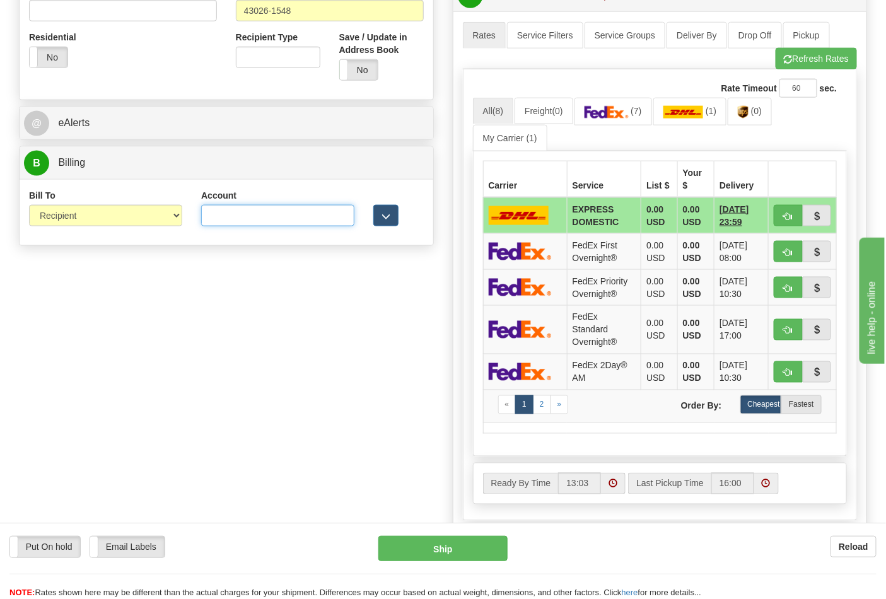
click at [229, 212] on input "Account" at bounding box center [277, 215] width 153 height 21
type input "473367"
click at [802, 69] on button "Refresh Rates" at bounding box center [815, 58] width 81 height 21
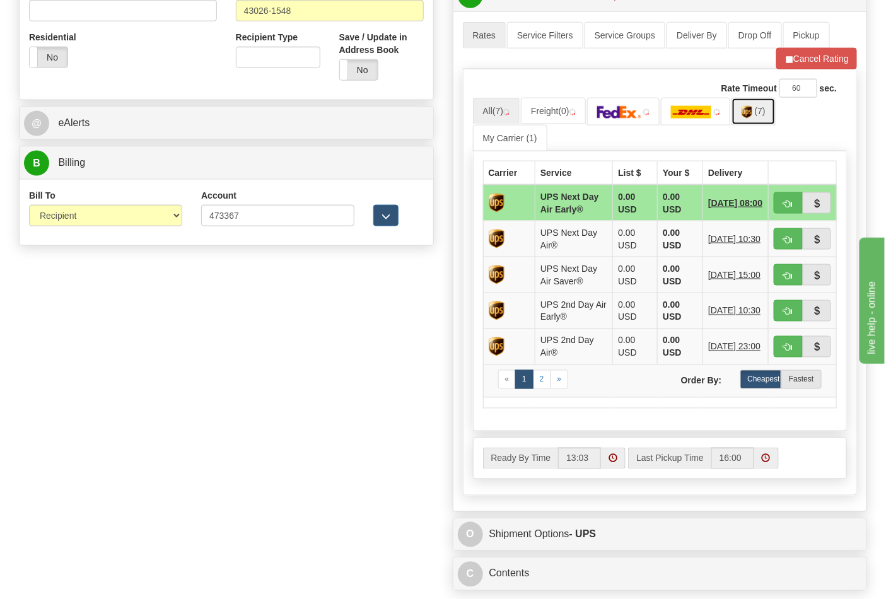
click at [752, 117] on img at bounding box center [746, 112] width 11 height 13
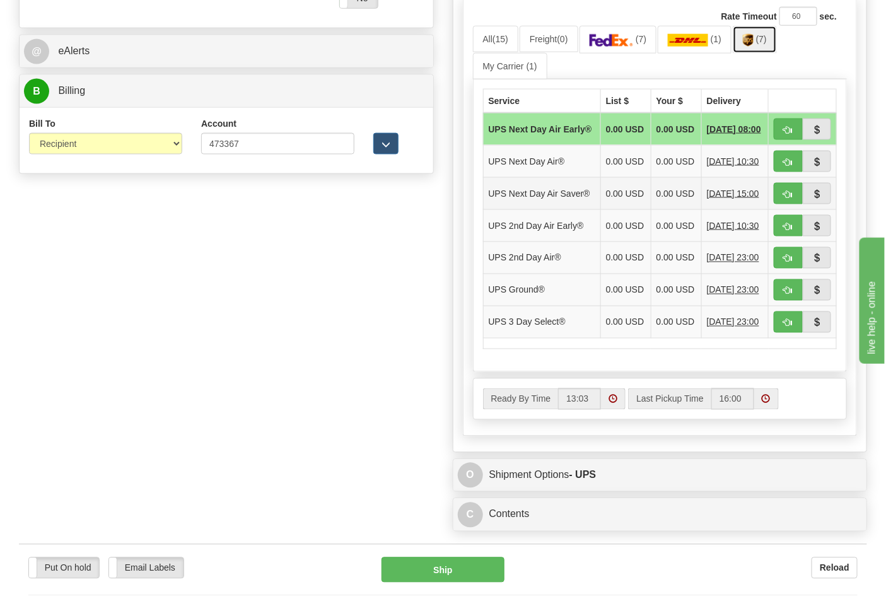
scroll to position [630, 0]
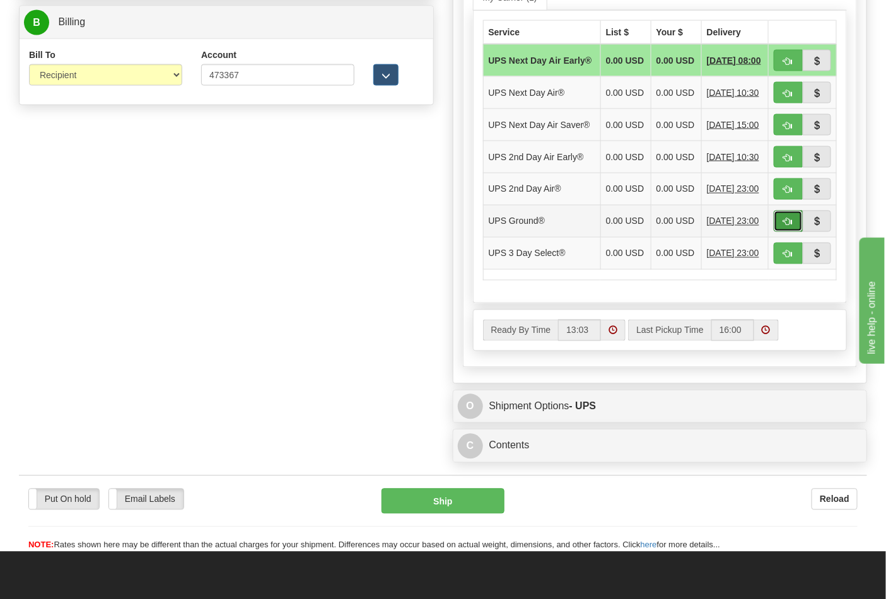
click at [787, 226] on span "button" at bounding box center [787, 222] width 9 height 8
type input "03"
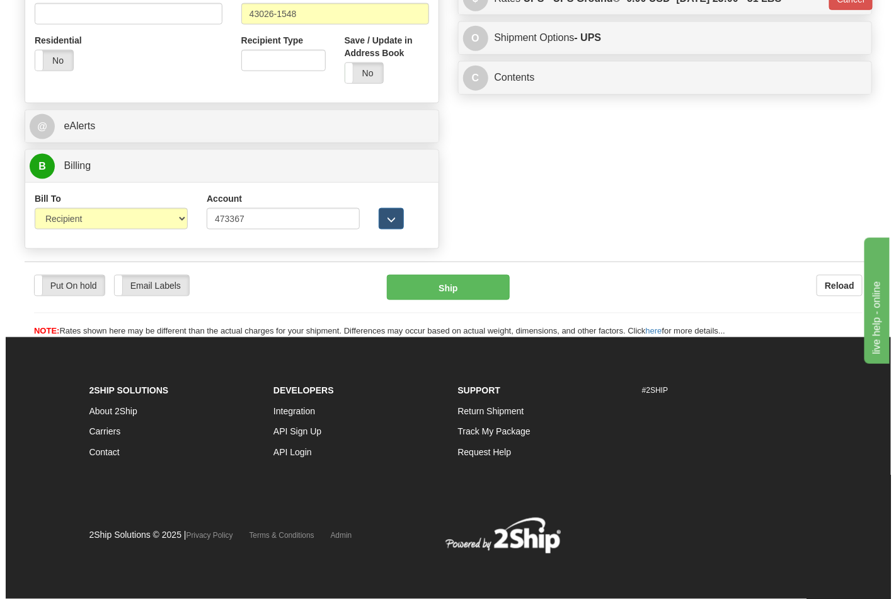
scroll to position [488, 0]
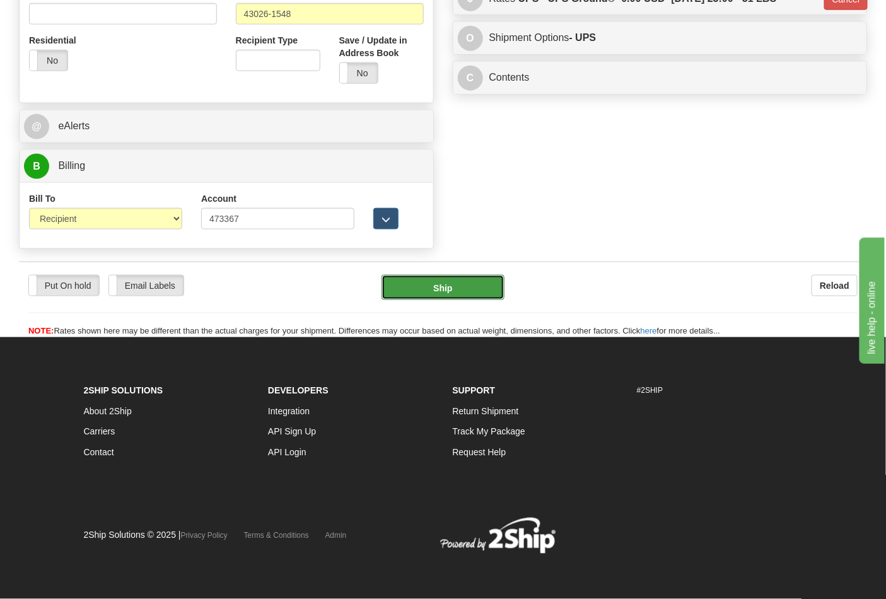
click at [479, 287] on button "Ship" at bounding box center [442, 287] width 122 height 25
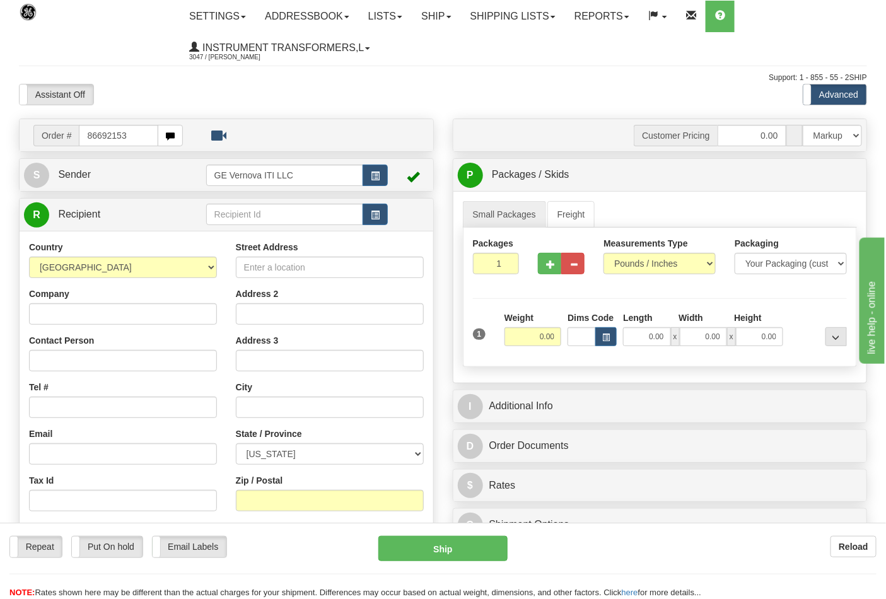
type input "86692153"
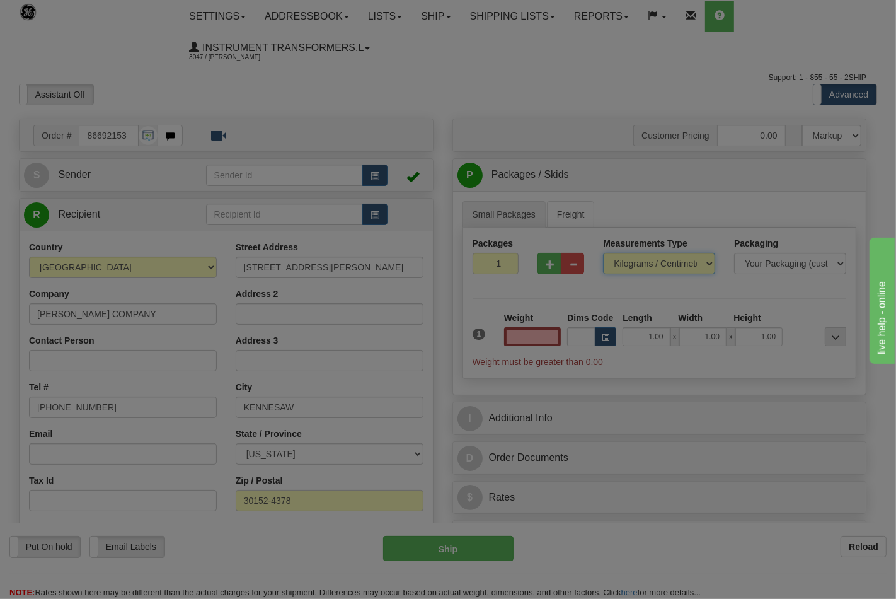
type input "0.00"
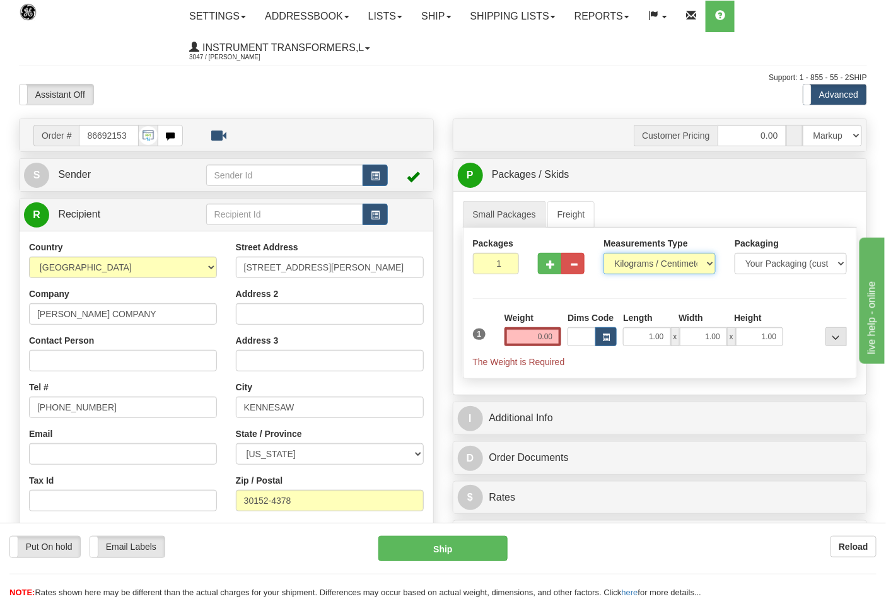
click at [630, 268] on select "Pounds / Inches Kilograms / Centimeters" at bounding box center [659, 263] width 112 height 21
select select "0"
click at [603, 253] on select "Pounds / Inches Kilograms / Centimeters" at bounding box center [659, 263] width 112 height 21
click at [549, 265] on span "button" at bounding box center [550, 264] width 9 height 8
type input "2"
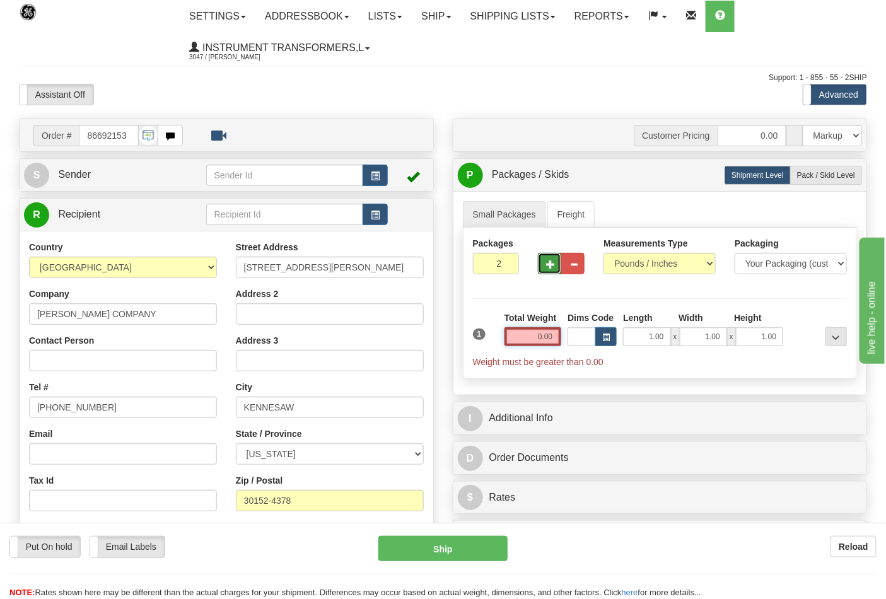
click at [557, 335] on input "0.00" at bounding box center [532, 336] width 57 height 19
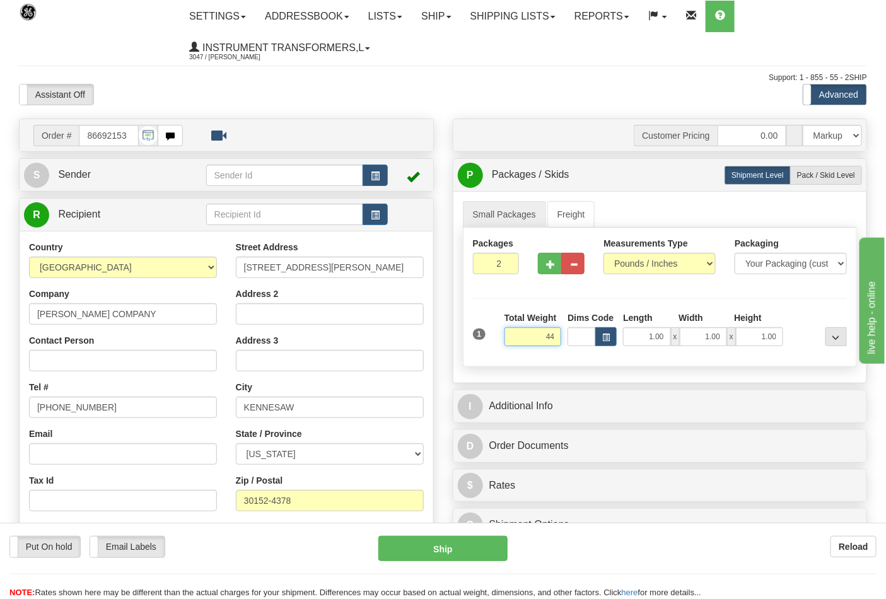
click button "Delete" at bounding box center [0, 0] width 0 height 0
type input "44.00"
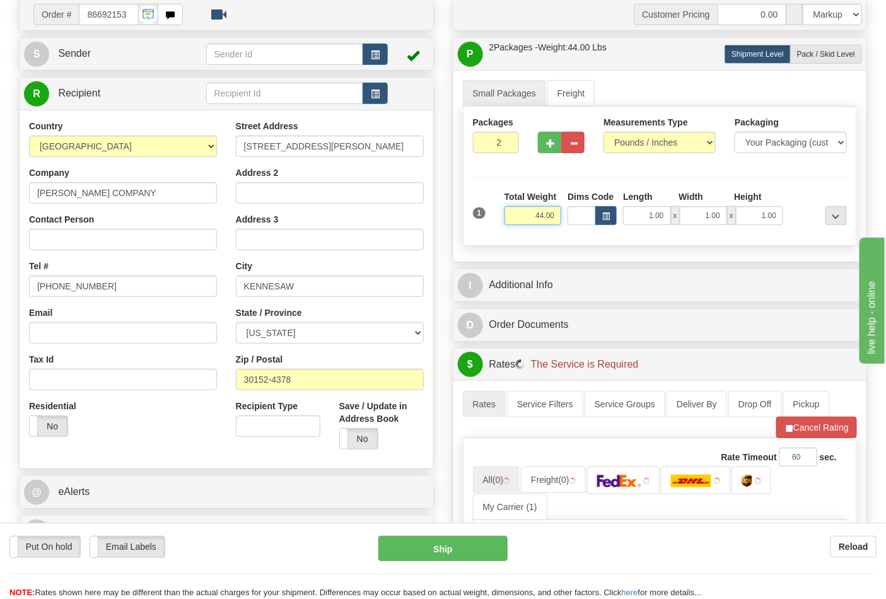
scroll to position [280, 0]
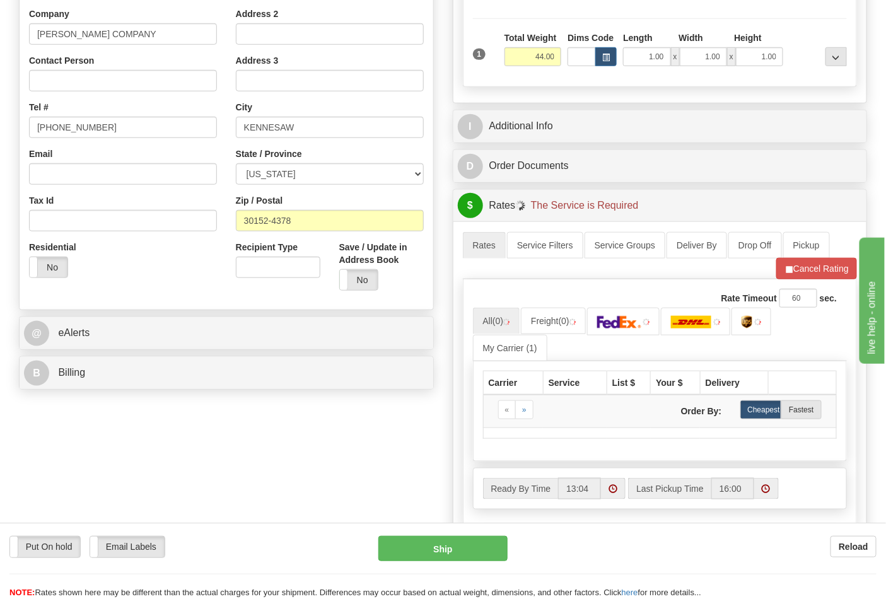
click at [166, 350] on div "@ eAlerts" at bounding box center [226, 332] width 415 height 33
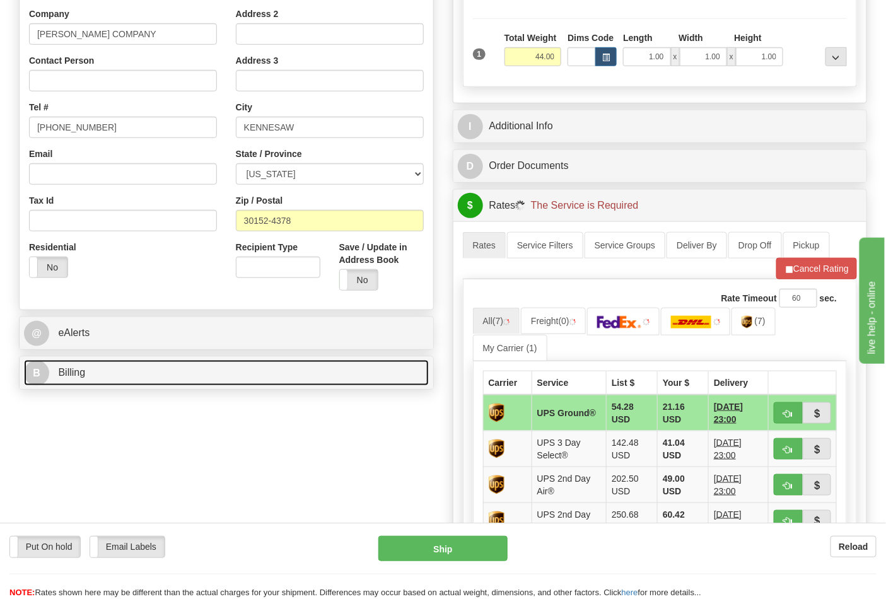
click at [169, 371] on link "B Billing" at bounding box center [226, 373] width 405 height 26
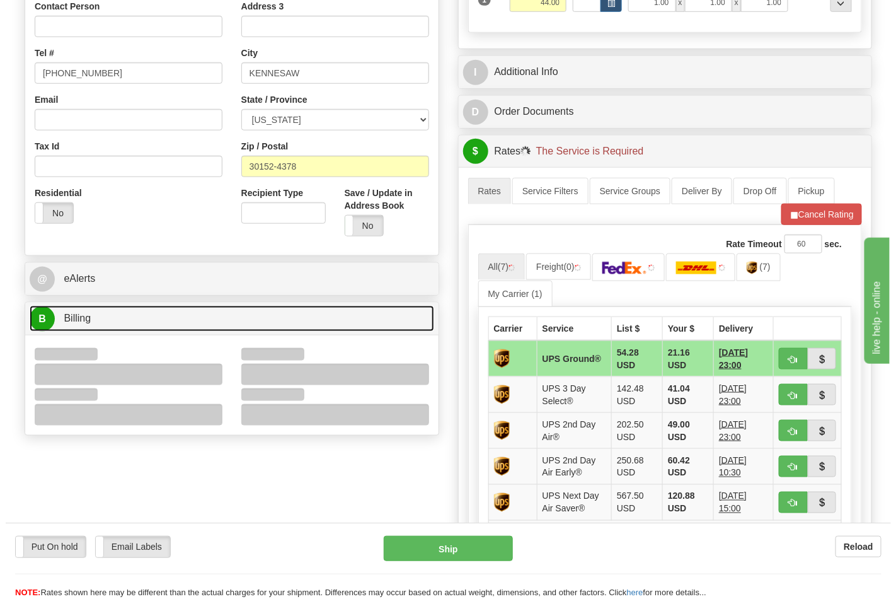
scroll to position [350, 0]
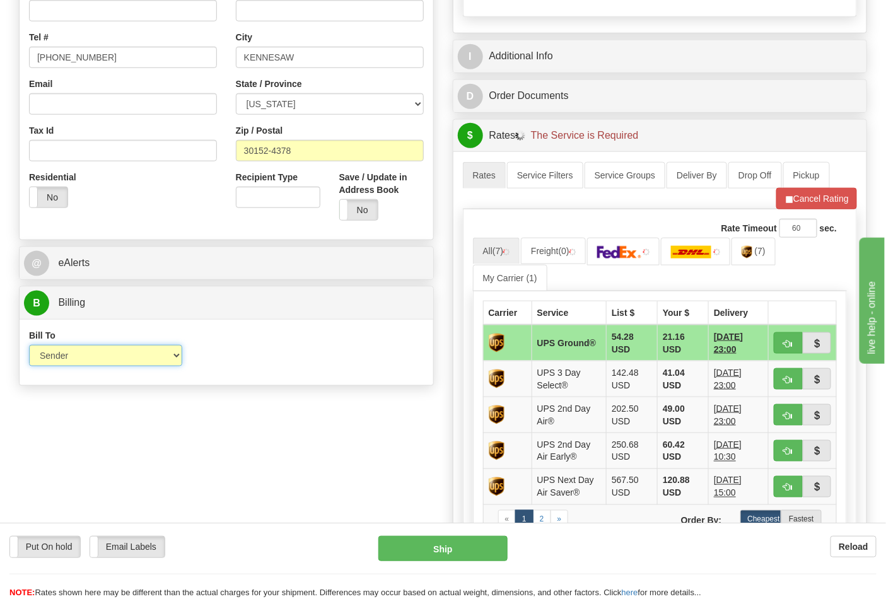
click at [87, 359] on select "Sender Recipient Third Party Collect" at bounding box center [105, 355] width 153 height 21
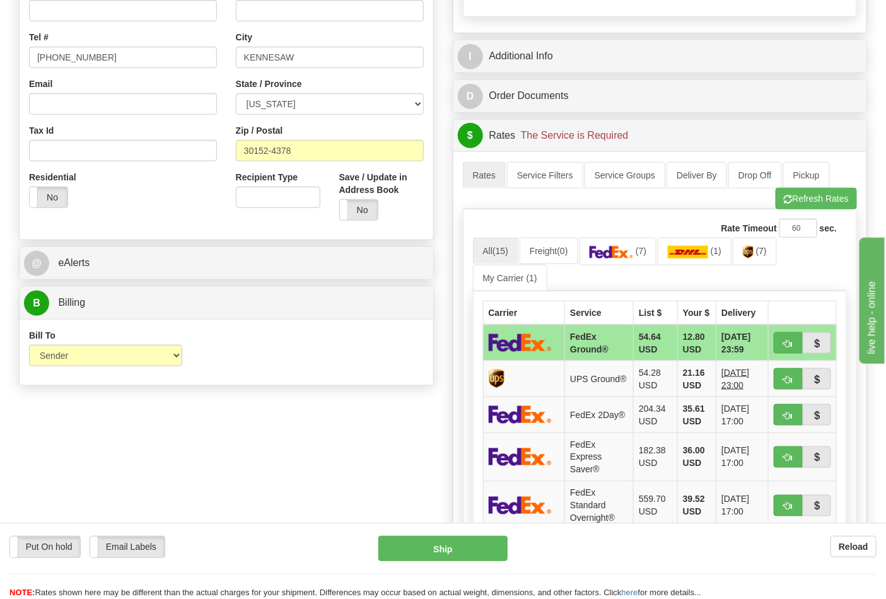
click at [323, 360] on div "Bill To Sender Recipient Third Party Collect Account 3rd Party Account List Ple…" at bounding box center [226, 352] width 413 height 47
click at [633, 248] on img at bounding box center [611, 252] width 44 height 13
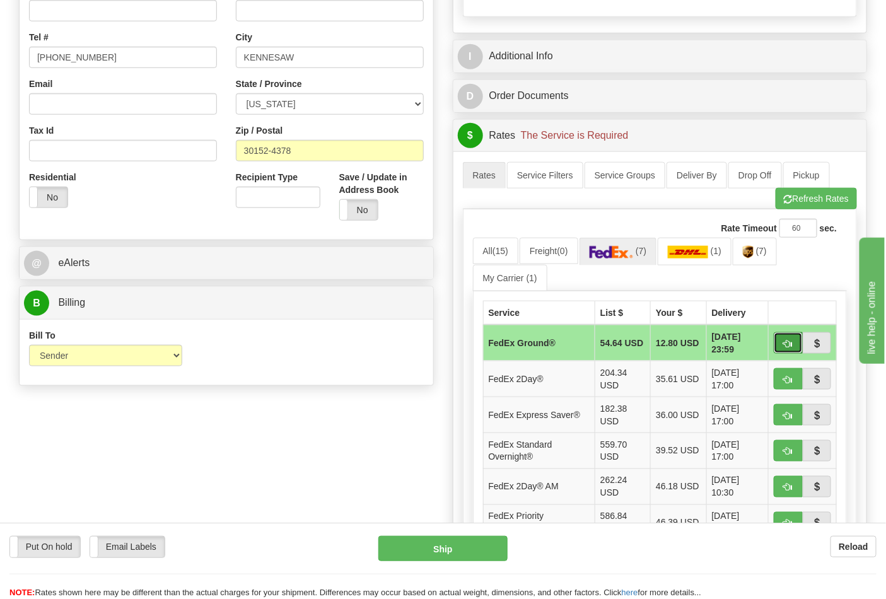
click at [790, 350] on button "button" at bounding box center [787, 342] width 29 height 21
type input "92"
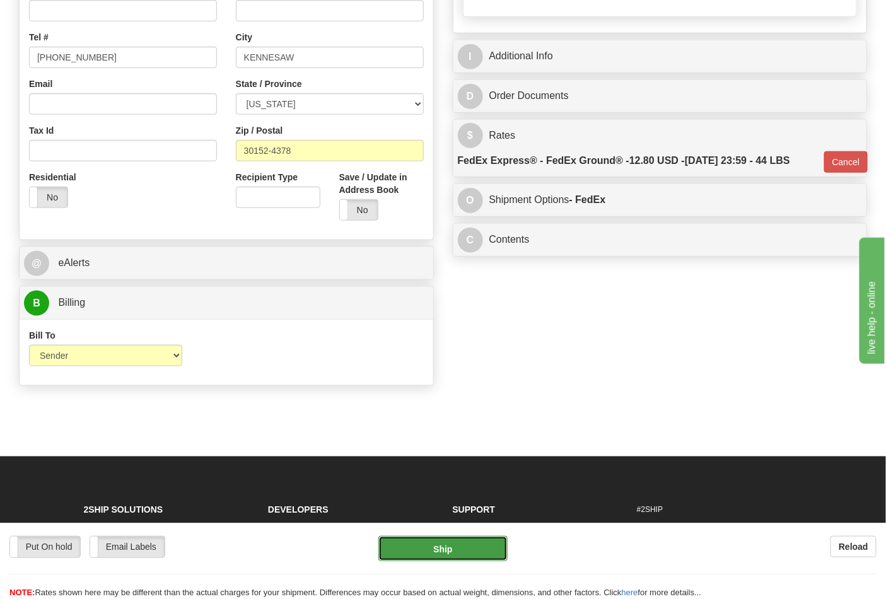
click at [457, 555] on button "Ship" at bounding box center [442, 548] width 129 height 25
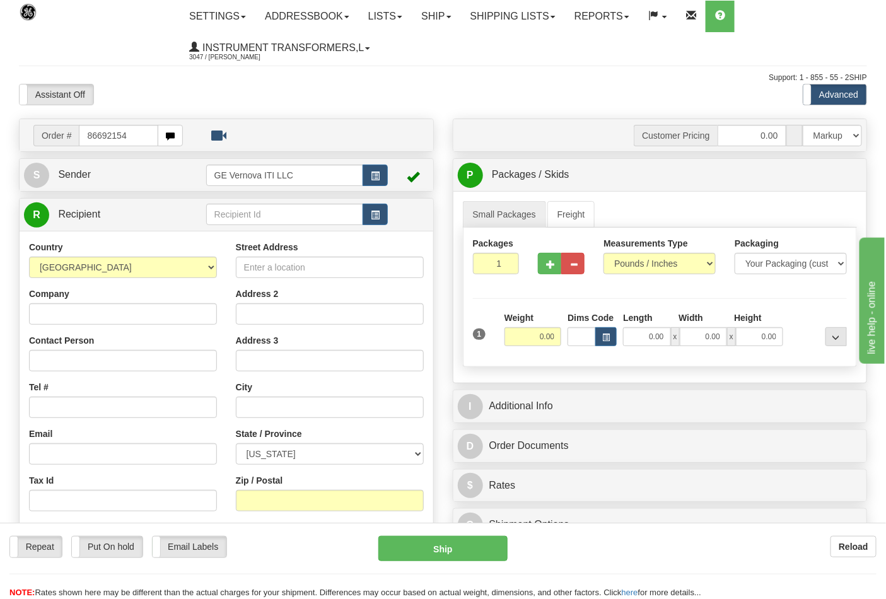
type input "86692154"
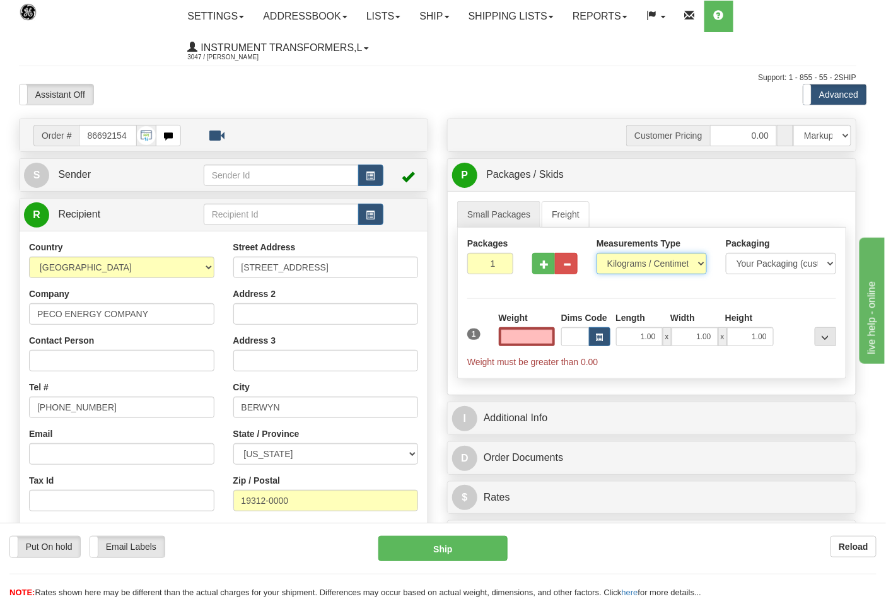
type input "0.00"
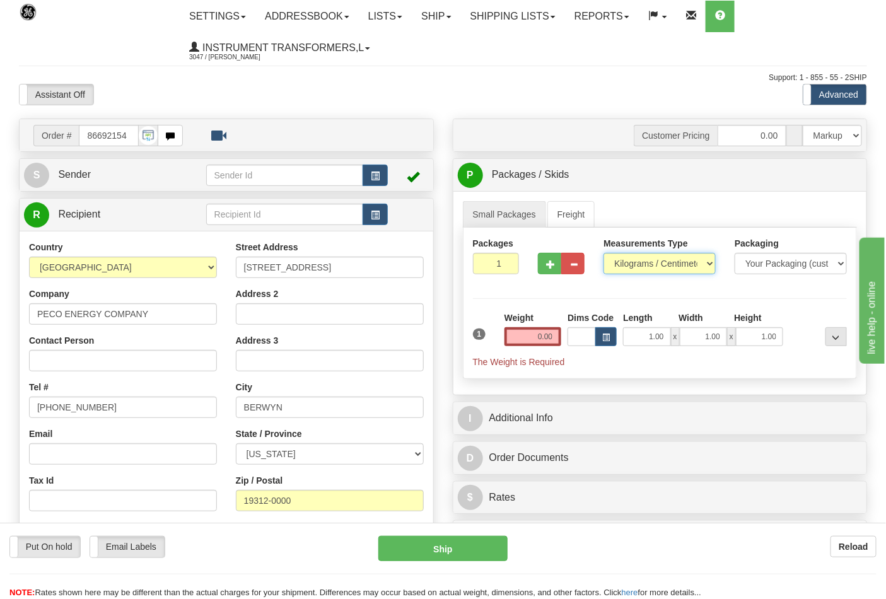
click at [637, 263] on select "Pounds / Inches Kilograms / Centimeters" at bounding box center [659, 263] width 112 height 21
select select "0"
click at [603, 253] on select "Pounds / Inches Kilograms / Centimeters" at bounding box center [659, 263] width 112 height 21
click at [548, 256] on button "button" at bounding box center [549, 263] width 23 height 21
type input "2"
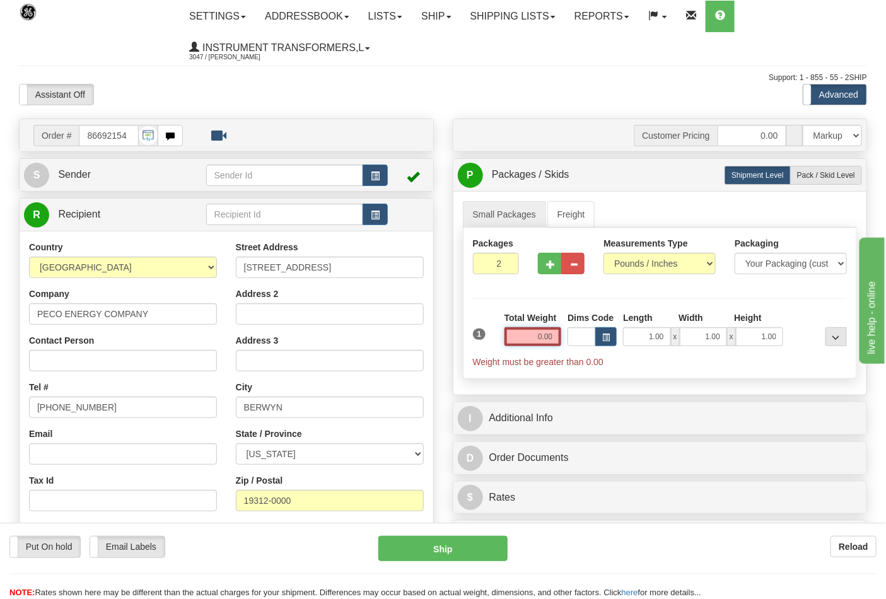
click at [552, 338] on input "0.00" at bounding box center [532, 336] width 57 height 19
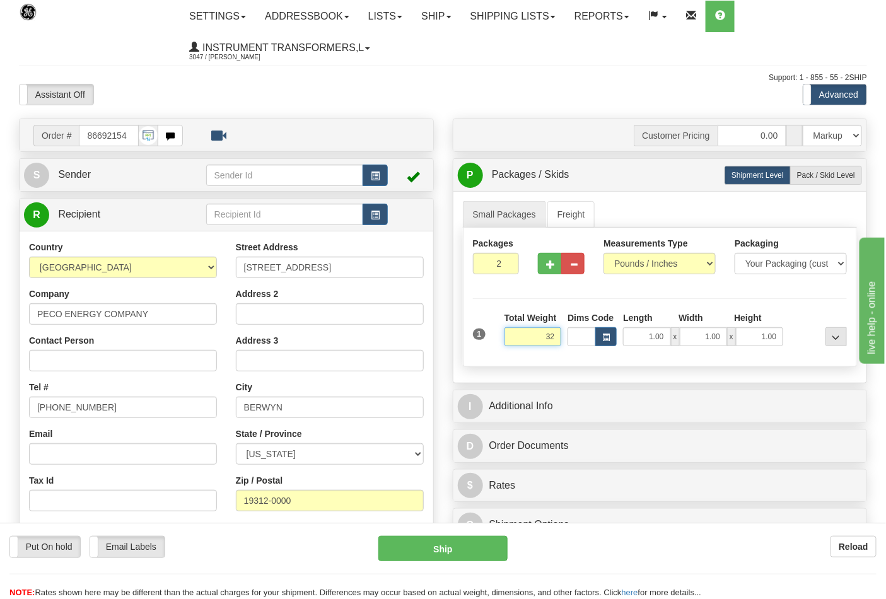
click button "Delete" at bounding box center [0, 0] width 0 height 0
type input "32.00"
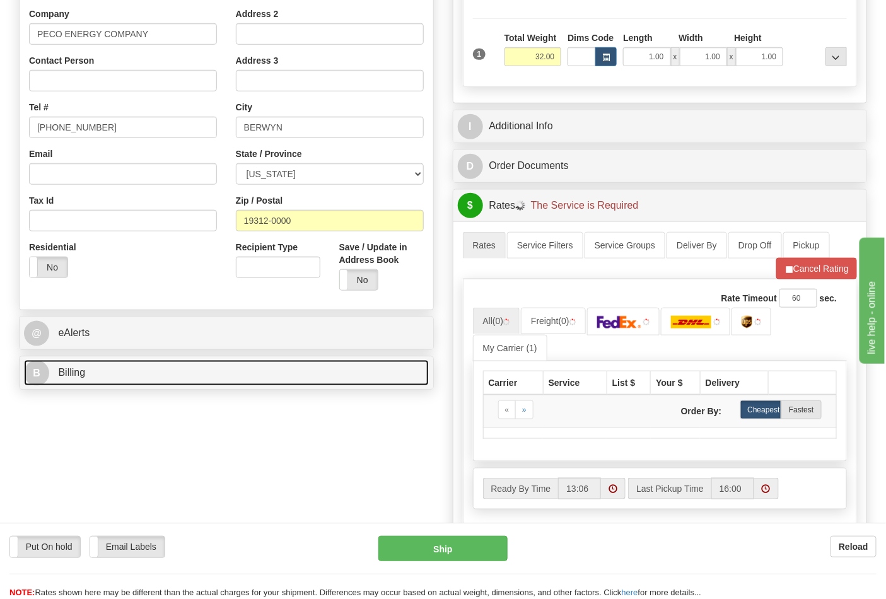
click at [176, 377] on link "B Billing" at bounding box center [226, 373] width 405 height 26
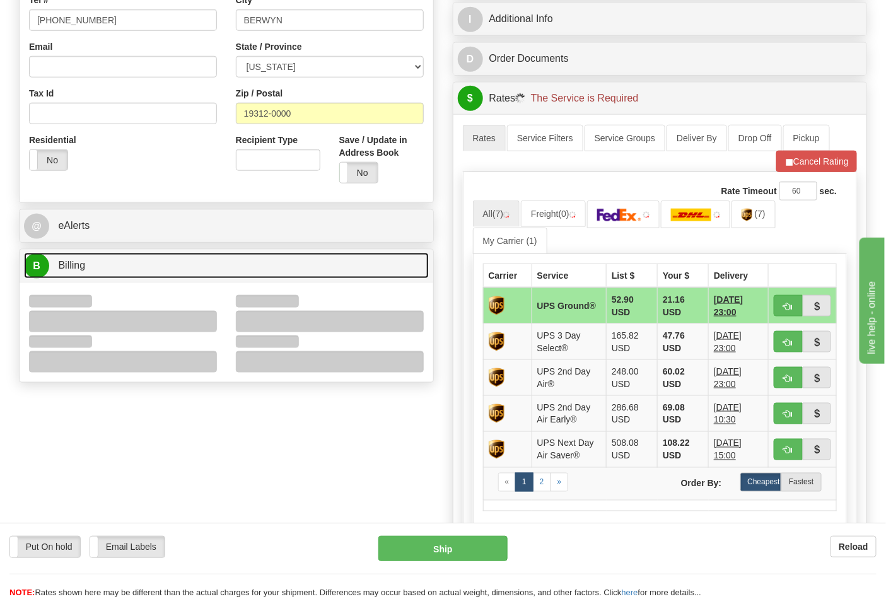
scroll to position [490, 0]
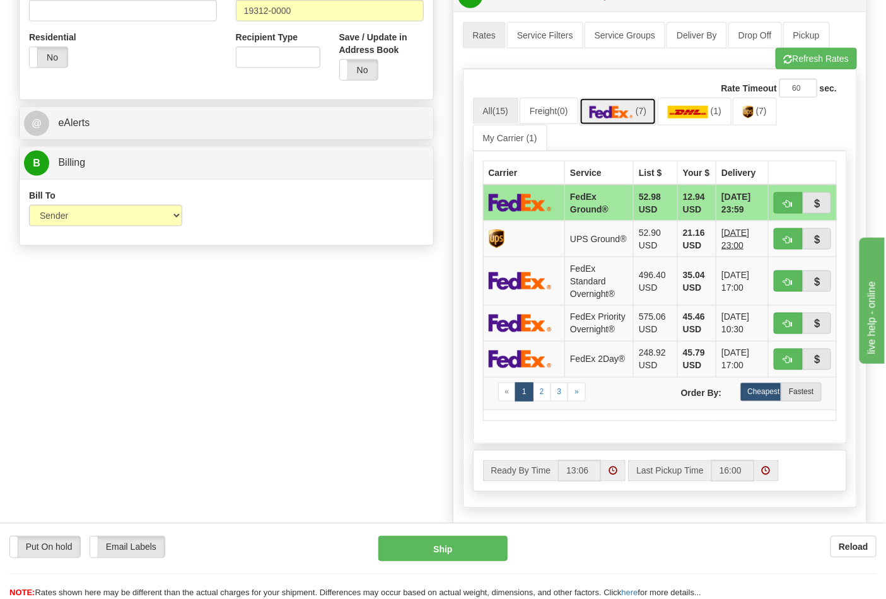
click at [633, 112] on img at bounding box center [611, 112] width 44 height 13
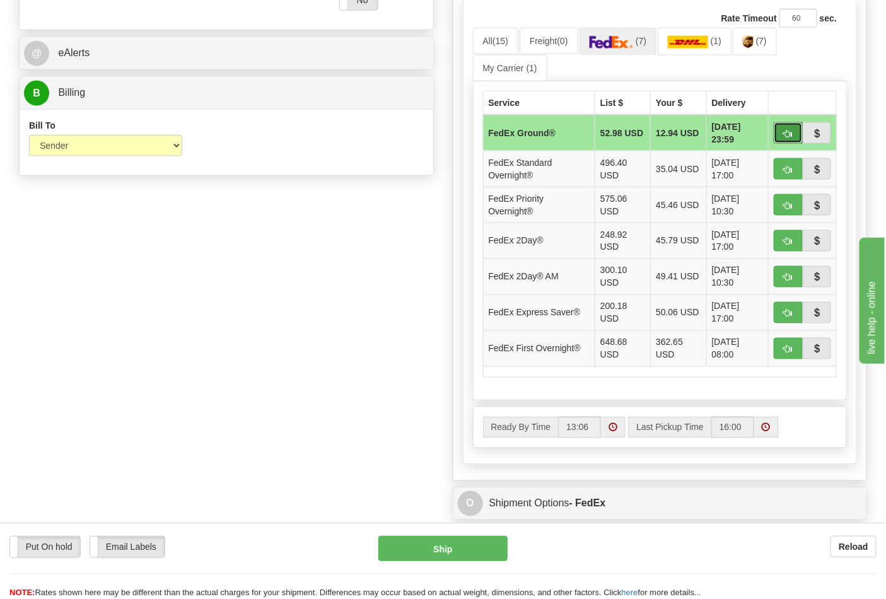
click at [780, 132] on button "button" at bounding box center [787, 132] width 29 height 21
type input "92"
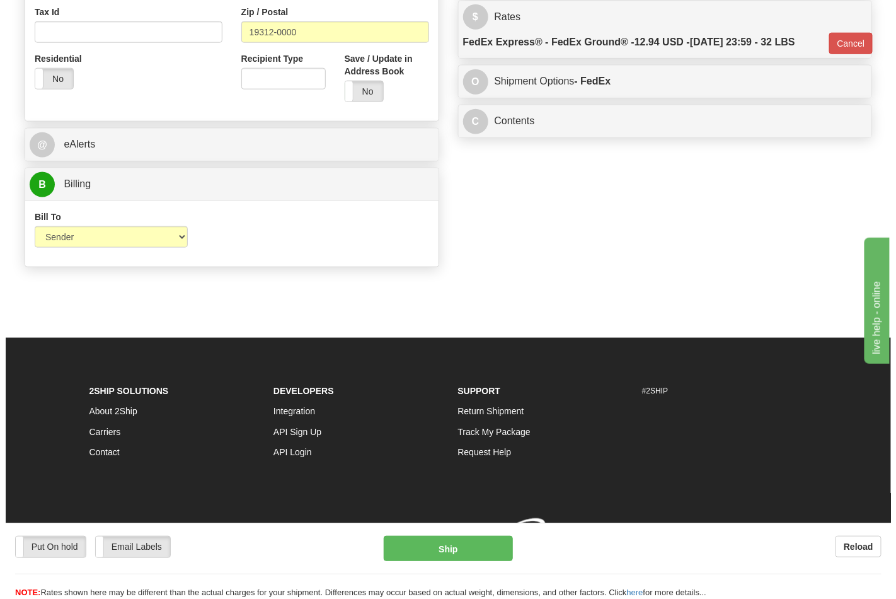
scroll to position [488, 0]
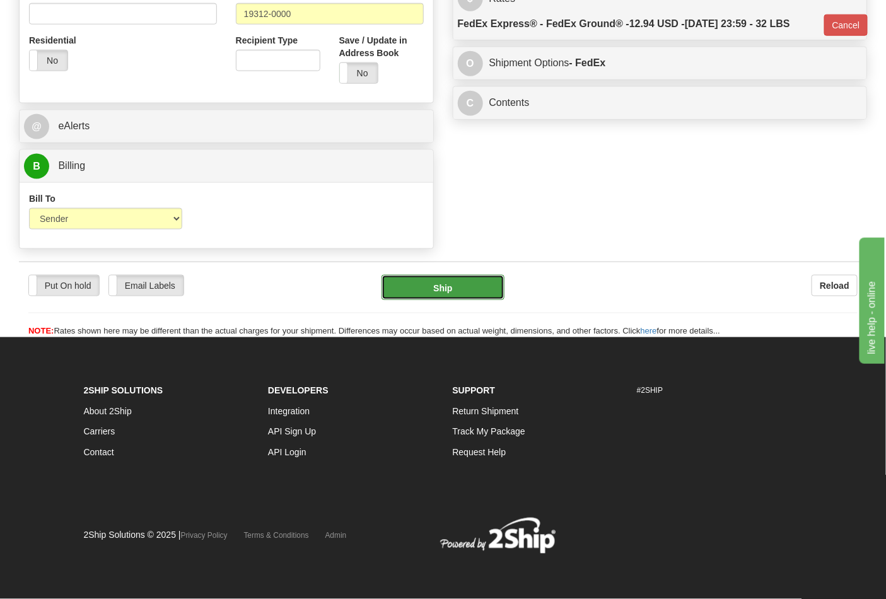
click at [462, 287] on button "Ship" at bounding box center [442, 287] width 122 height 25
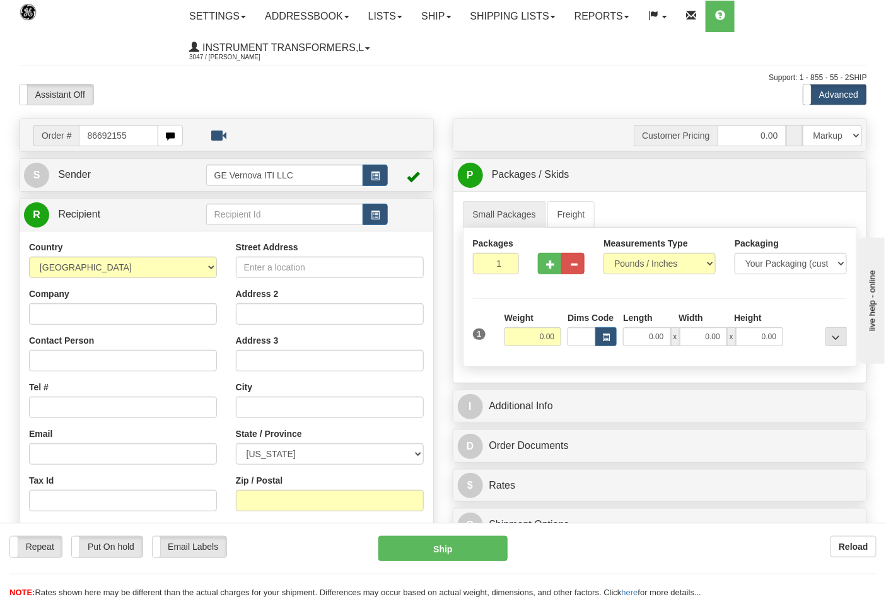
type input "86692155"
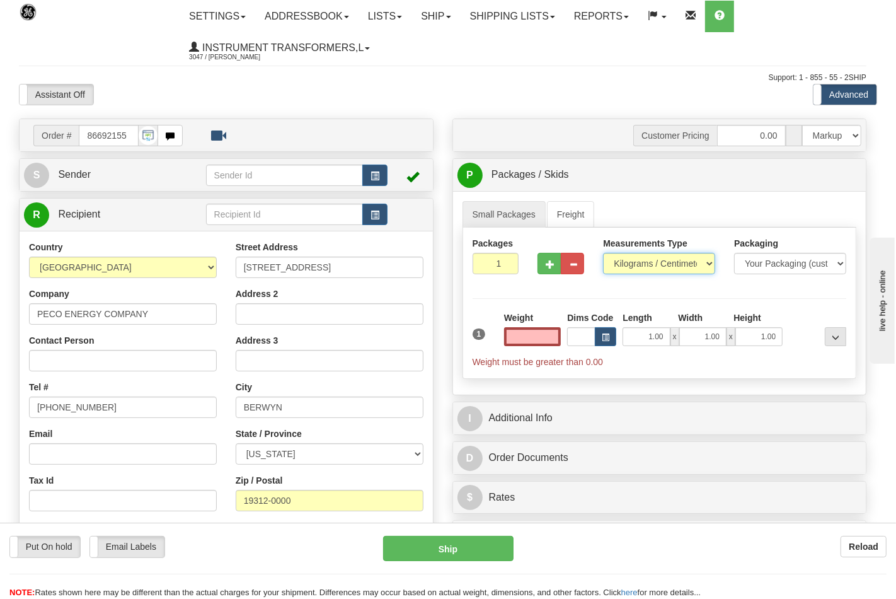
type input "0.00"
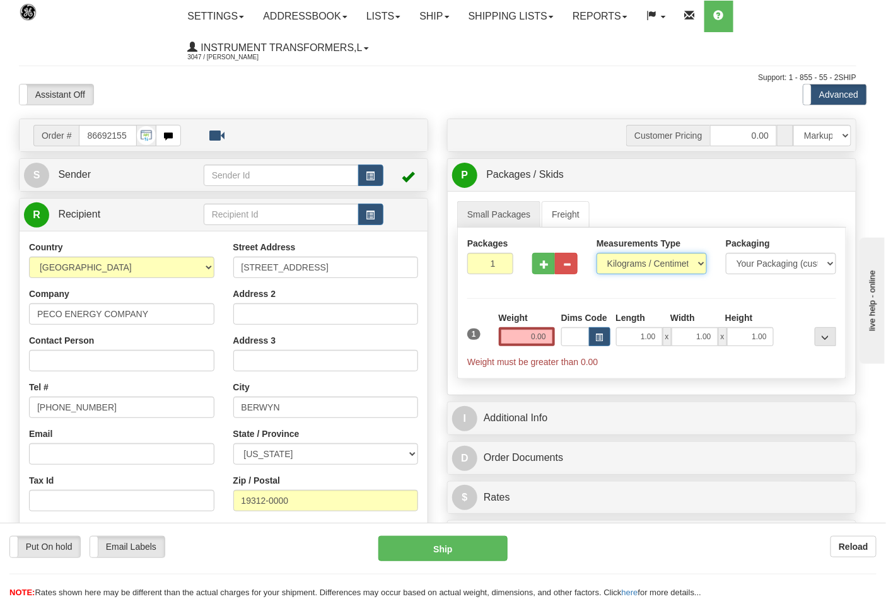
click at [624, 269] on select "Pounds / Inches Kilograms / Centimeters" at bounding box center [651, 263] width 110 height 21
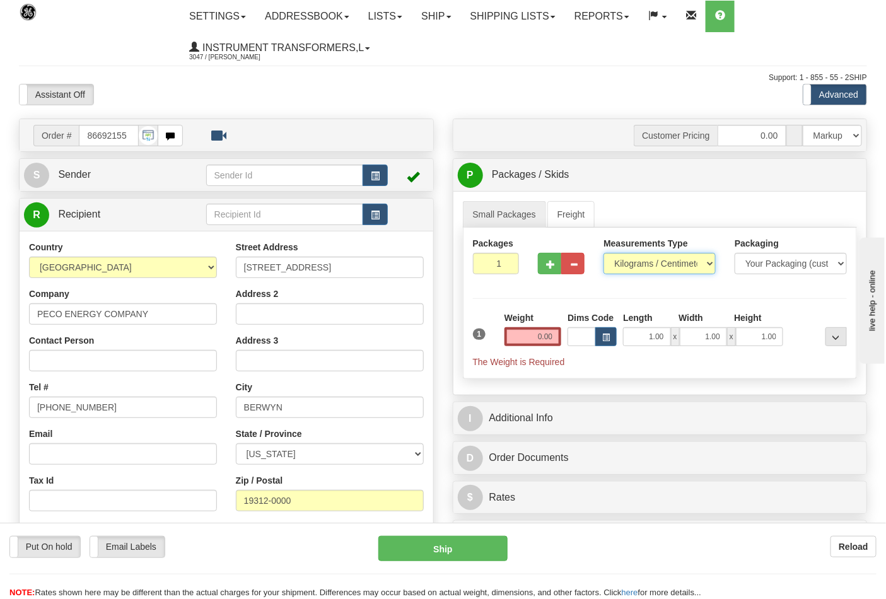
select select "0"
click at [603, 253] on select "Pounds / Inches Kilograms / Centimeters" at bounding box center [659, 263] width 112 height 21
click at [550, 262] on span "button" at bounding box center [550, 264] width 9 height 8
type input "2"
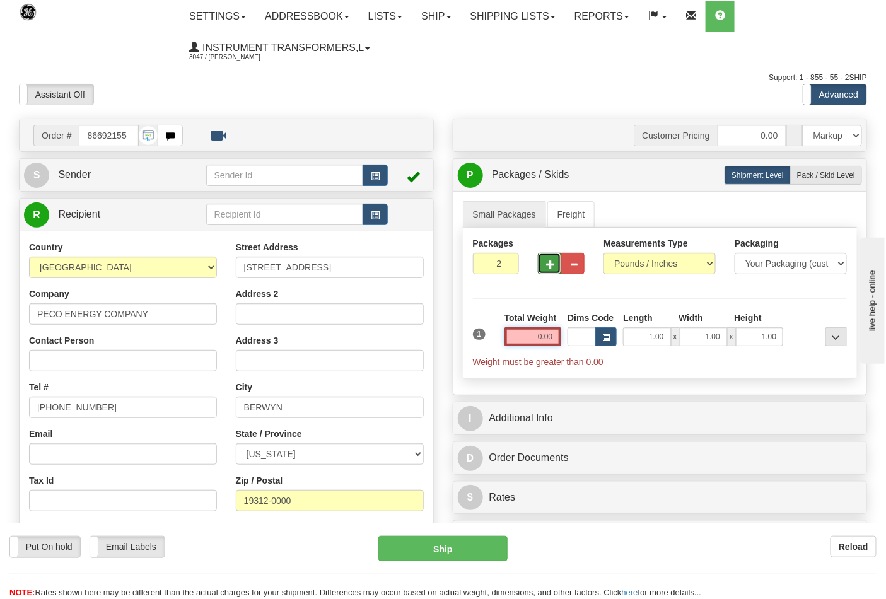
click at [557, 338] on input "0.00" at bounding box center [532, 336] width 57 height 19
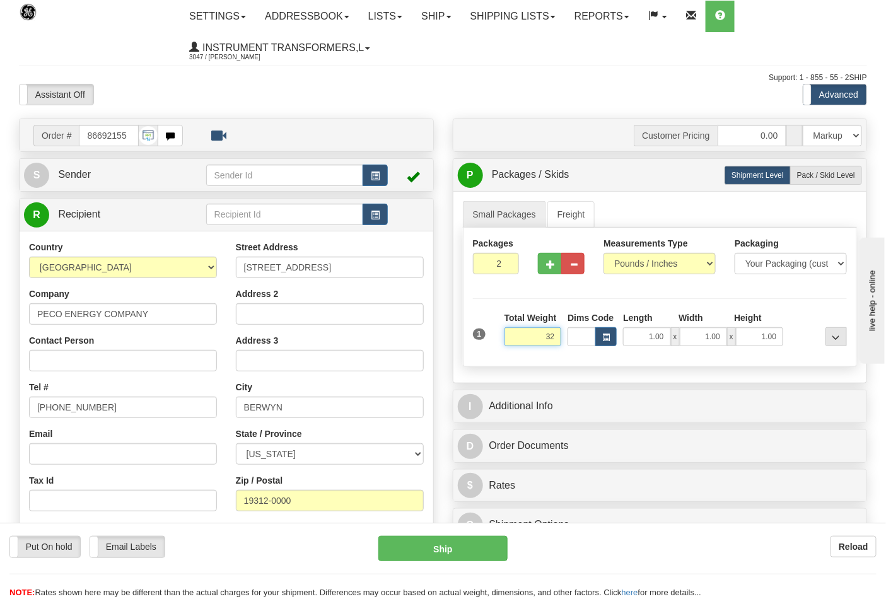
click button "Delete" at bounding box center [0, 0] width 0 height 0
type input "32.00"
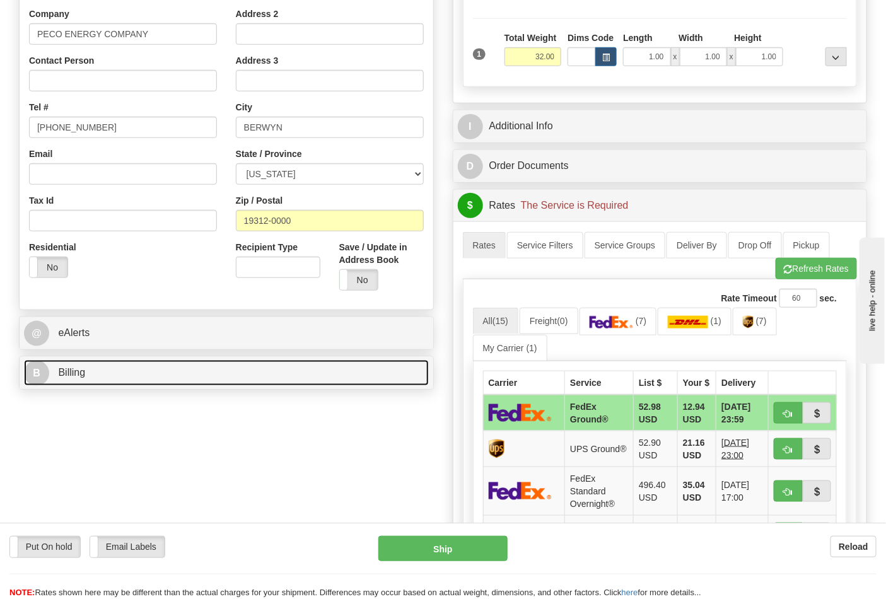
click at [159, 362] on link "B Billing" at bounding box center [226, 373] width 405 height 26
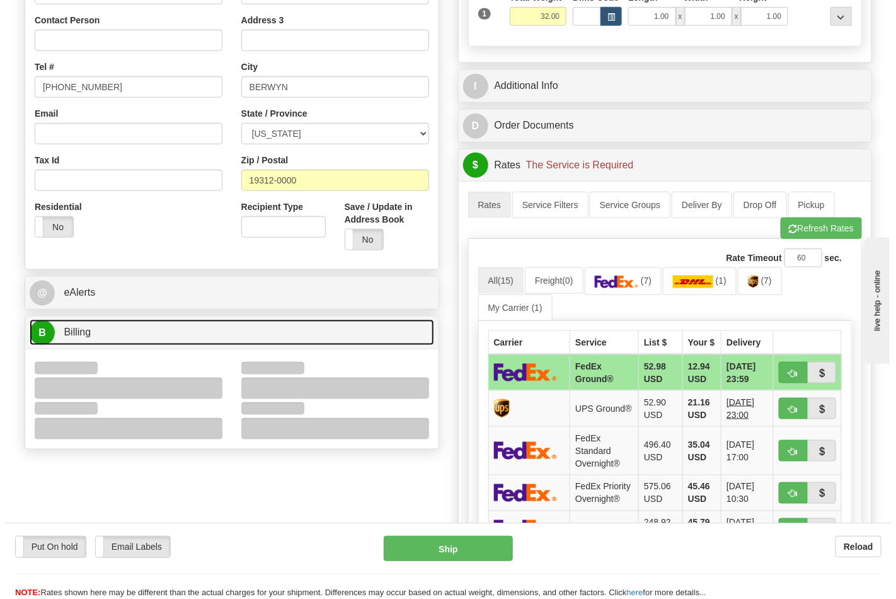
scroll to position [420, 0]
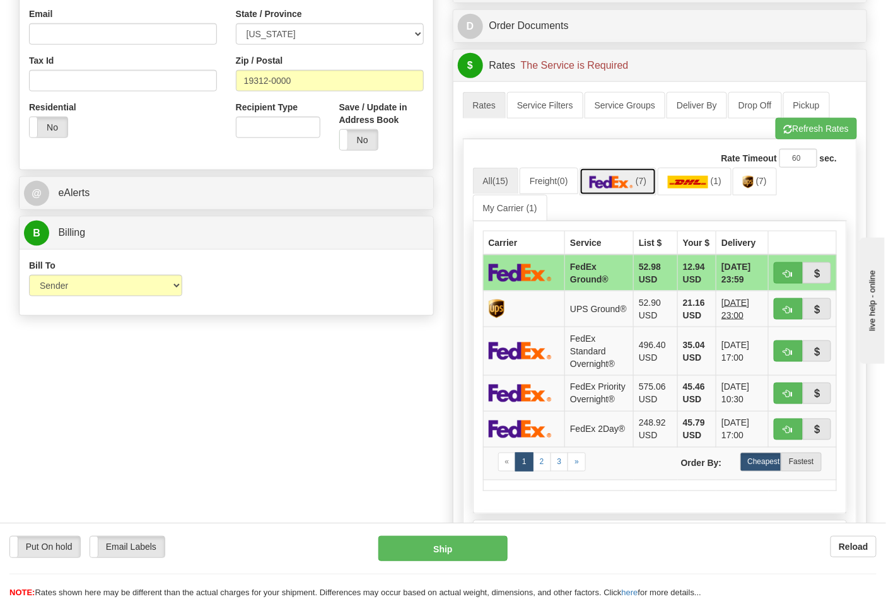
click at [640, 177] on link "(7)" at bounding box center [618, 181] width 78 height 27
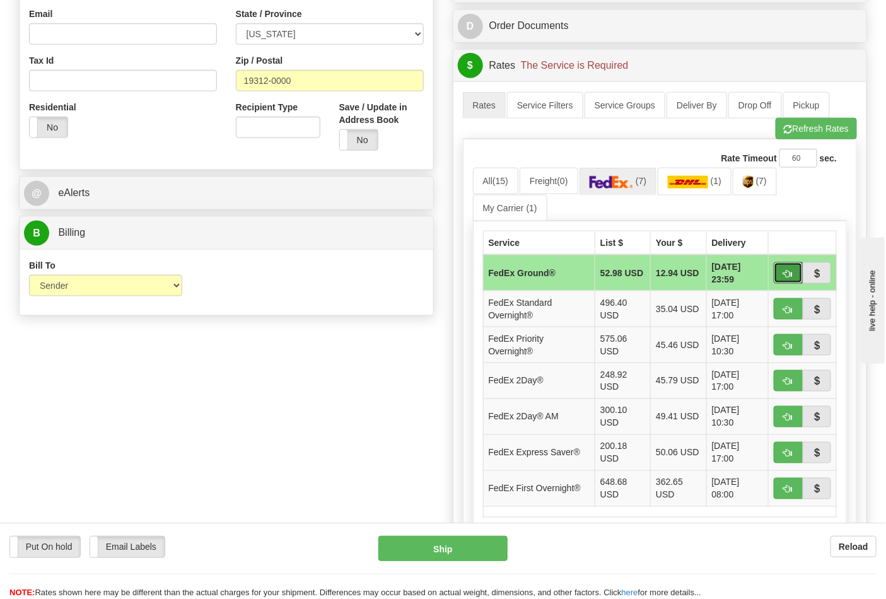
click at [777, 280] on button "button" at bounding box center [787, 272] width 29 height 21
type input "92"
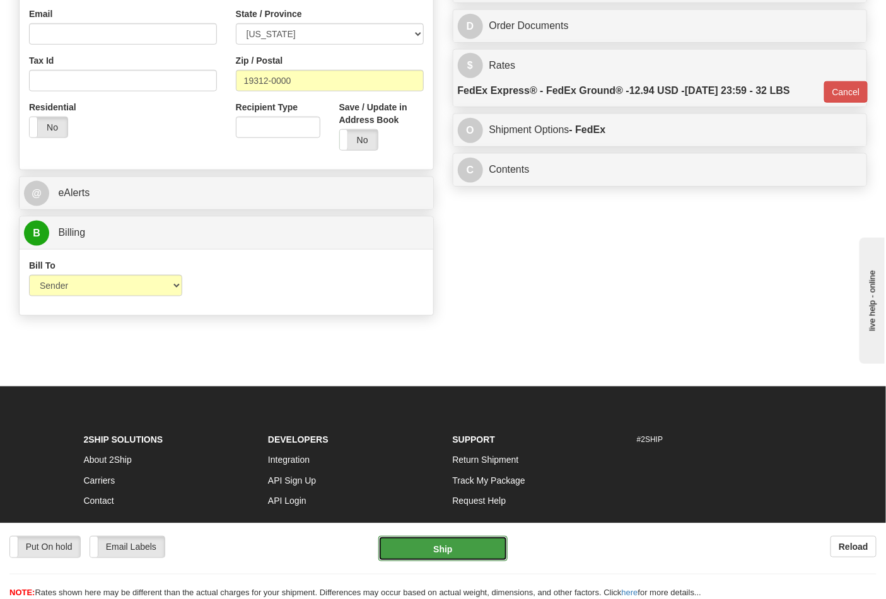
click at [446, 548] on button "Ship" at bounding box center [442, 548] width 129 height 25
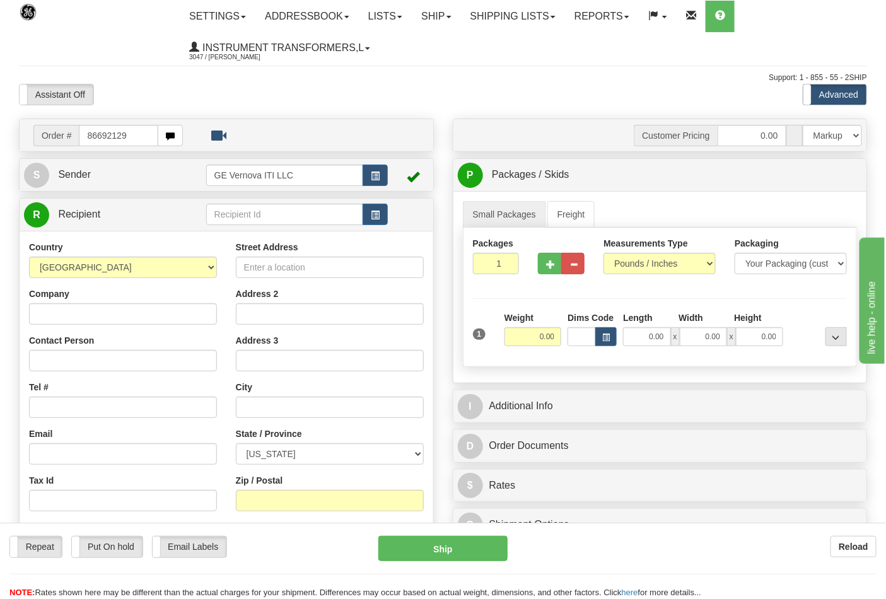
type input "86692129"
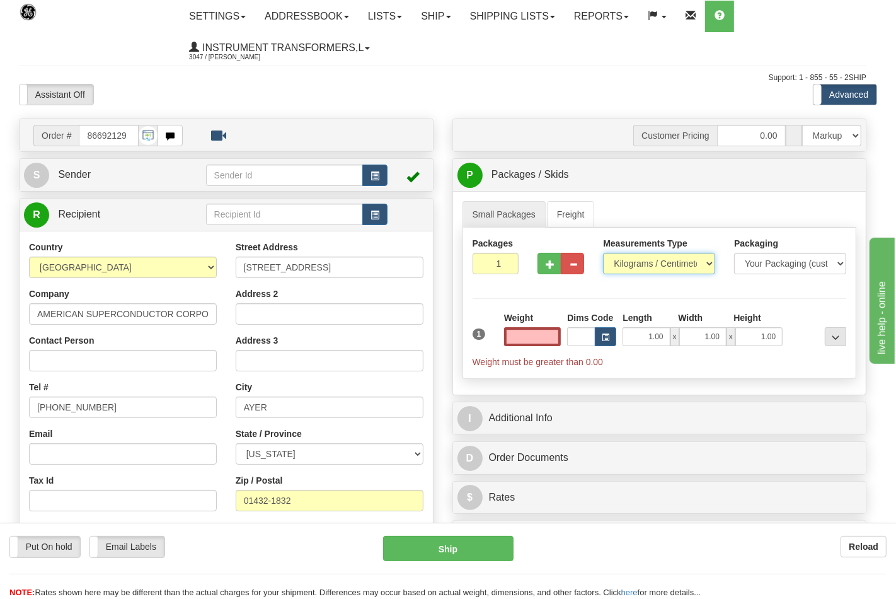
type input "0.00"
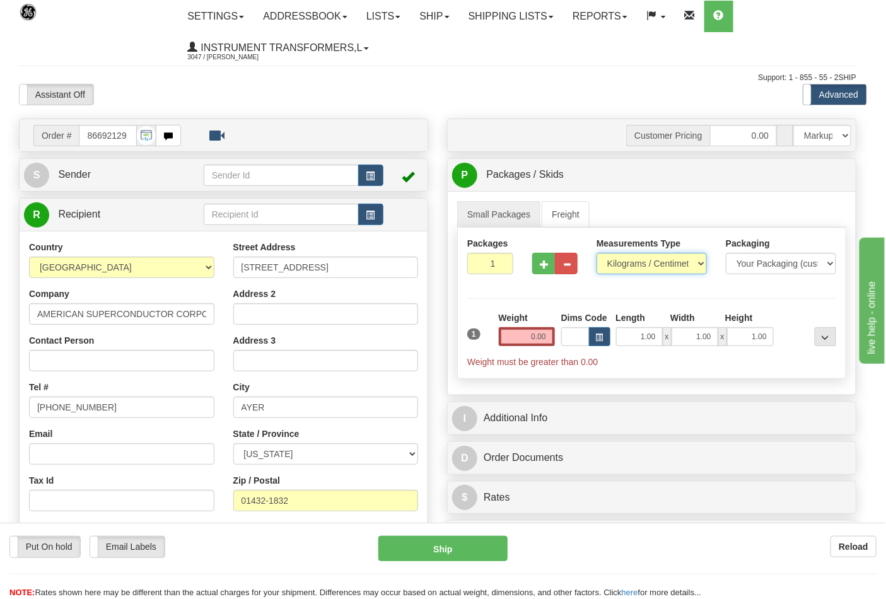
click at [629, 265] on select "Pounds / Inches Kilograms / Centimeters" at bounding box center [651, 263] width 110 height 21
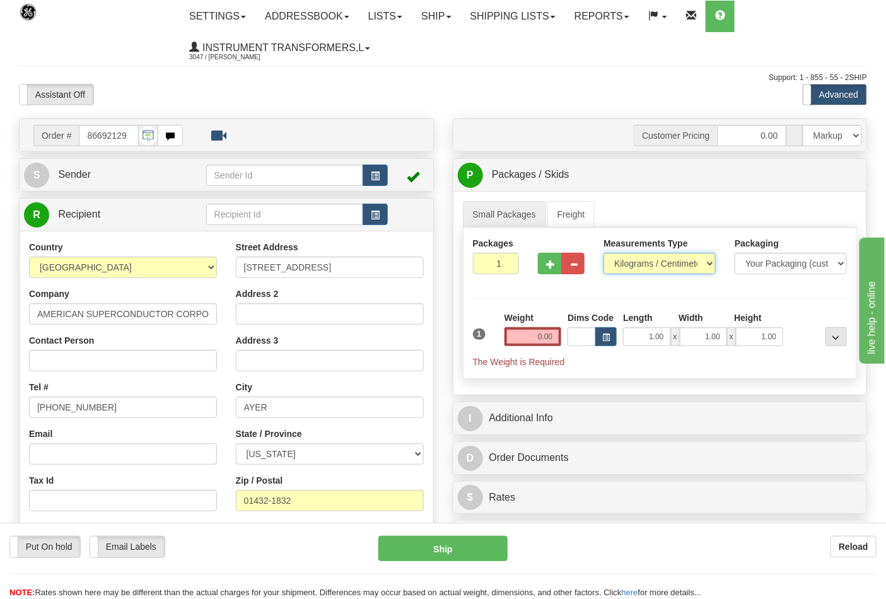
select select "0"
click at [603, 253] on select "Pounds / Inches Kilograms / Centimeters" at bounding box center [659, 263] width 112 height 21
click at [548, 347] on div "Weight 0.00" at bounding box center [533, 333] width 64 height 44
click at [553, 343] on input "0.00" at bounding box center [532, 336] width 57 height 19
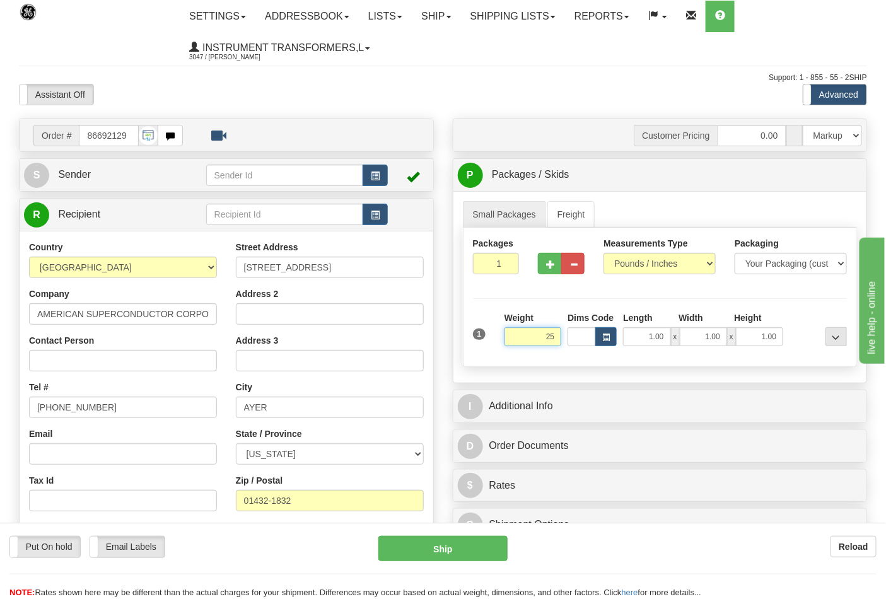
click button "Delete" at bounding box center [0, 0] width 0 height 0
type input "25.00"
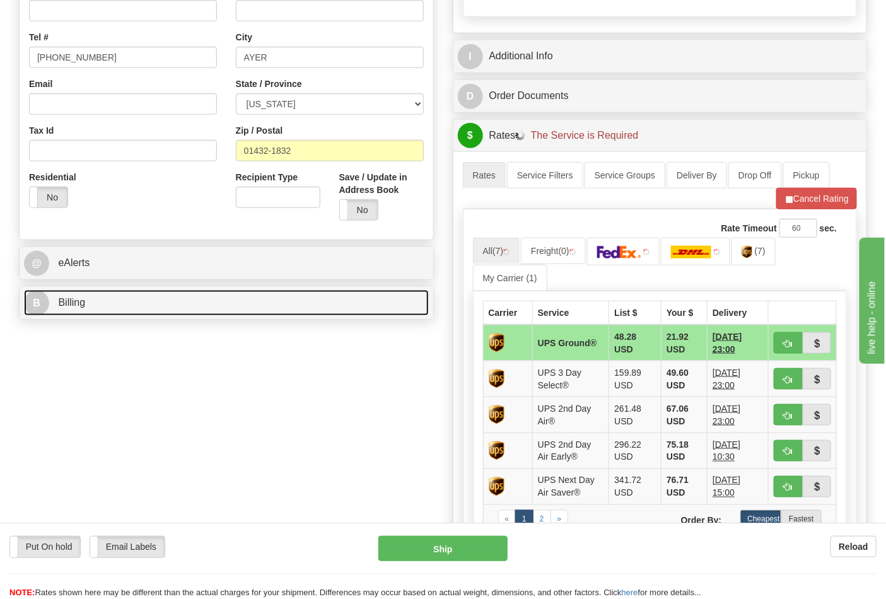
click at [172, 294] on link "B Billing" at bounding box center [226, 303] width 405 height 26
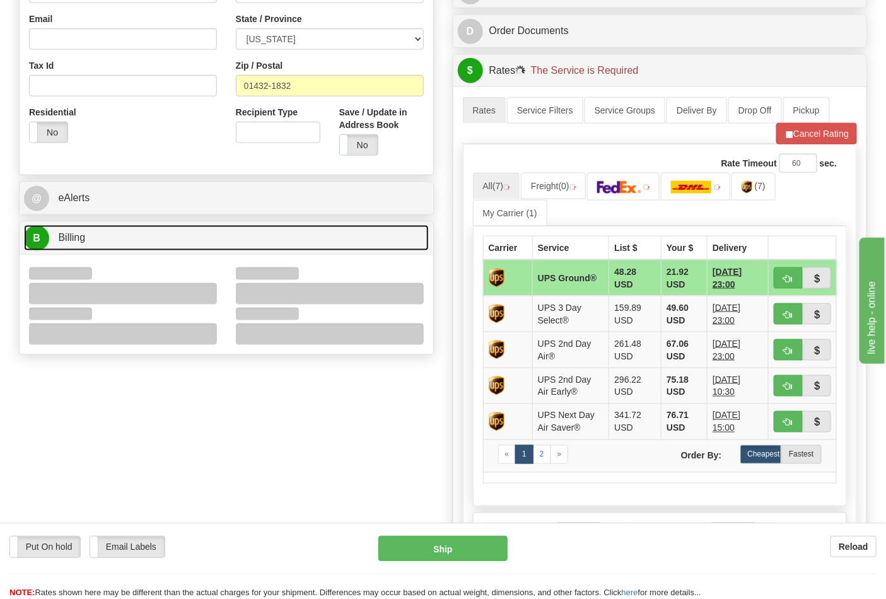
scroll to position [490, 0]
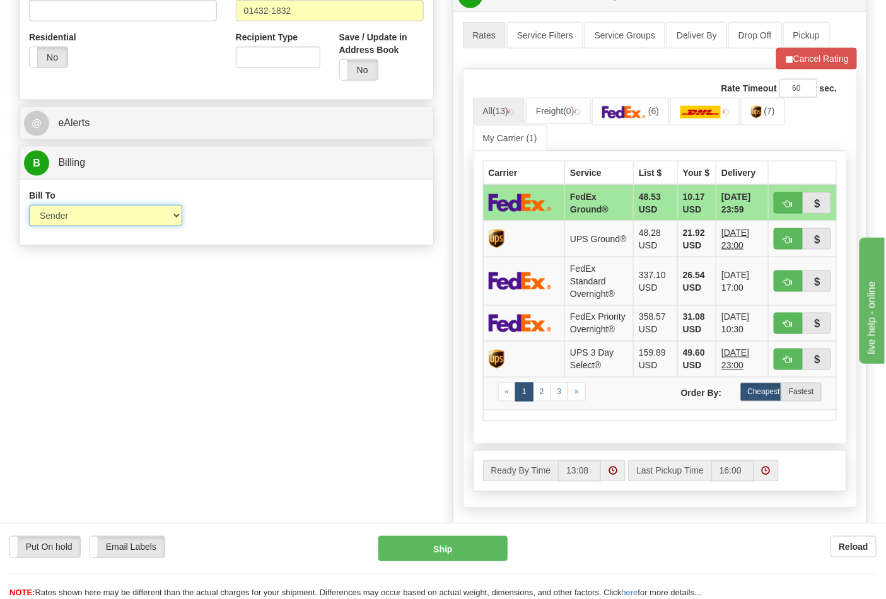
click at [71, 218] on select "Sender Recipient Third Party Collect" at bounding box center [105, 215] width 153 height 21
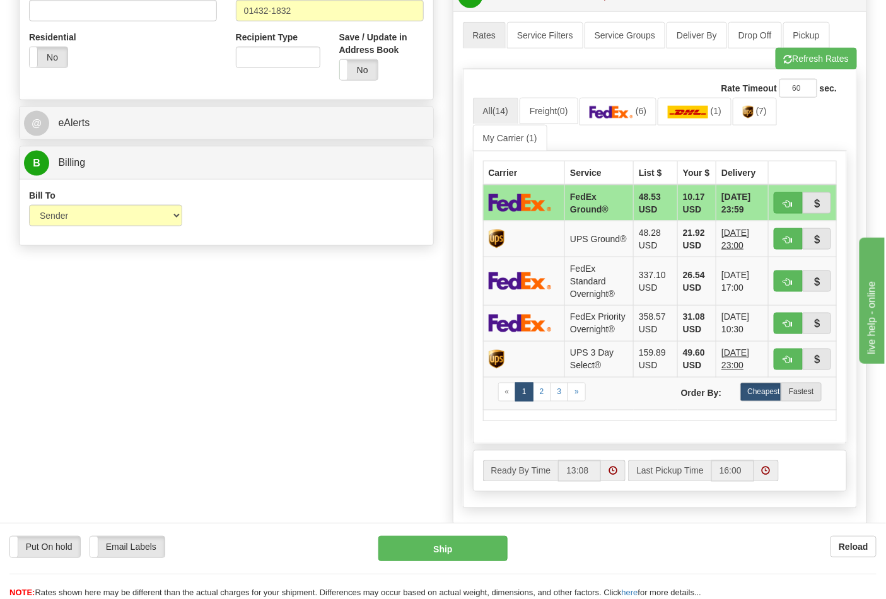
drag, startPoint x: 411, startPoint y: 255, endPoint x: 380, endPoint y: 255, distance: 30.9
click at [408, 255] on div "Order # 86692129 S Sender" at bounding box center [442, 119] width 867 height 981
click at [766, 115] on span "(7)" at bounding box center [761, 111] width 11 height 10
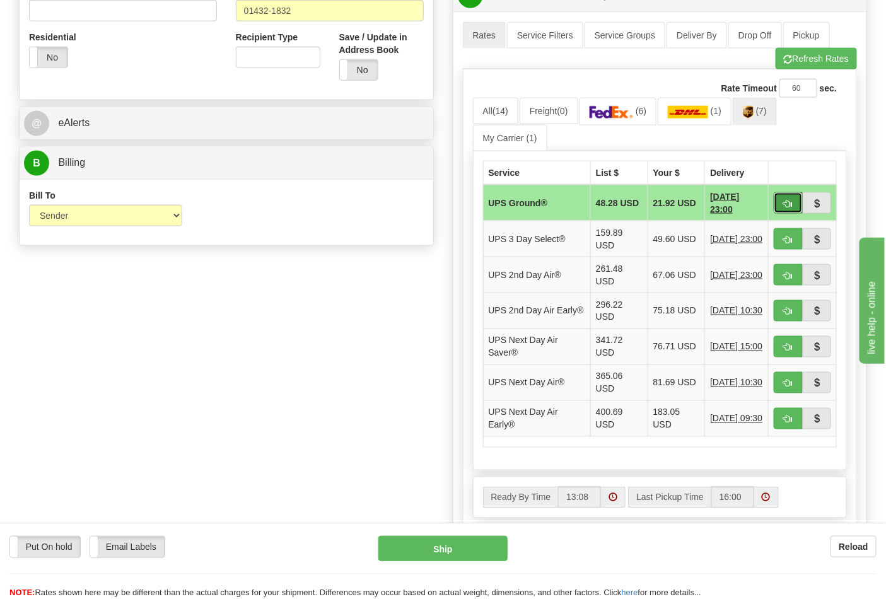
click at [790, 202] on span "button" at bounding box center [787, 204] width 9 height 8
type input "03"
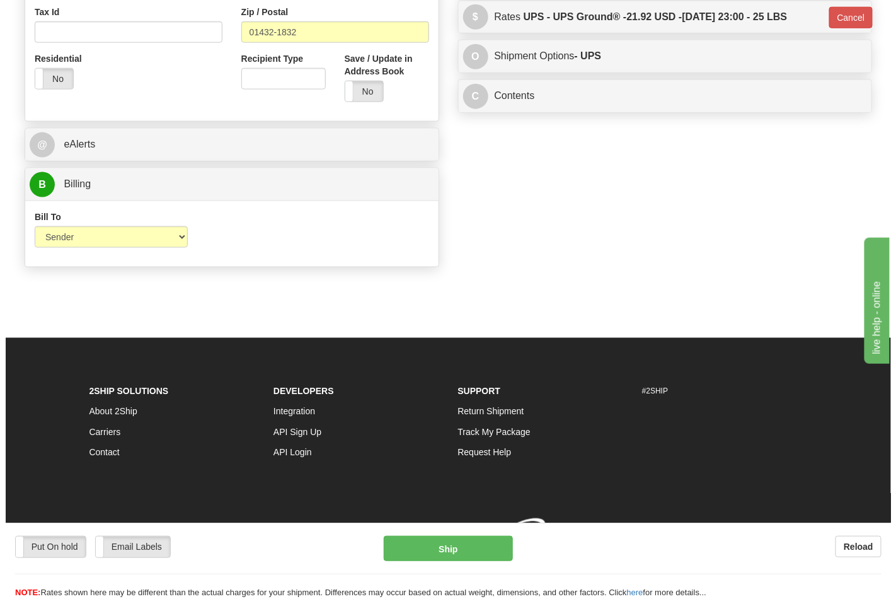
scroll to position [470, 0]
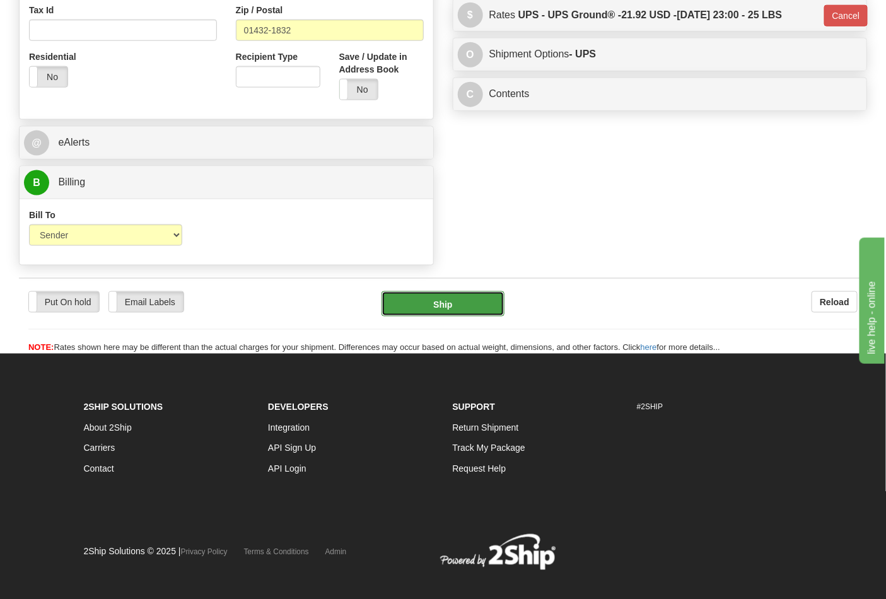
click at [458, 301] on button "Ship" at bounding box center [442, 303] width 122 height 25
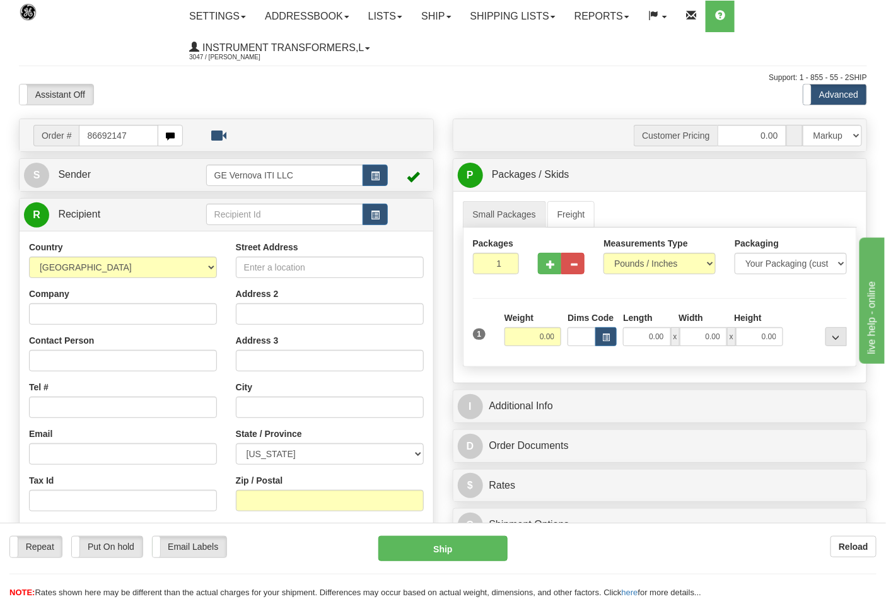
type input "86692147"
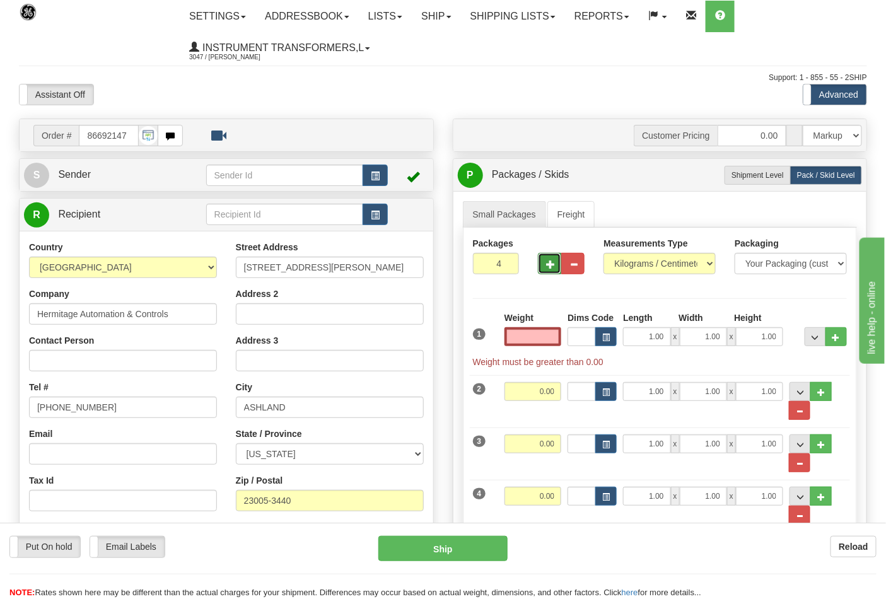
type input "0.00"
click at [544, 260] on button "button" at bounding box center [549, 263] width 23 height 21
click at [552, 263] on span "button" at bounding box center [550, 264] width 9 height 8
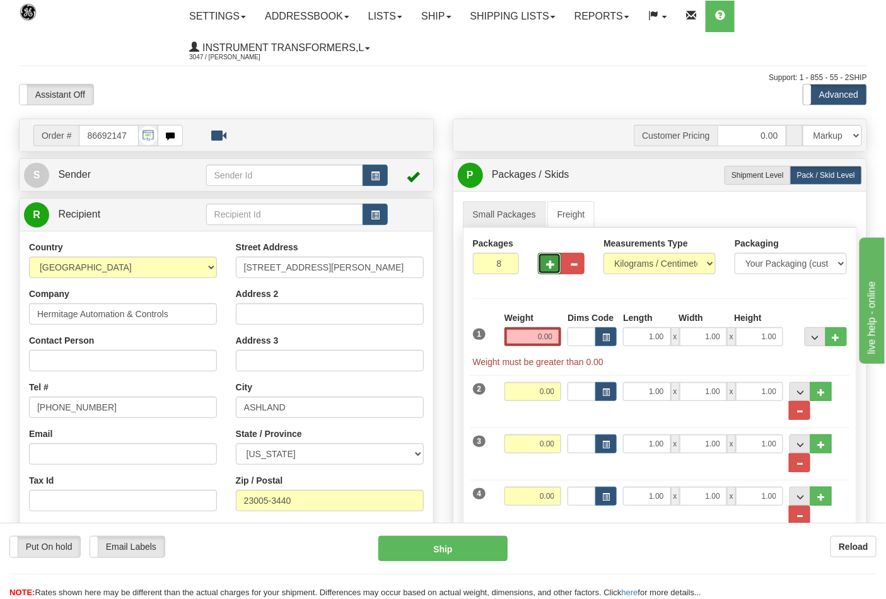
click at [552, 263] on span "button" at bounding box center [550, 264] width 9 height 8
drag, startPoint x: 714, startPoint y: 265, endPoint x: 696, endPoint y: 274, distance: 19.2
click at [714, 265] on select "Pounds / Inches Kilograms / Centimeters" at bounding box center [659, 263] width 112 height 21
click at [542, 263] on button "button" at bounding box center [549, 263] width 23 height 21
click at [547, 263] on span "button" at bounding box center [550, 264] width 9 height 8
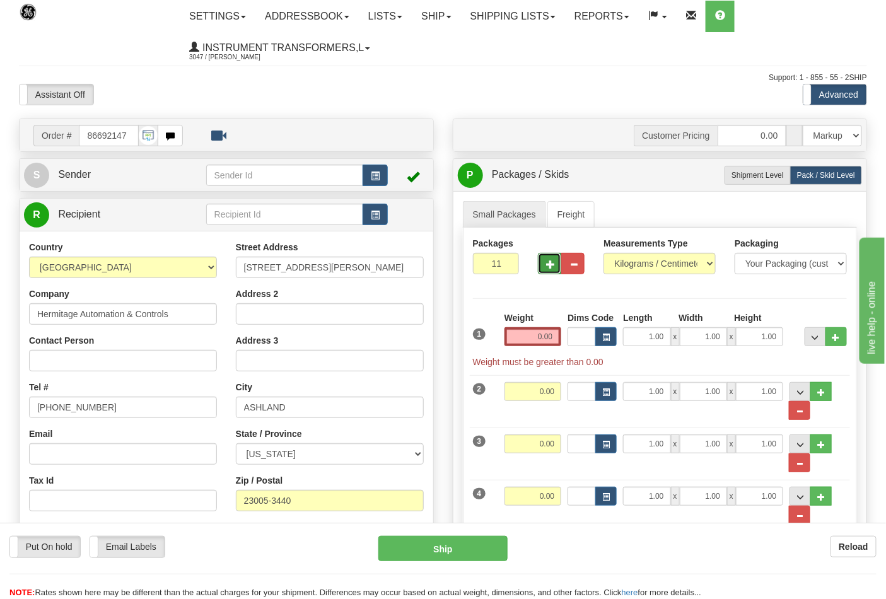
click at [547, 263] on span "button" at bounding box center [550, 264] width 9 height 8
type input "12"
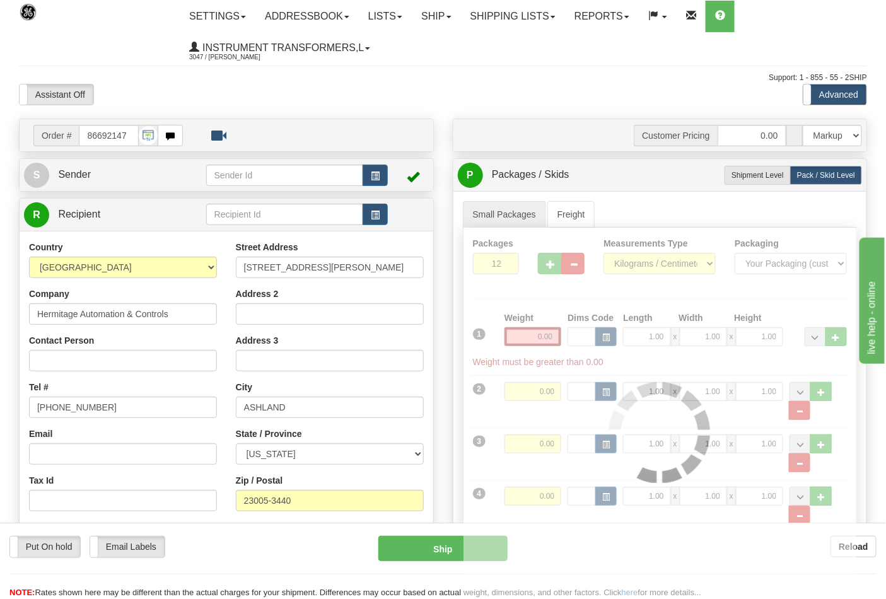
click at [688, 263] on div at bounding box center [659, 433] width 393 height 410
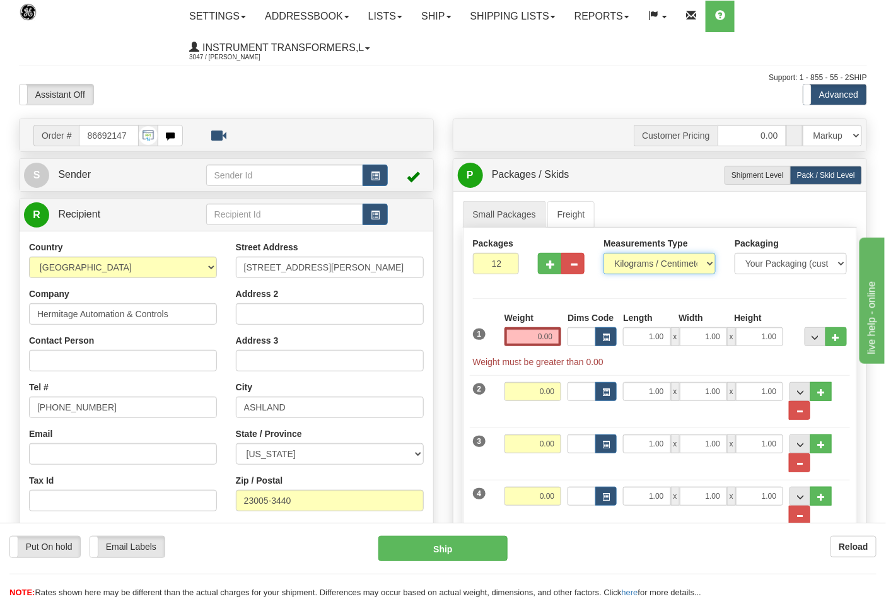
click at [688, 263] on select "Pounds / Inches Kilograms / Centimeters" at bounding box center [659, 263] width 112 height 21
select select "0"
click at [603, 253] on select "Pounds / Inches Kilograms / Centimeters" at bounding box center [659, 263] width 112 height 21
click at [557, 341] on input "0.00" at bounding box center [532, 336] width 57 height 19
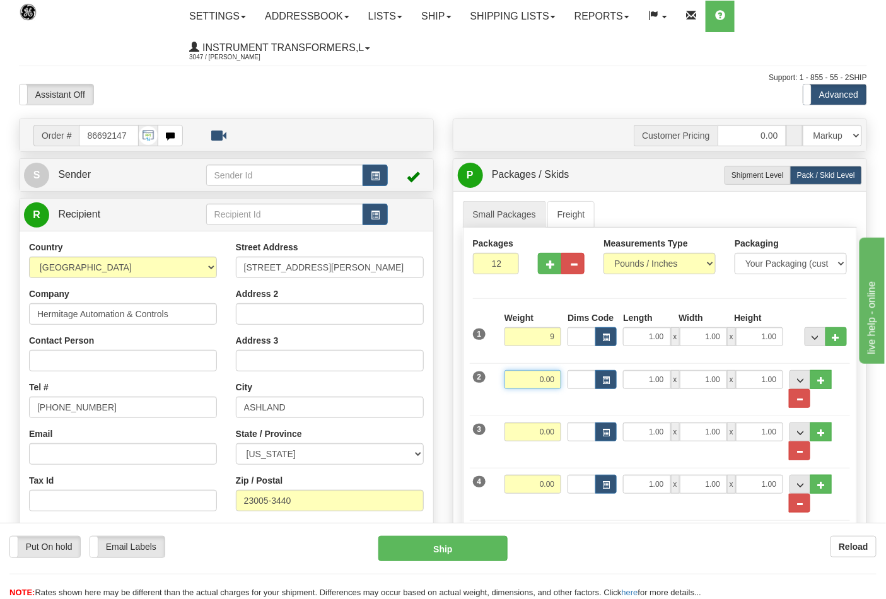
type input "9.00"
click at [560, 387] on input "0.00" at bounding box center [532, 379] width 57 height 19
type input "9.00"
click at [557, 433] on input "0.00" at bounding box center [532, 431] width 57 height 19
type input "9.00"
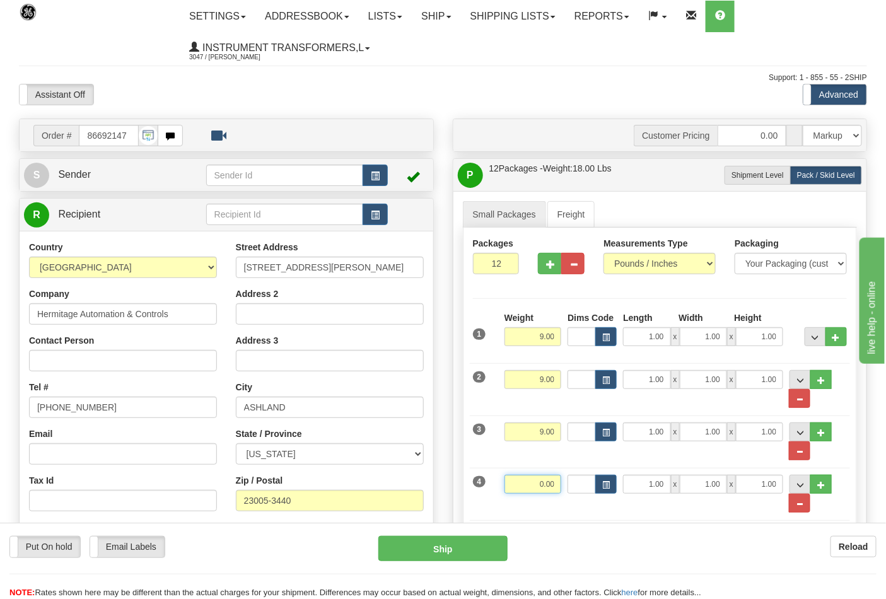
click at [556, 483] on input "0.00" at bounding box center [532, 484] width 57 height 19
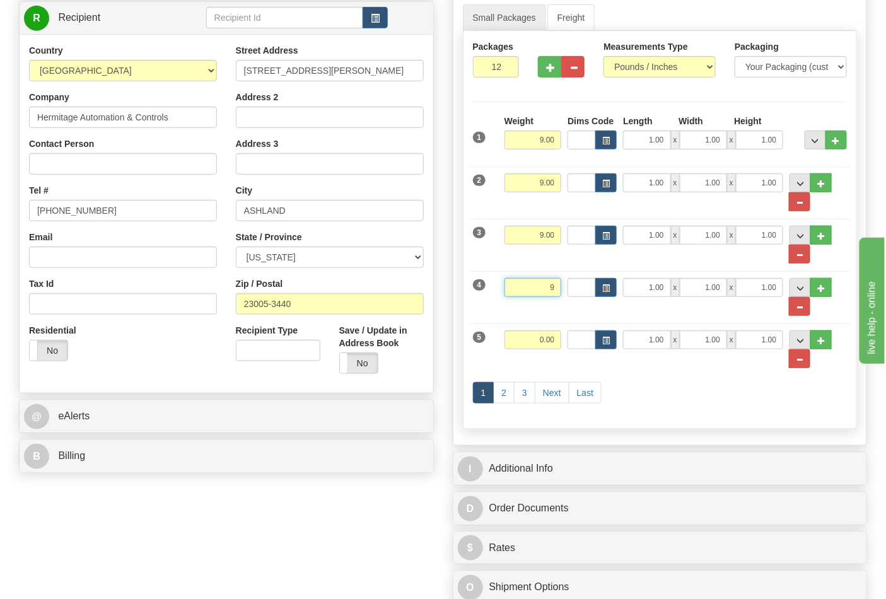
scroll to position [350, 0]
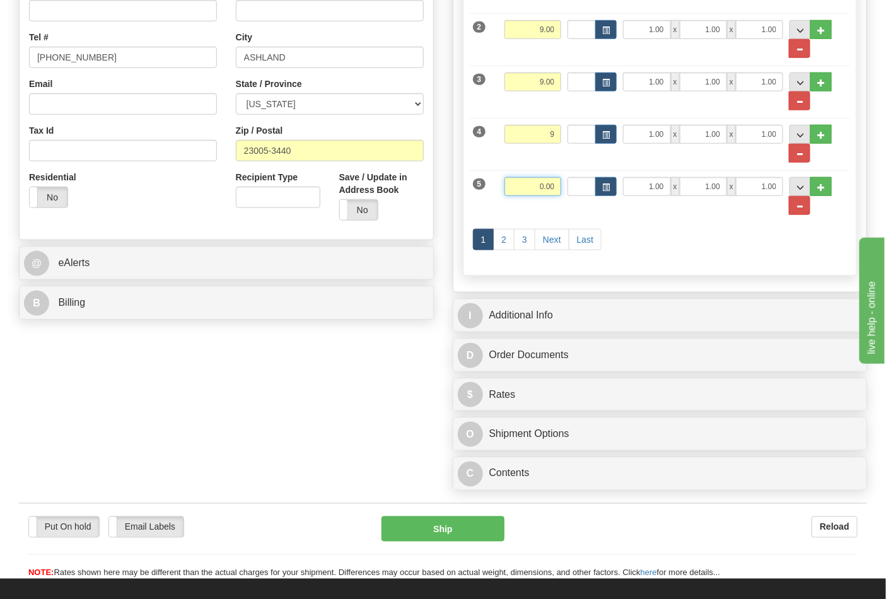
type input "9.00"
click at [555, 190] on input "0.00" at bounding box center [532, 186] width 57 height 19
type input "9.00"
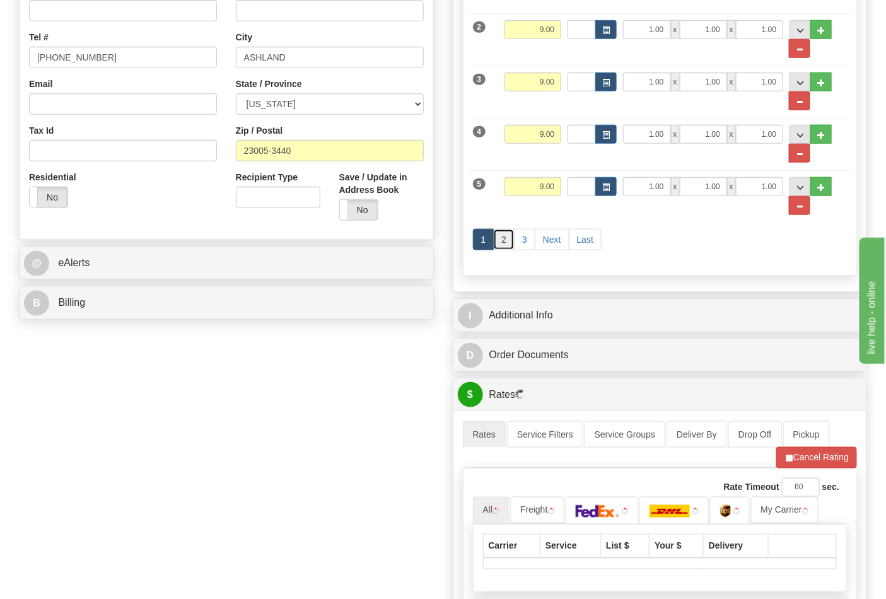
click at [511, 246] on link "2" at bounding box center [503, 239] width 21 height 21
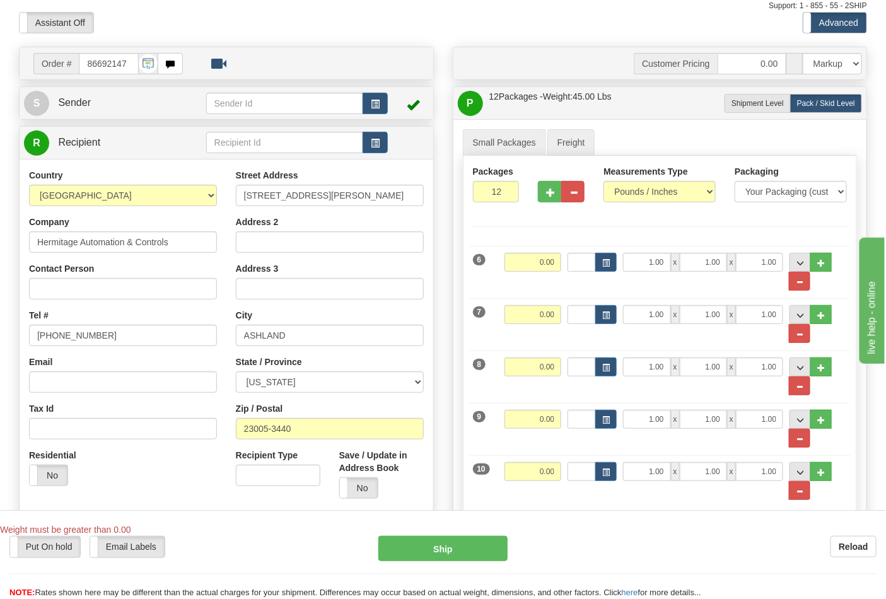
scroll to position [70, 0]
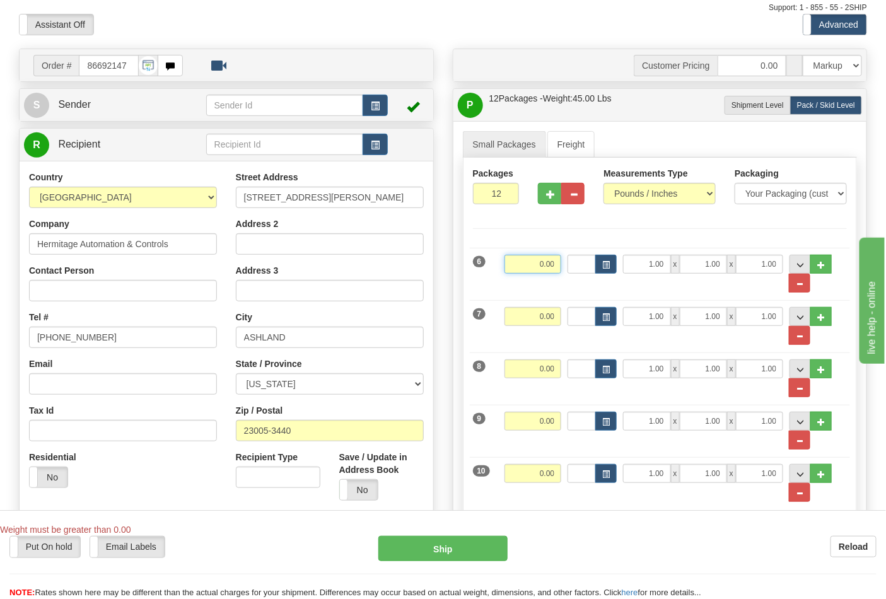
click at [552, 260] on input "0.00" at bounding box center [532, 264] width 57 height 19
type input "9.00"
drag, startPoint x: 552, startPoint y: 320, endPoint x: 566, endPoint y: 339, distance: 23.4
click at [553, 320] on input "0.00" at bounding box center [532, 316] width 57 height 19
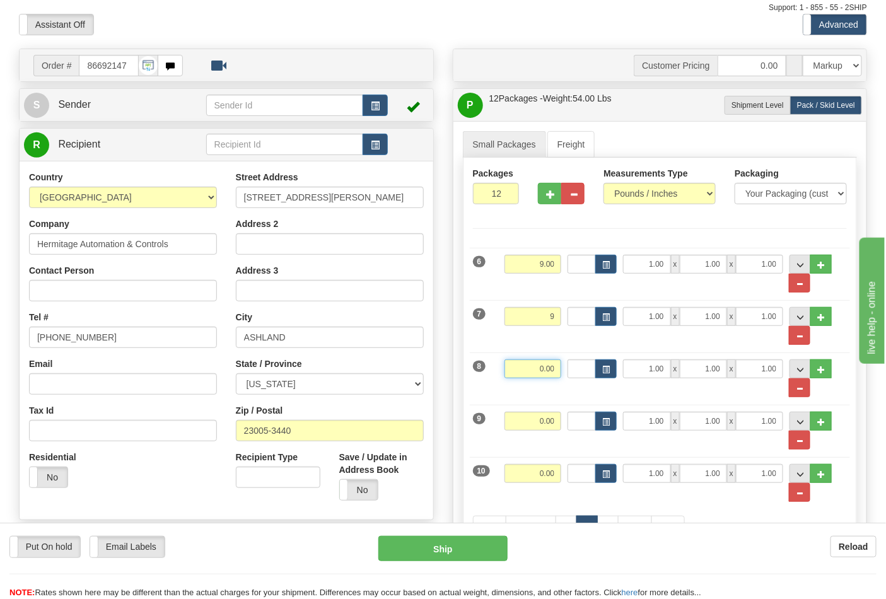
type input "9.00"
click at [556, 361] on input "0.00" at bounding box center [532, 368] width 57 height 19
type input "9.00"
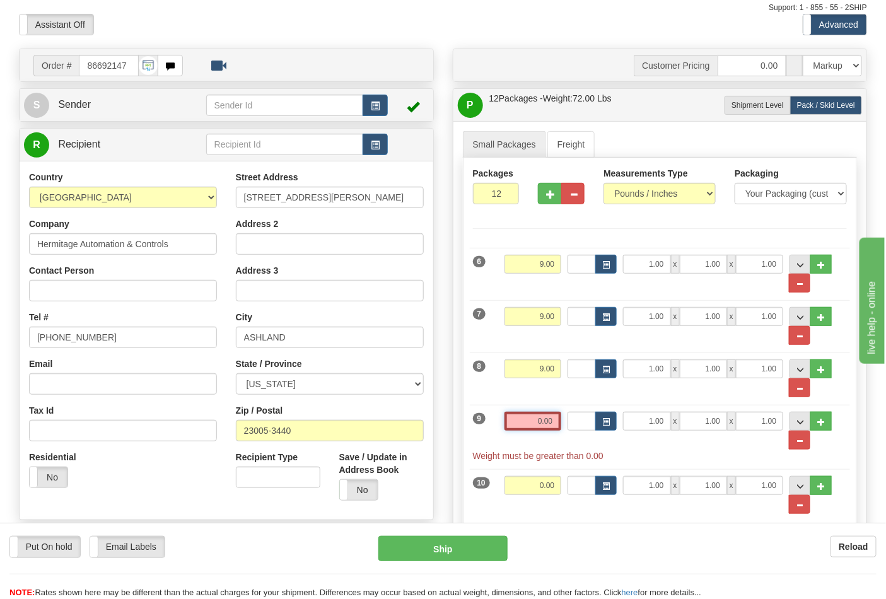
click at [557, 420] on input "0.00" at bounding box center [532, 421] width 57 height 19
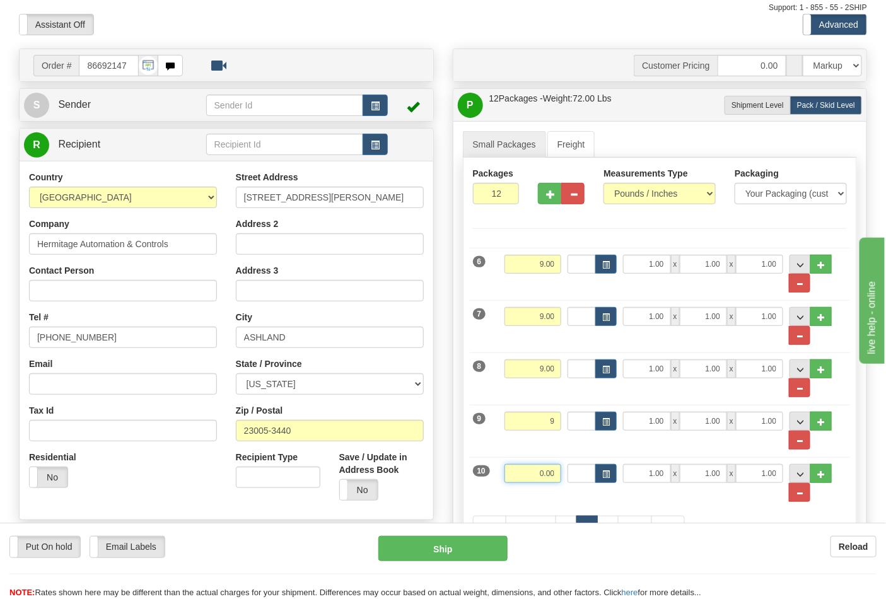
type input "9.00"
click at [560, 479] on input "0.00" at bounding box center [532, 473] width 57 height 19
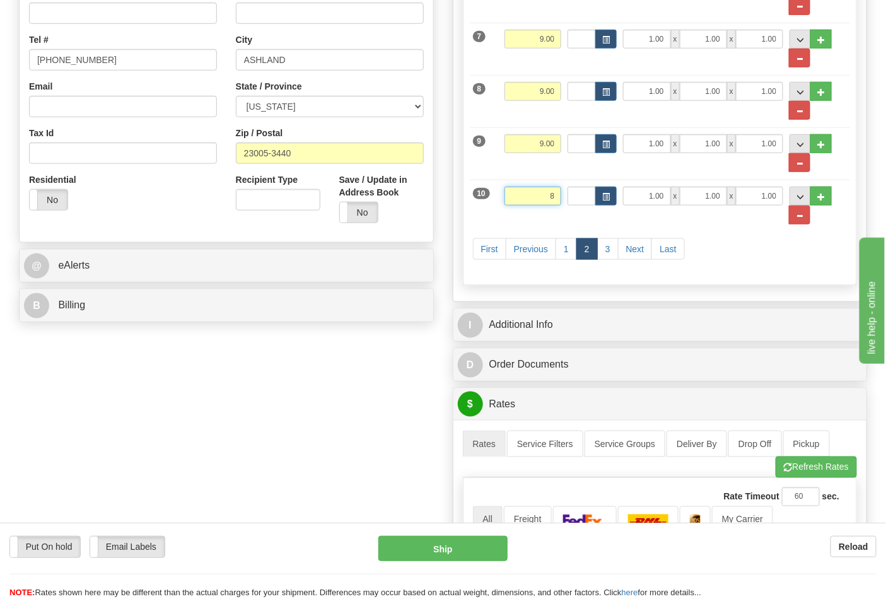
scroll to position [350, 0]
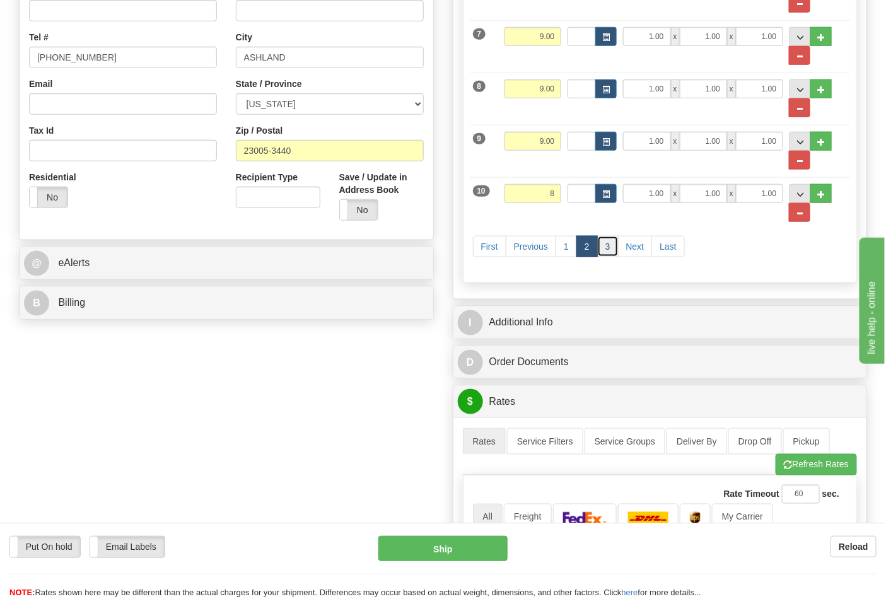
type input "8.00"
click at [605, 250] on link "3" at bounding box center [607, 246] width 21 height 21
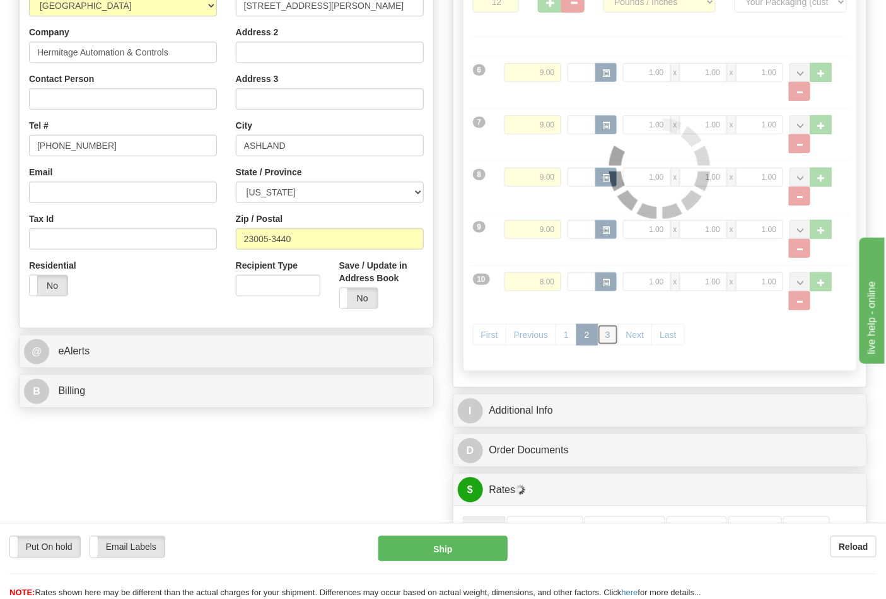
scroll to position [140, 0]
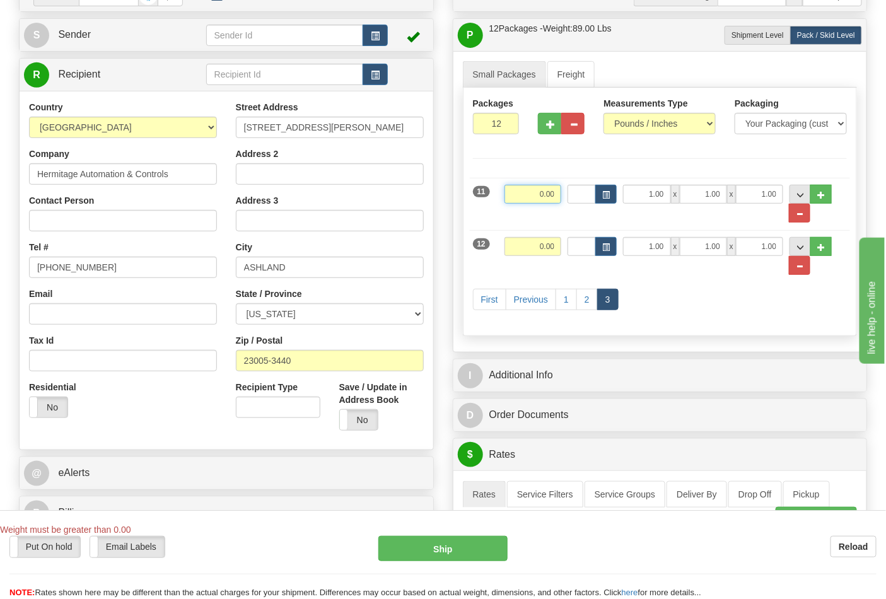
click at [550, 199] on input "0.00" at bounding box center [532, 194] width 57 height 19
type input "8.00"
click at [555, 247] on input "0.00" at bounding box center [532, 246] width 57 height 19
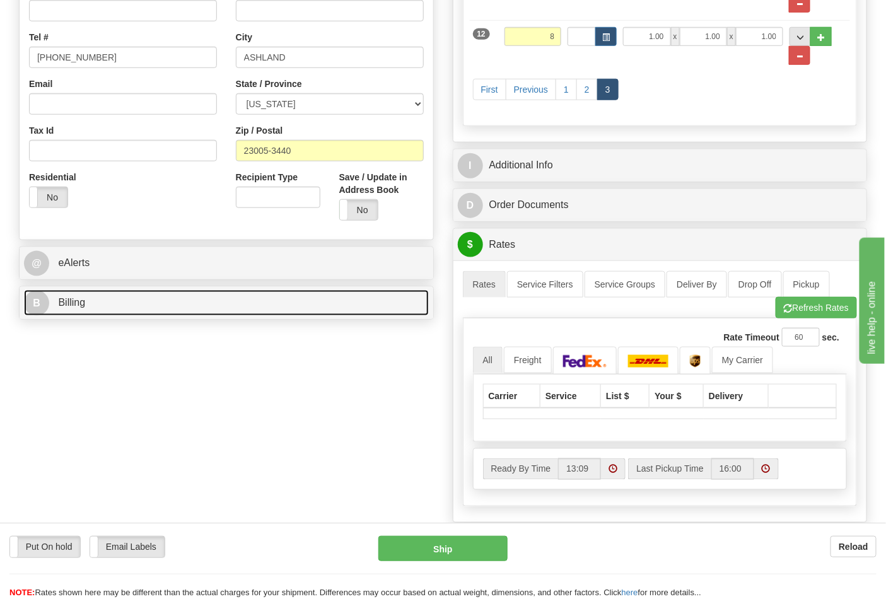
type input "8.00"
click at [211, 301] on link "B Billing" at bounding box center [226, 303] width 405 height 26
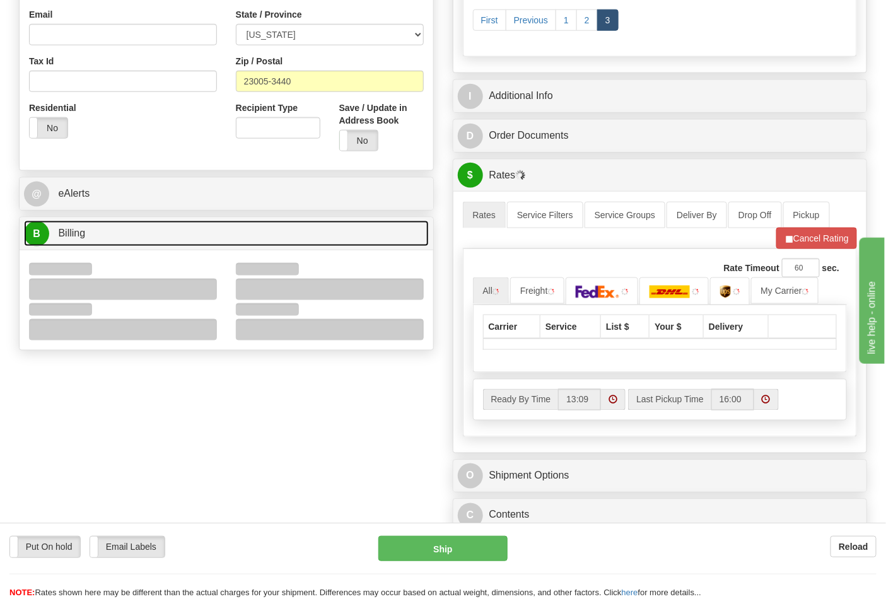
scroll to position [420, 0]
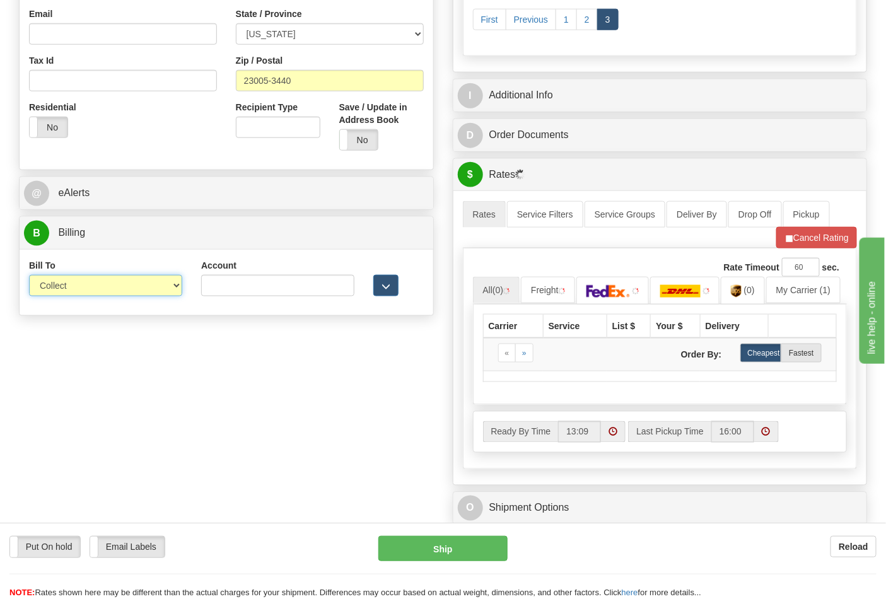
click at [95, 285] on select "Sender Recipient Third Party Collect" at bounding box center [105, 285] width 153 height 21
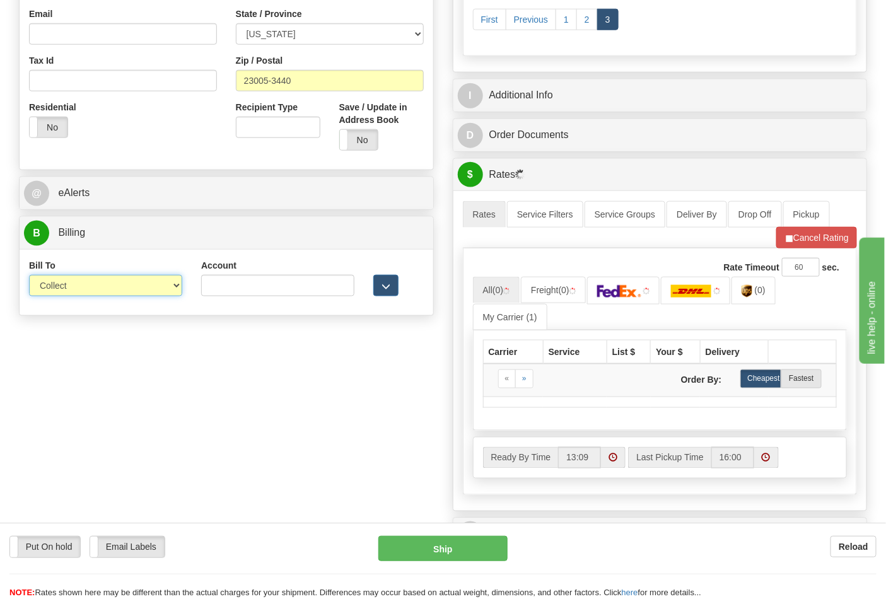
select select "2"
click at [29, 276] on select "Sender Recipient Third Party Collect" at bounding box center [105, 285] width 153 height 21
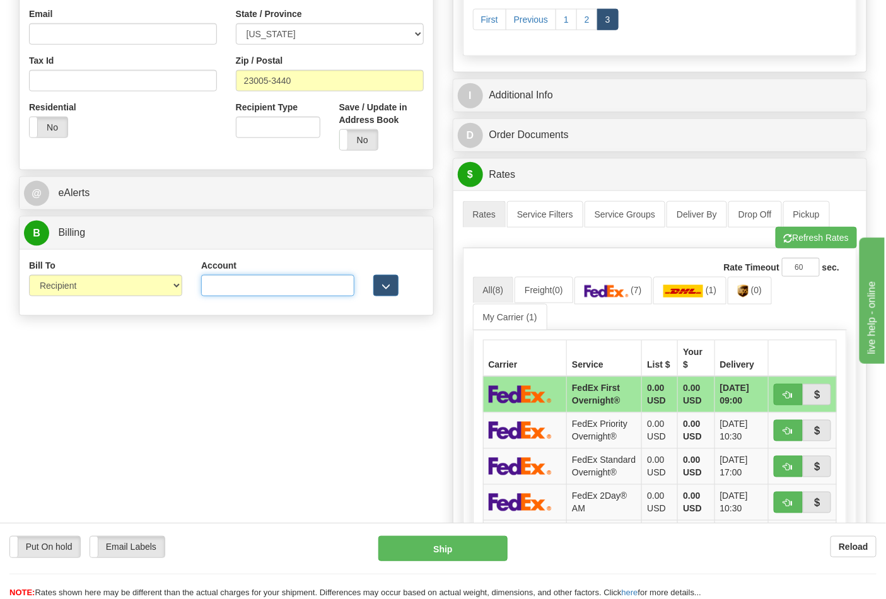
click at [287, 289] on input "Account" at bounding box center [277, 285] width 153 height 21
paste input "237049"
type input "237049"
click at [783, 243] on span "button" at bounding box center [787, 238] width 9 height 8
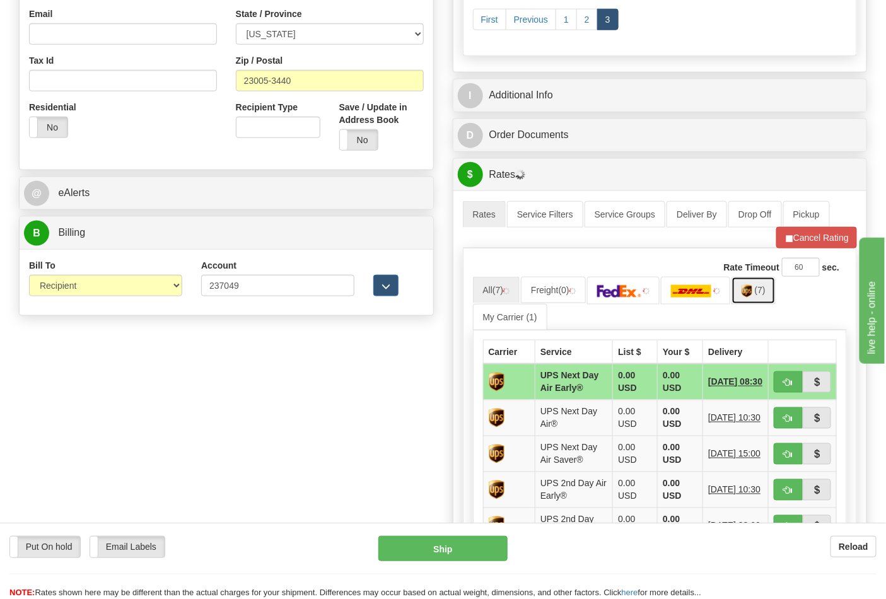
click at [758, 297] on link "(7)" at bounding box center [753, 290] width 44 height 27
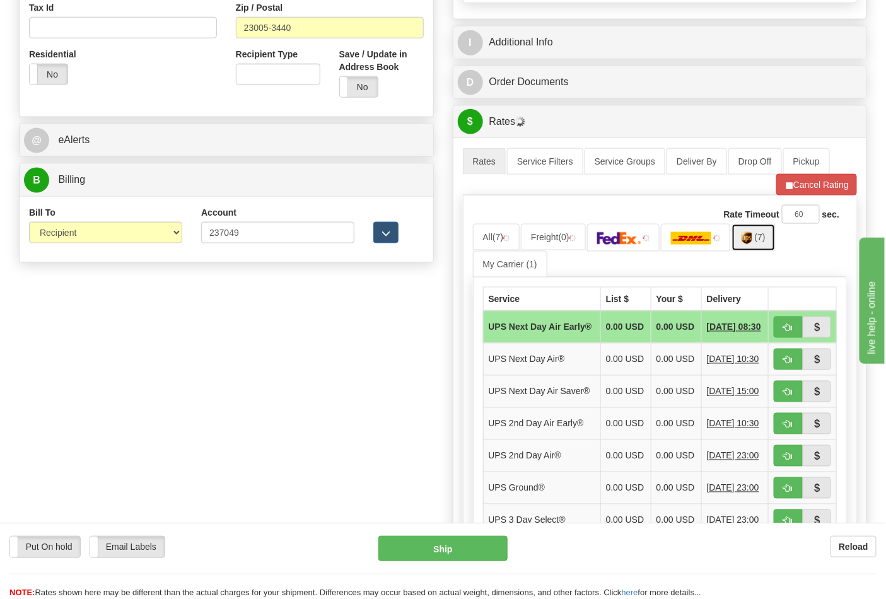
scroll to position [560, 0]
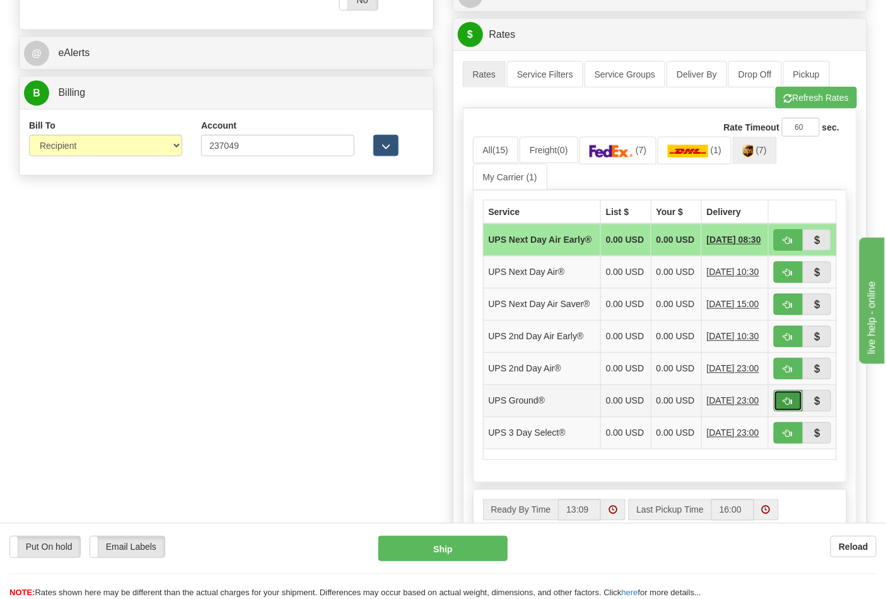
click at [782, 412] on button "button" at bounding box center [787, 400] width 29 height 21
type input "03"
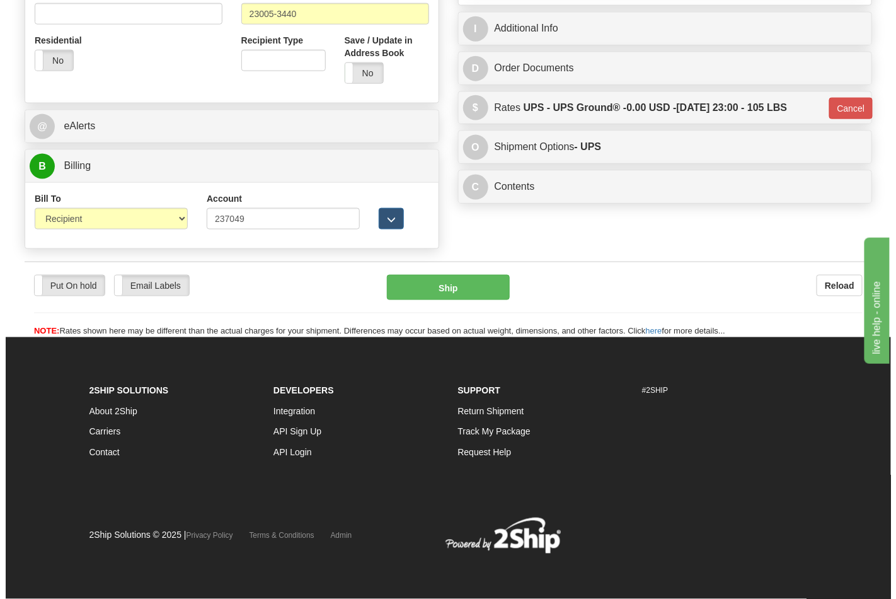
scroll to position [488, 0]
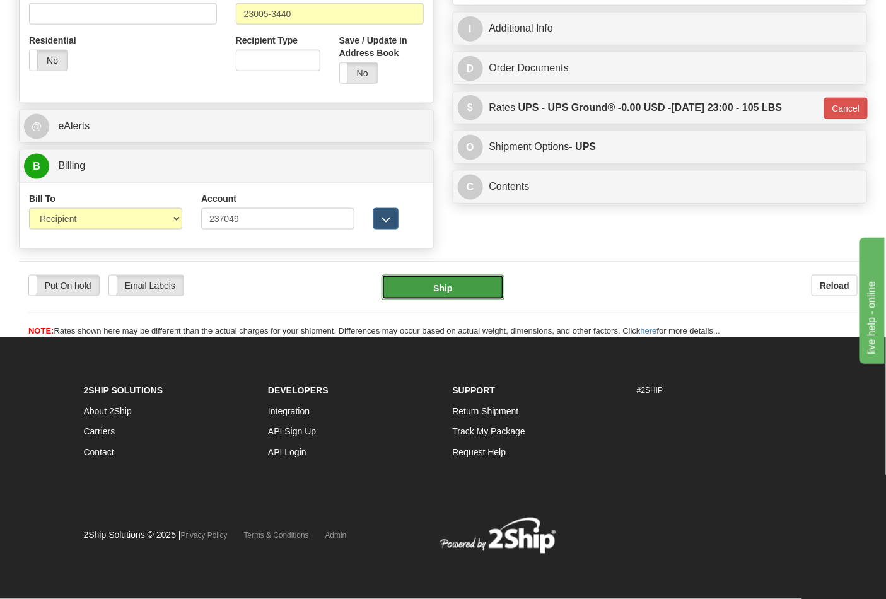
click at [444, 282] on button "Ship" at bounding box center [442, 287] width 122 height 25
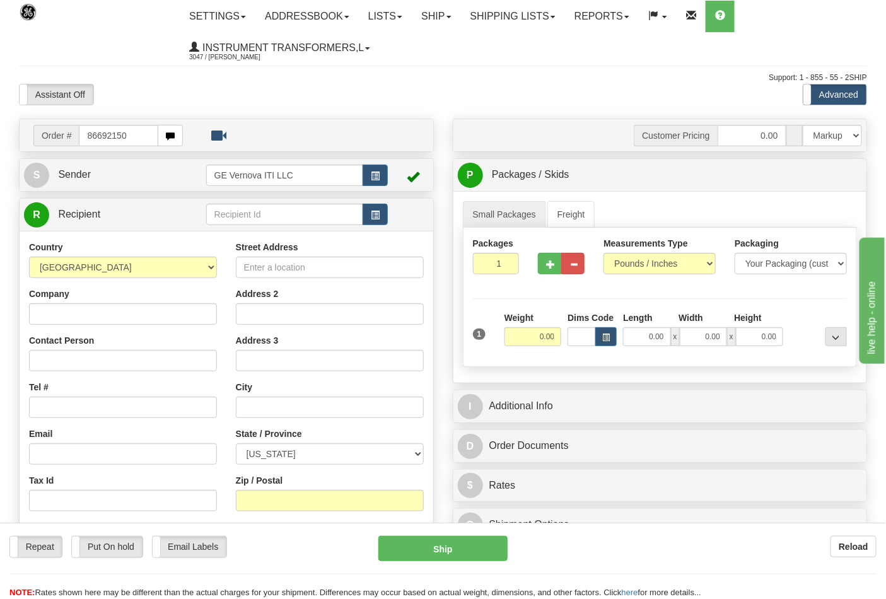
type input "86692150"
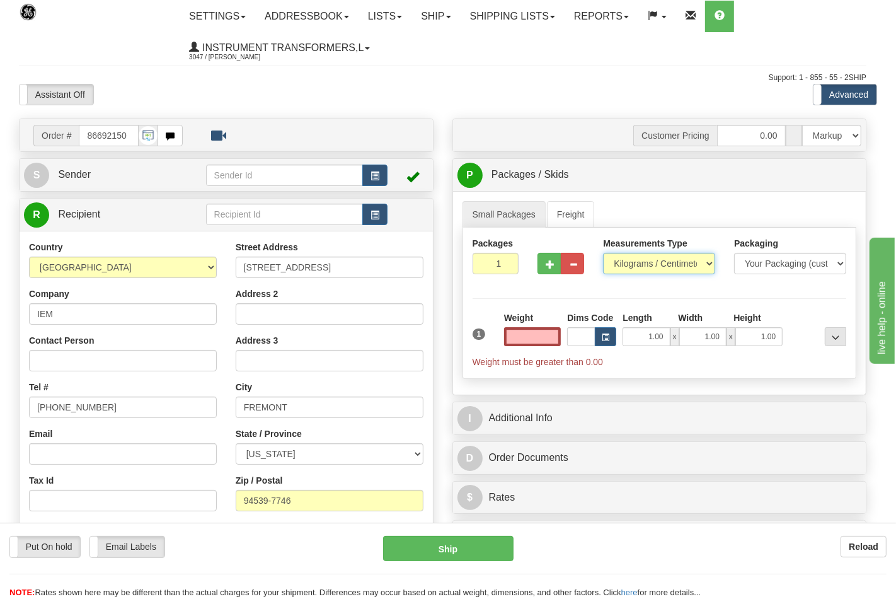
type input "0.00"
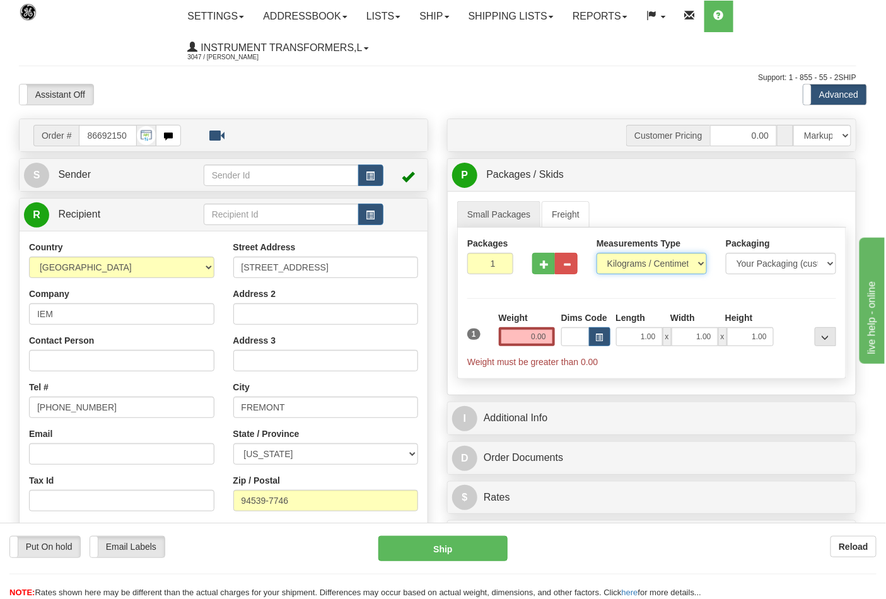
click at [628, 263] on select "Pounds / Inches Kilograms / Centimeters" at bounding box center [651, 263] width 110 height 21
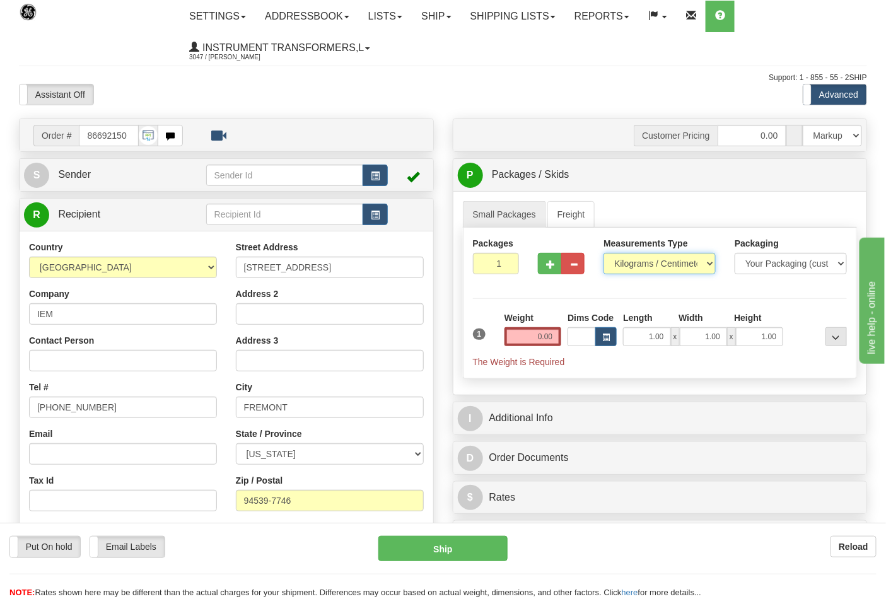
select select "0"
click at [603, 253] on select "Pounds / Inches Kilograms / Centimeters" at bounding box center [659, 263] width 112 height 21
click at [540, 262] on button "button" at bounding box center [549, 263] width 23 height 21
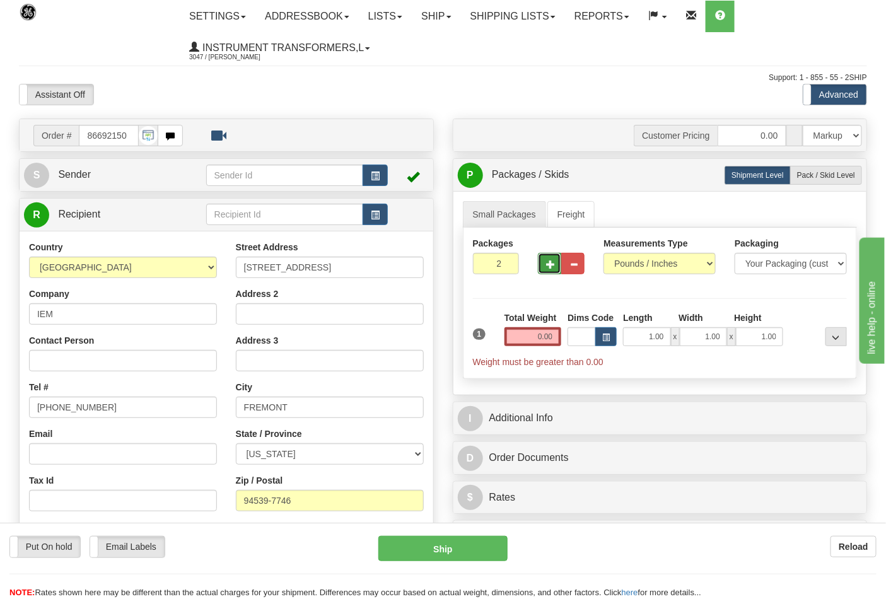
click at [546, 267] on span "button" at bounding box center [550, 264] width 9 height 8
type input "3"
click at [552, 339] on input "0.00" at bounding box center [532, 336] width 57 height 19
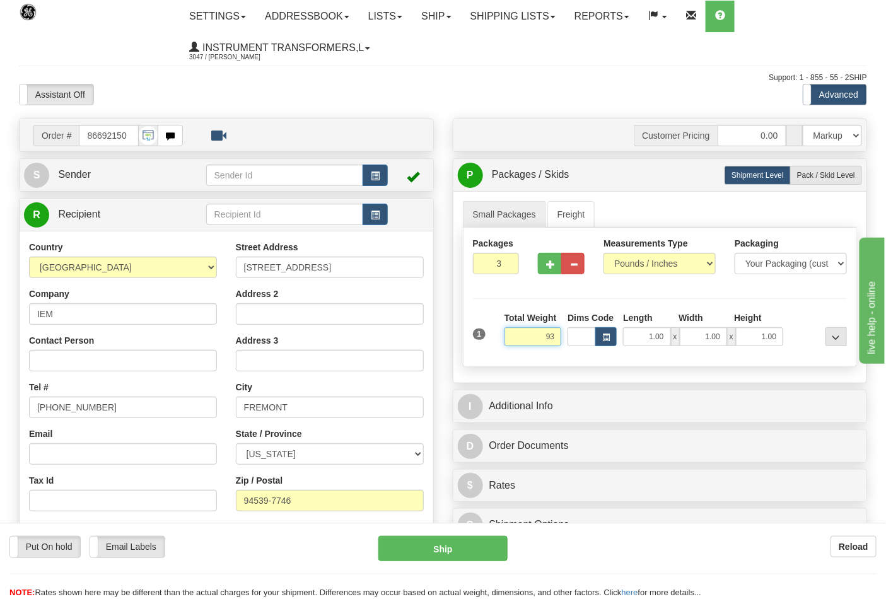
click button "Delete" at bounding box center [0, 0] width 0 height 0
type input "93.00"
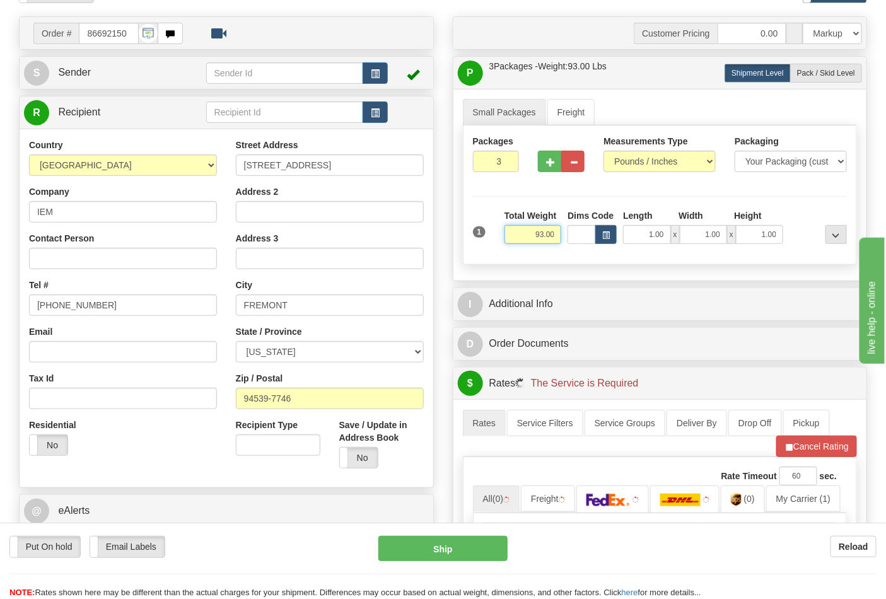
scroll to position [210, 0]
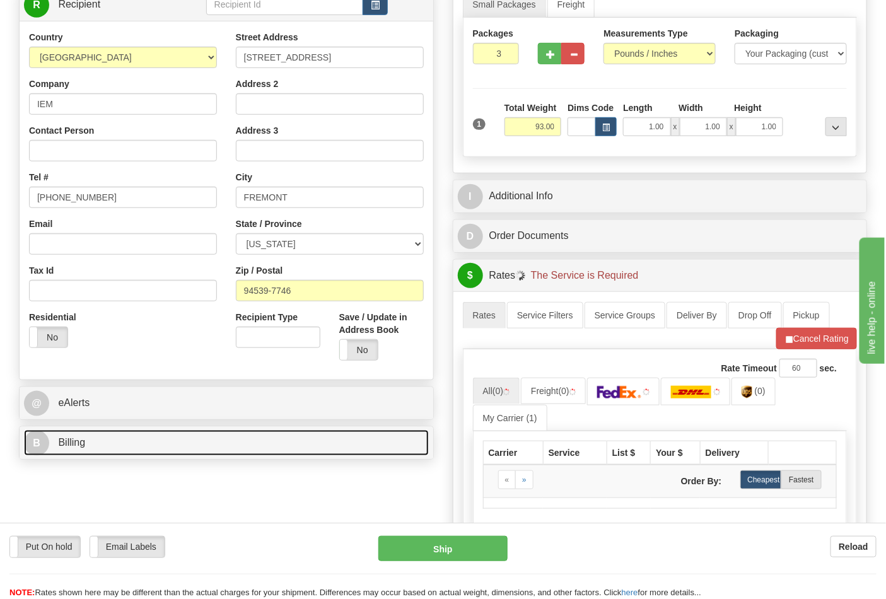
click at [194, 451] on link "B Billing" at bounding box center [226, 443] width 405 height 26
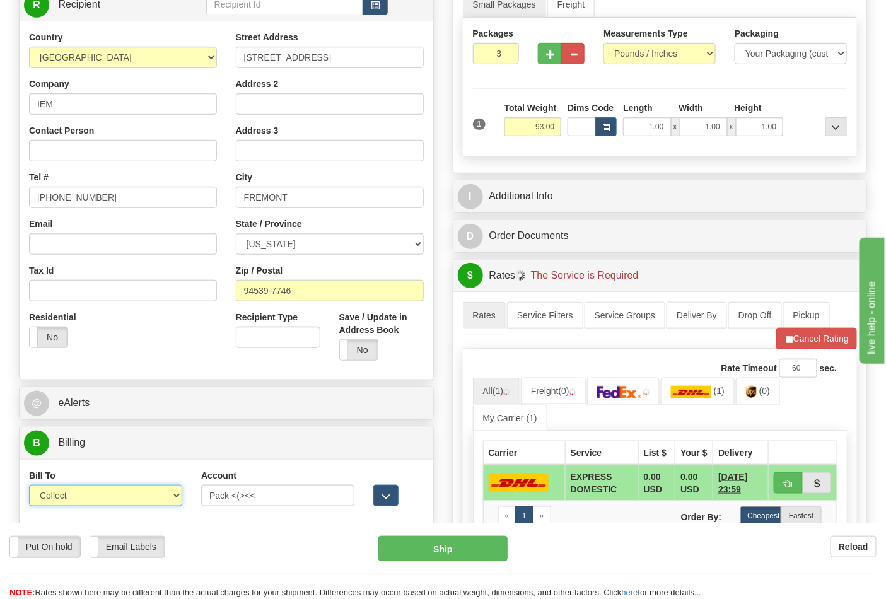
click at [114, 499] on select "Sender Recipient Third Party Collect" at bounding box center [105, 495] width 153 height 21
select select "2"
click at [29, 487] on select "Sender Recipient Third Party Collect" at bounding box center [105, 495] width 153 height 21
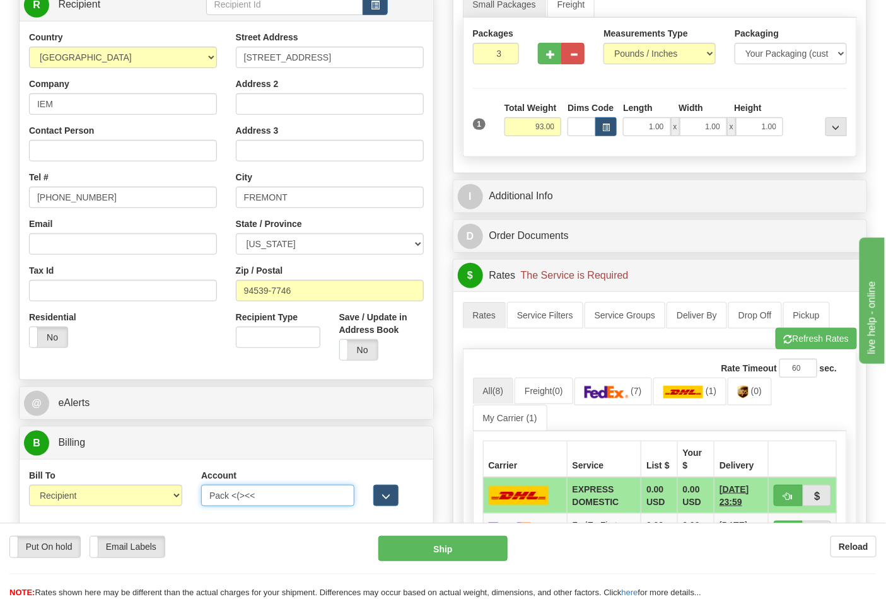
drag, startPoint x: 260, startPoint y: 494, endPoint x: 149, endPoint y: 487, distance: 111.2
click at [150, 488] on div "Bill To Sender Recipient Third Party Collect Account Pack <(><< 3rd Party Accou…" at bounding box center [226, 492] width 413 height 47
type input "312270463"
click button "Delete" at bounding box center [0, 0] width 0 height 0
click at [624, 387] on img at bounding box center [606, 392] width 44 height 13
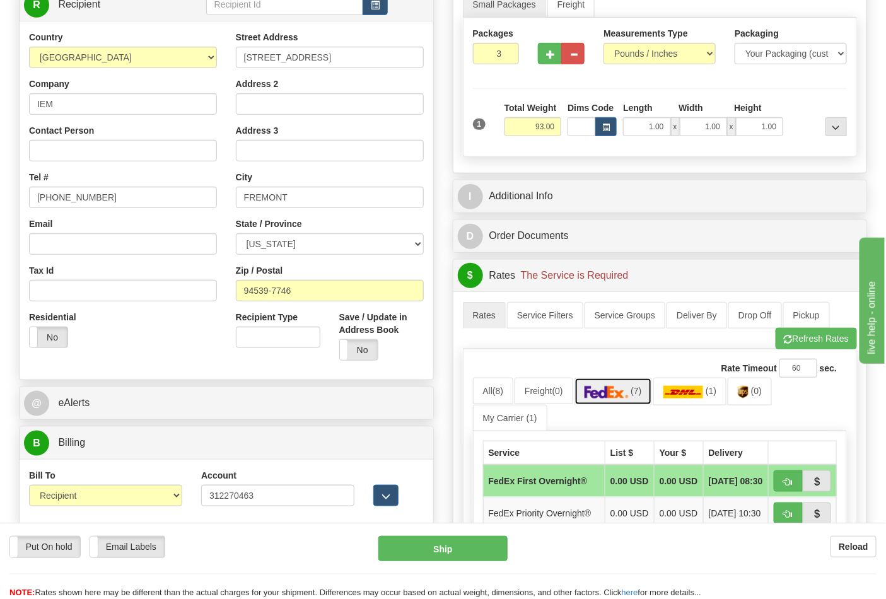
scroll to position [490, 0]
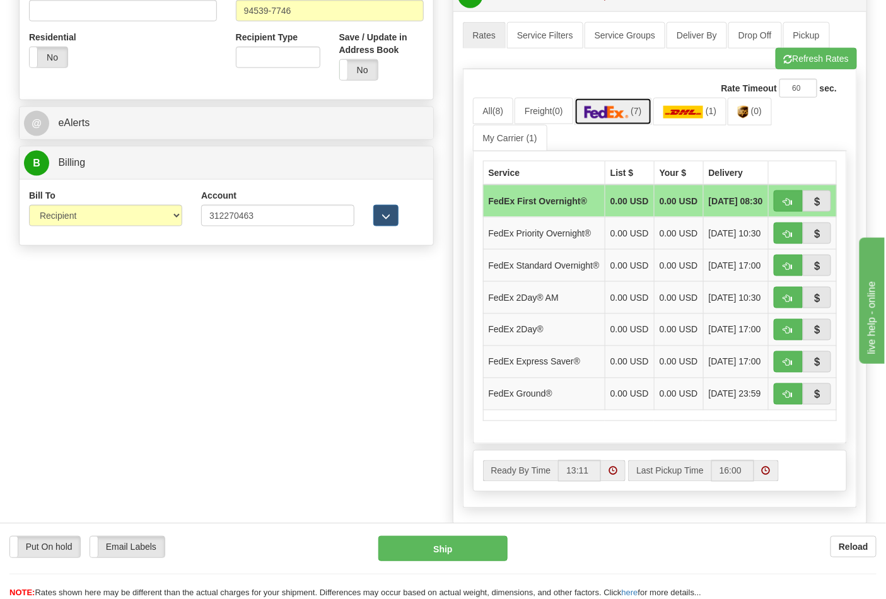
click at [623, 118] on img at bounding box center [606, 112] width 44 height 13
click at [797, 405] on button "button" at bounding box center [787, 393] width 29 height 21
type input "92"
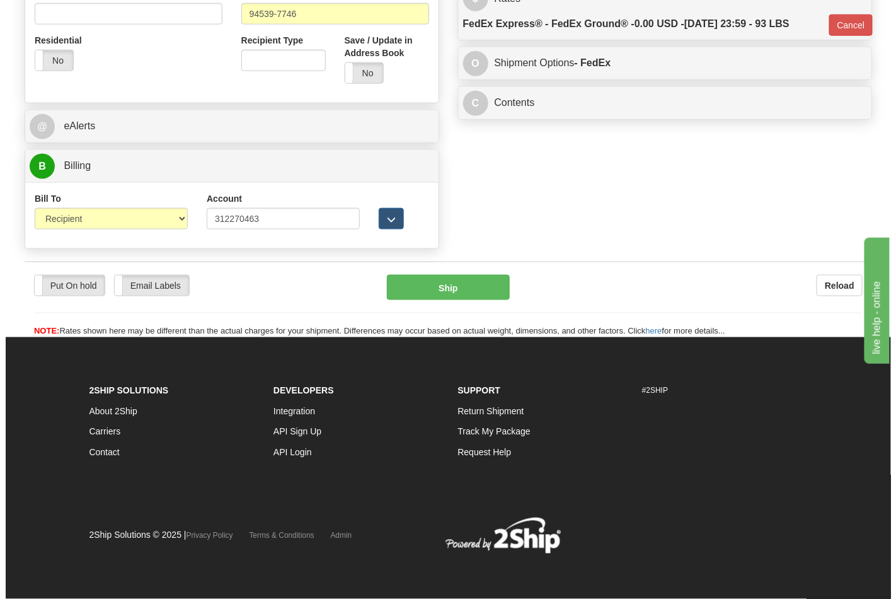
scroll to position [470, 0]
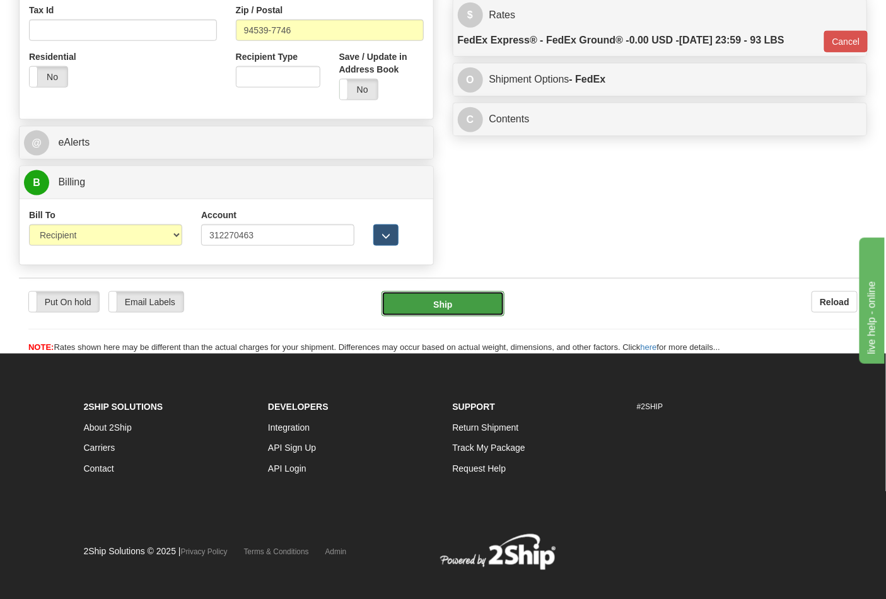
click at [439, 301] on button "Ship" at bounding box center [442, 303] width 122 height 25
